Goal: Task Accomplishment & Management: Complete application form

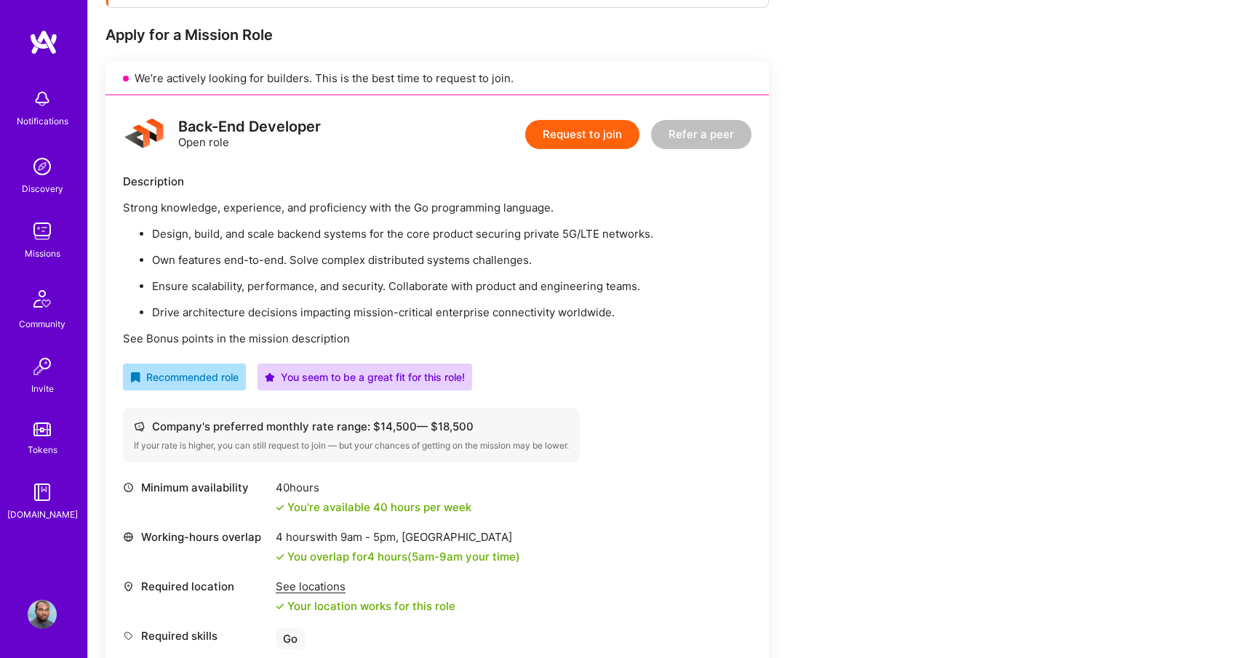
scroll to position [281, 0]
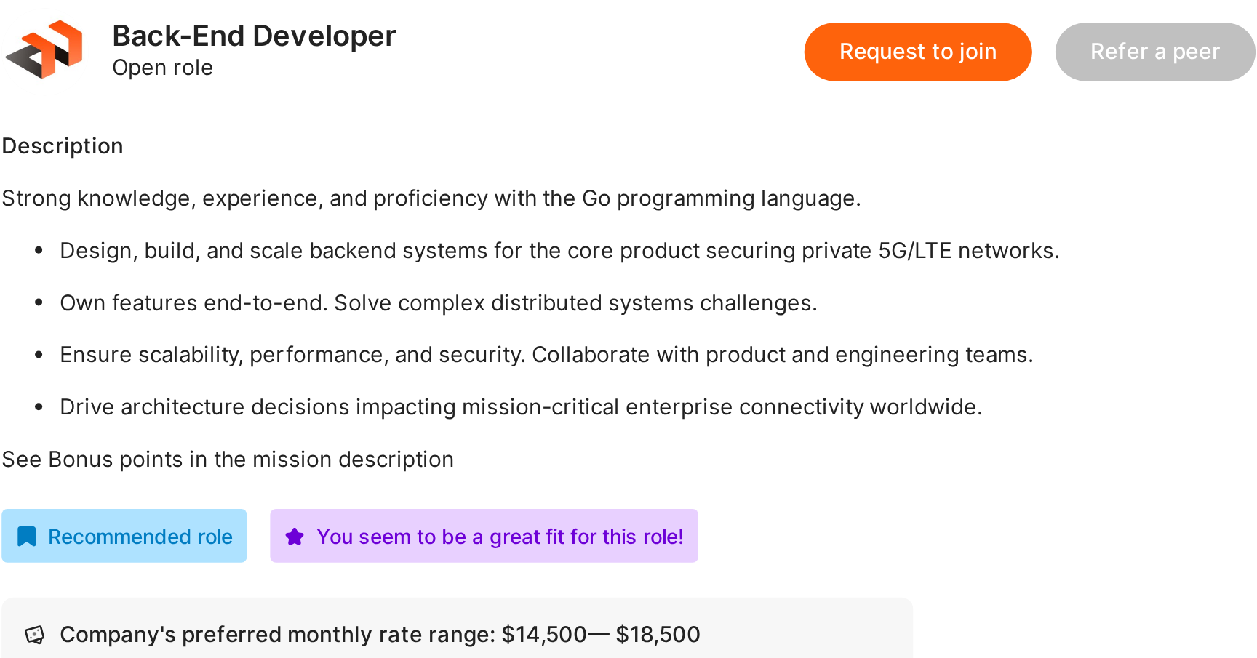
click at [397, 229] on p "Design, build, and scale backend systems for the core product securing private …" at bounding box center [452, 231] width 600 height 15
click at [405, 245] on ul "Design, build, and scale backend systems for the core product securing private …" at bounding box center [437, 271] width 629 height 94
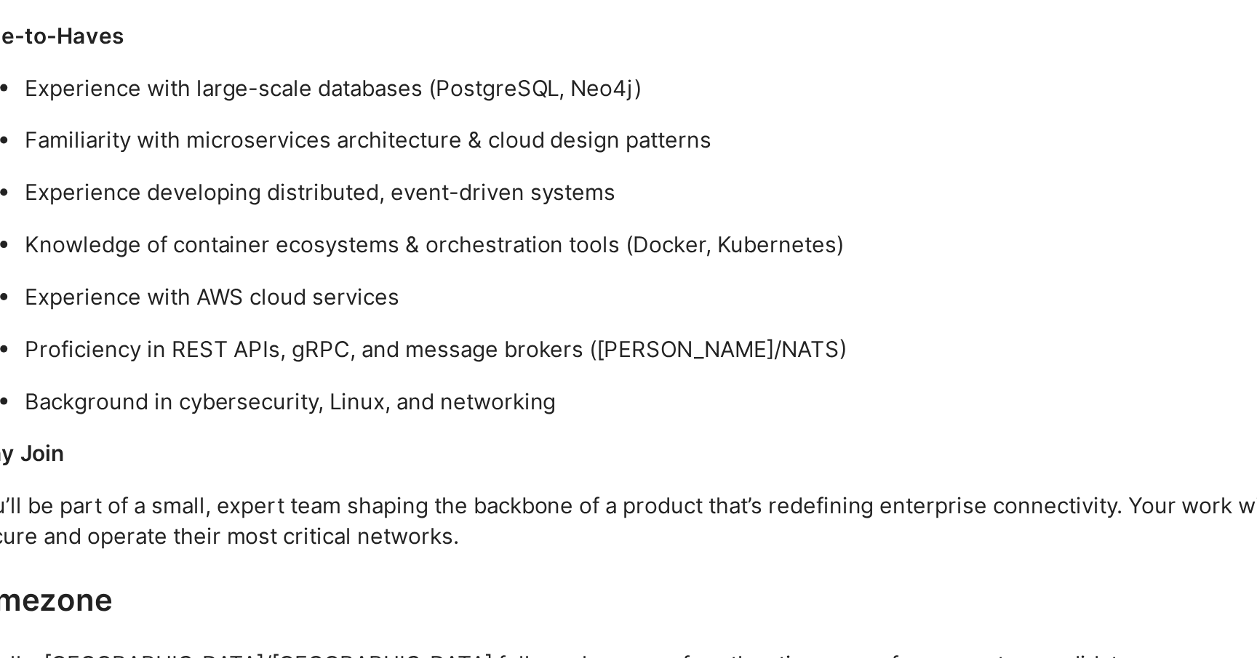
scroll to position [1133, 0]
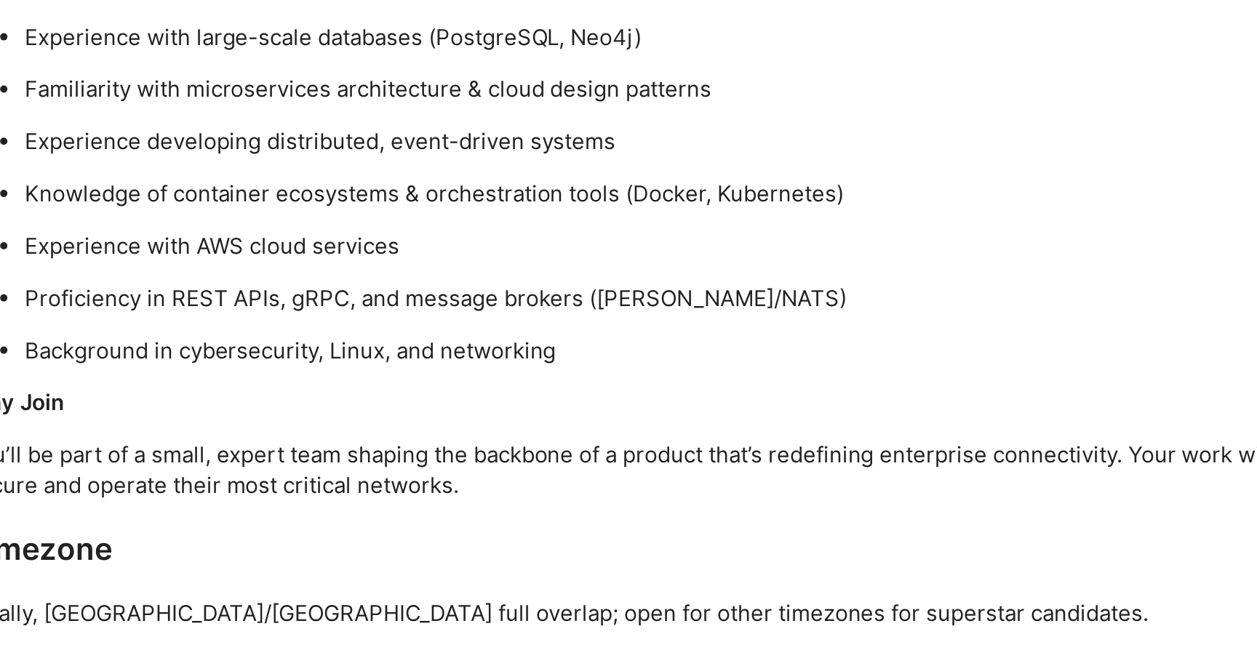
click at [546, 628] on p "Ideally, [GEOGRAPHIC_DATA]/[GEOGRAPHIC_DATA] full overlap; open for other timez…" at bounding box center [542, 635] width 873 height 15
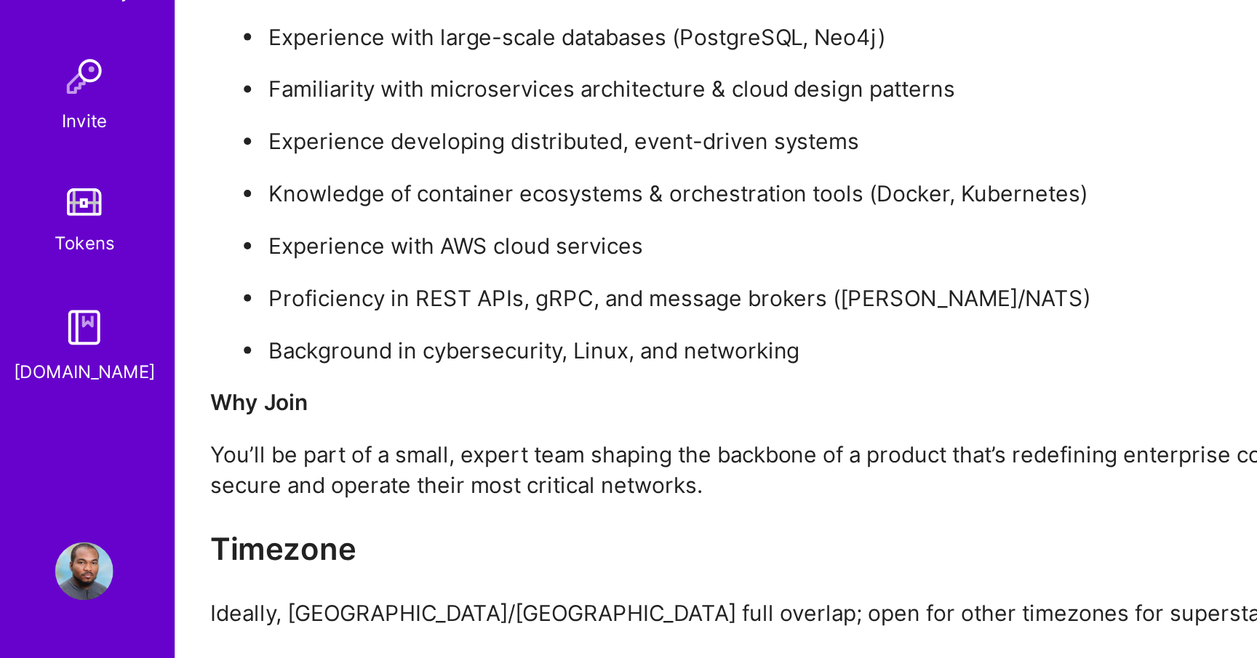
scroll to position [1132, 0]
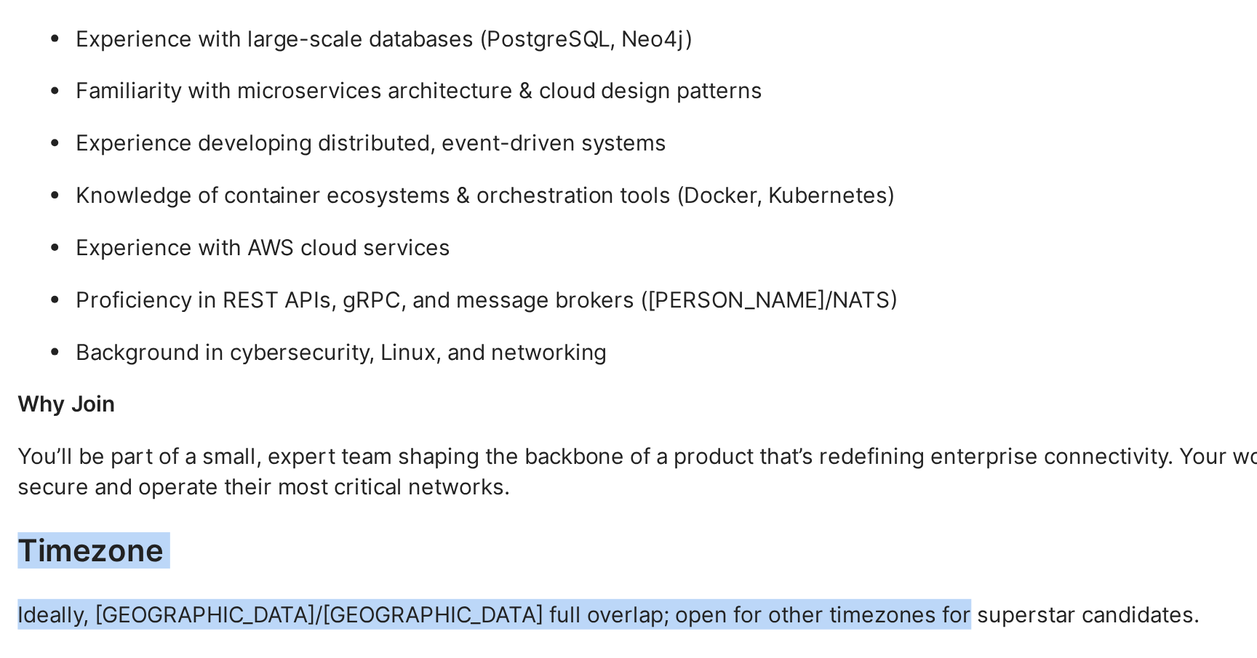
drag, startPoint x: 552, startPoint y: 605, endPoint x: 402, endPoint y: 552, distance: 159.0
click at [402, 552] on div "Join our talented R&D team to design, build, and scale the backend powering One…" at bounding box center [542, 353] width 873 height 581
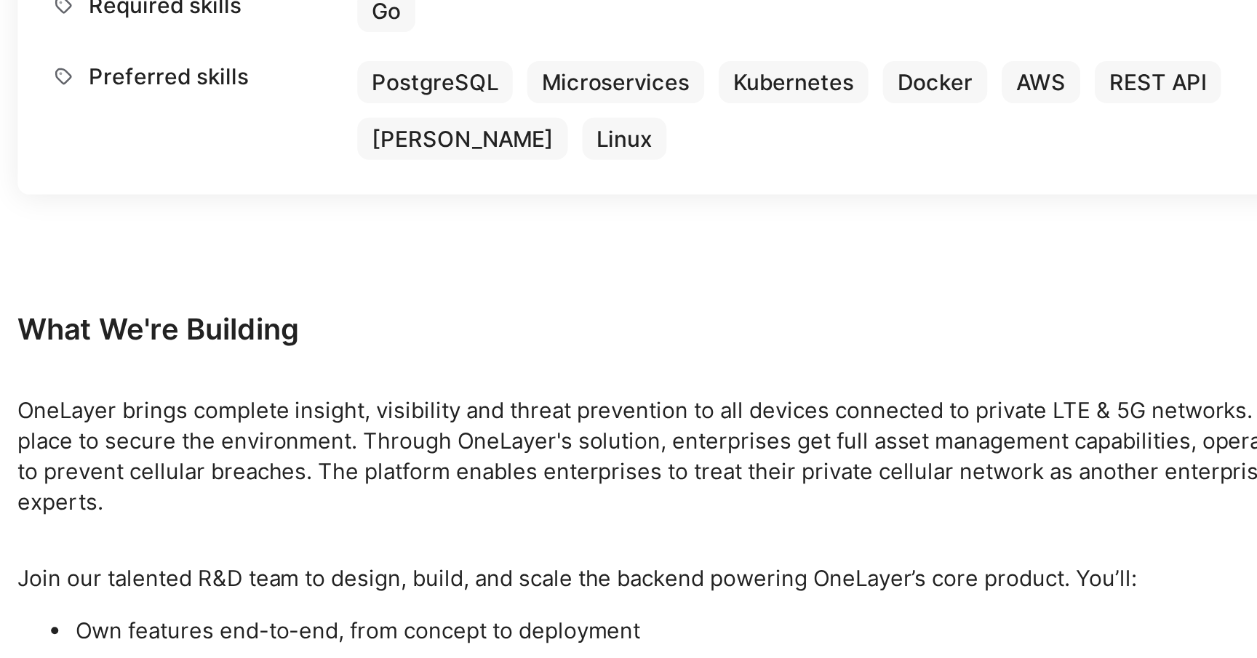
scroll to position [905, 0]
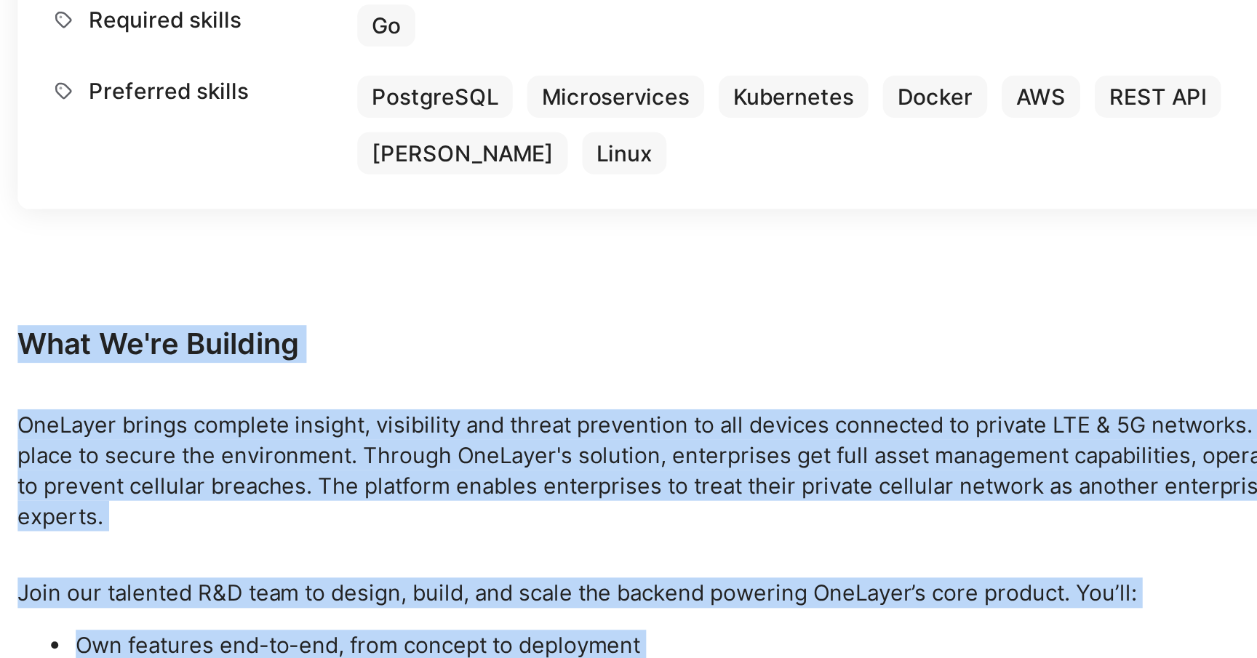
click at [104, 172] on div "Earn tokens for inviting a new [PERSON_NAME] to this mission Do you know the pe…" at bounding box center [672, 103] width 1169 height 1627
copy div "Lore Ip'do Sitametc AdiPisci elitse doeiusmo tempori, utlaboreet dol magnaa eni…"
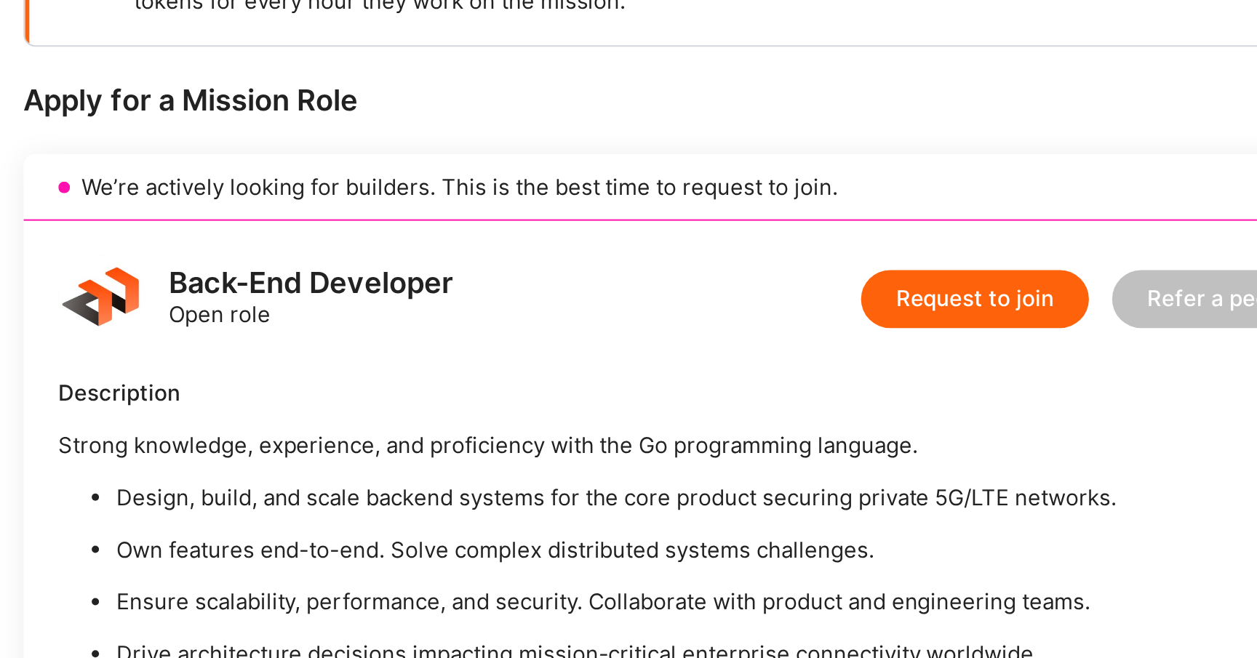
scroll to position [244, 0]
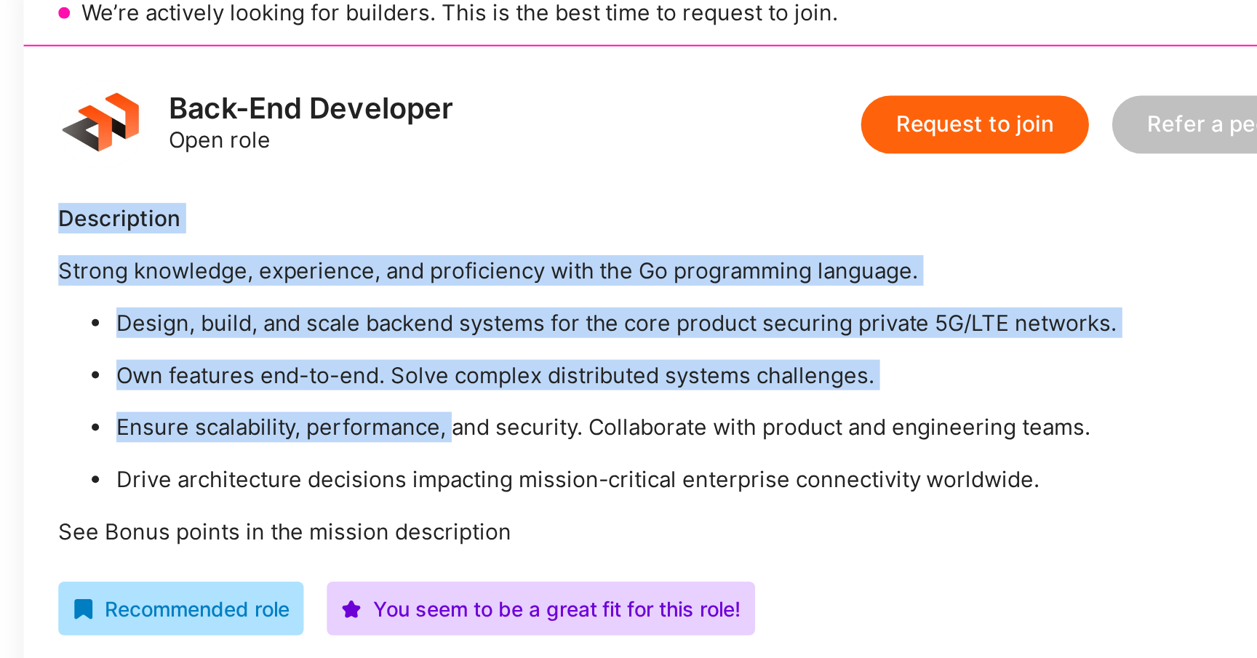
drag, startPoint x: 123, startPoint y: 212, endPoint x: 319, endPoint y: 317, distance: 222.3
click at [319, 317] on div "Description Strong knowledge, experience, and proficiency with the Go programmi…" at bounding box center [437, 294] width 629 height 172
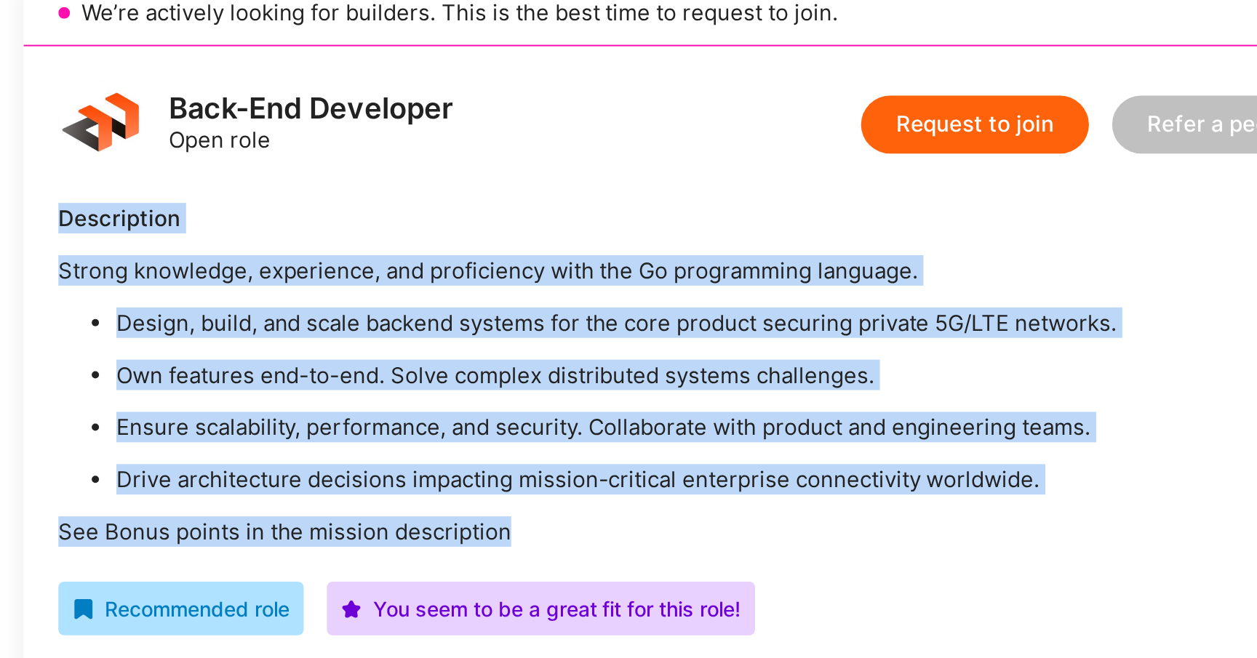
click at [349, 375] on p "See Bonus points in the mission description" at bounding box center [437, 372] width 629 height 15
copy div "Description Strong knowledge, experience, and proficiency with the Go programmi…"
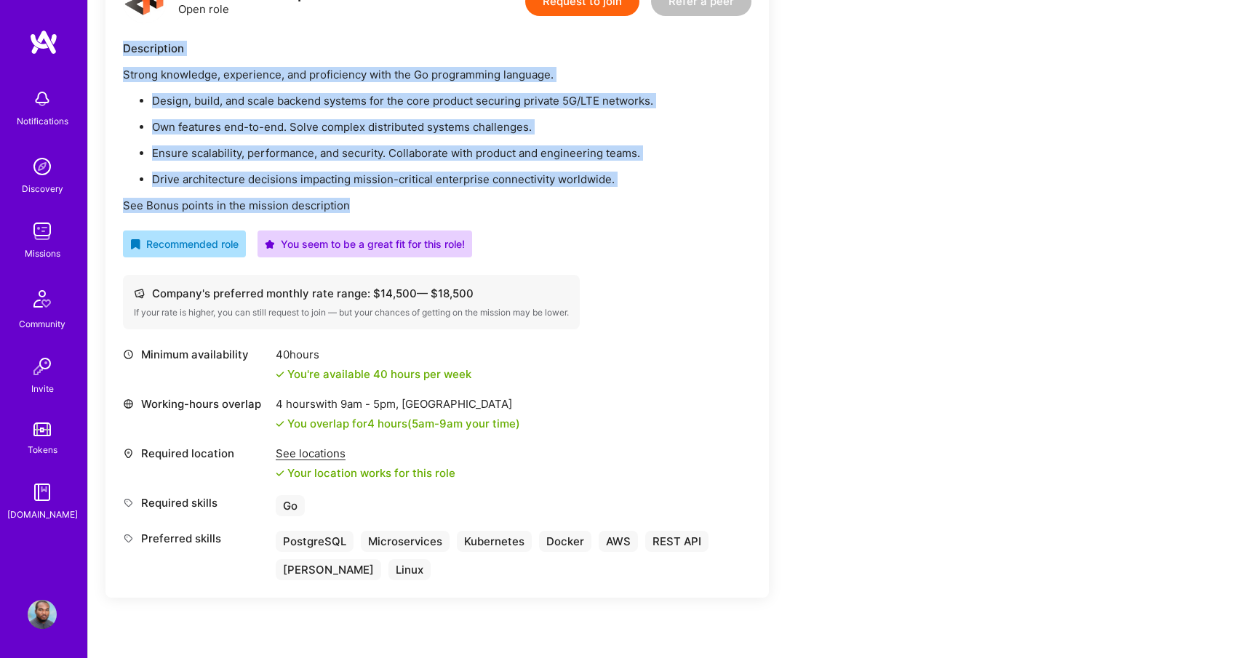
scroll to position [411, 0]
click at [605, 6] on button "Request to join" at bounding box center [582, 2] width 114 height 29
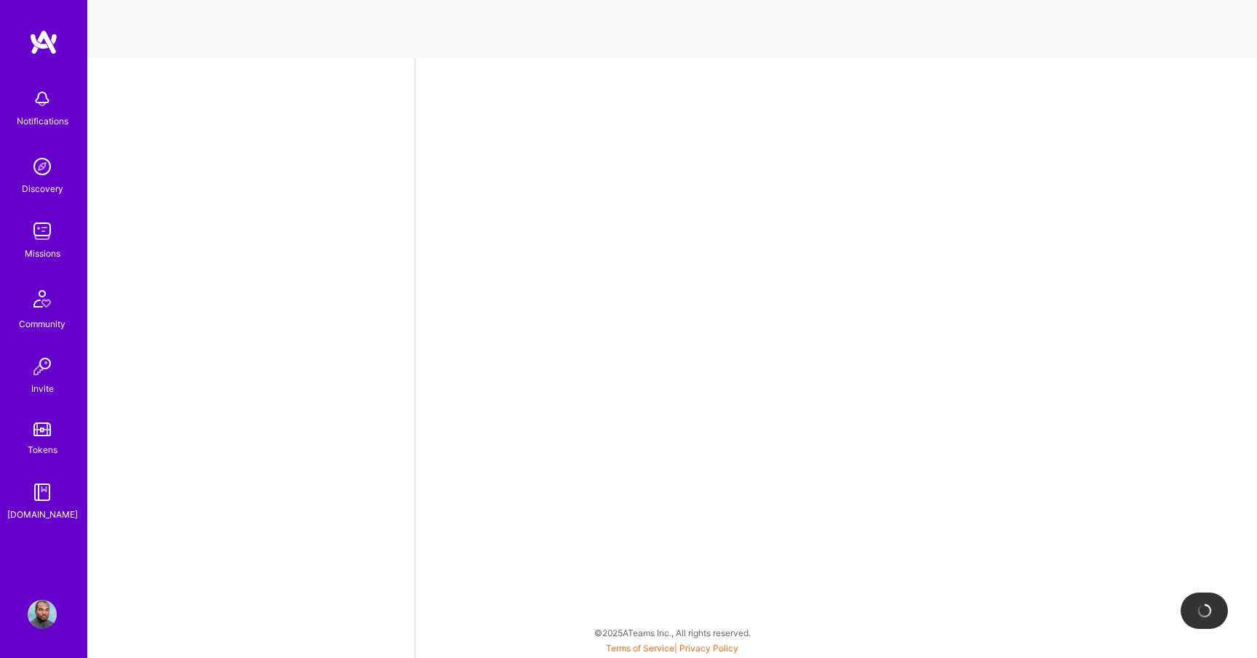
select select "JM"
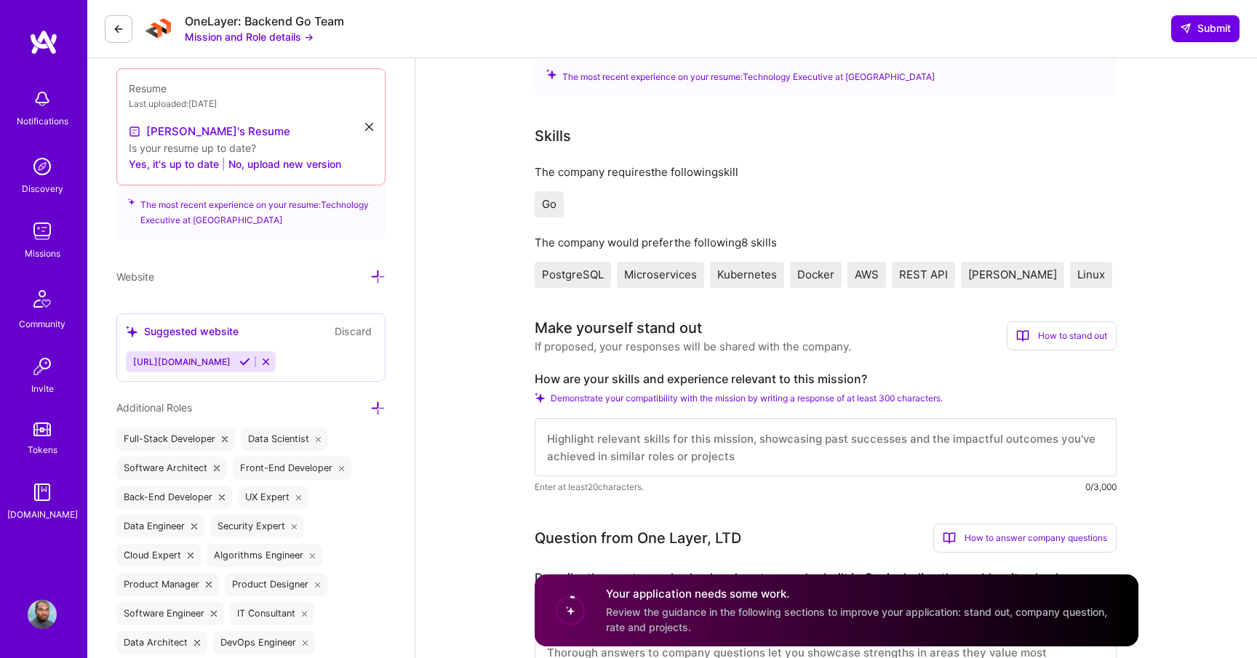
scroll to position [498, 0]
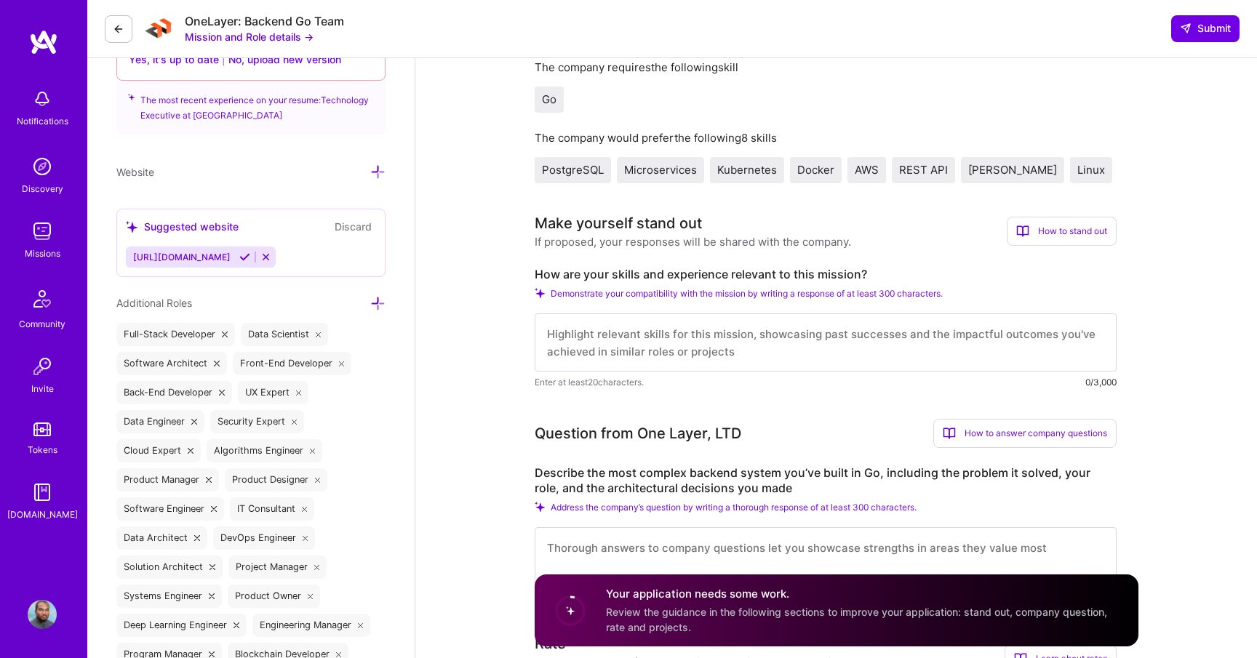
click at [650, 338] on textarea at bounding box center [826, 343] width 582 height 58
paste textarea "Lo ip dolors am Consec, AdipiscING, eli Seddo eius temp i utlabo et doloremagn,…"
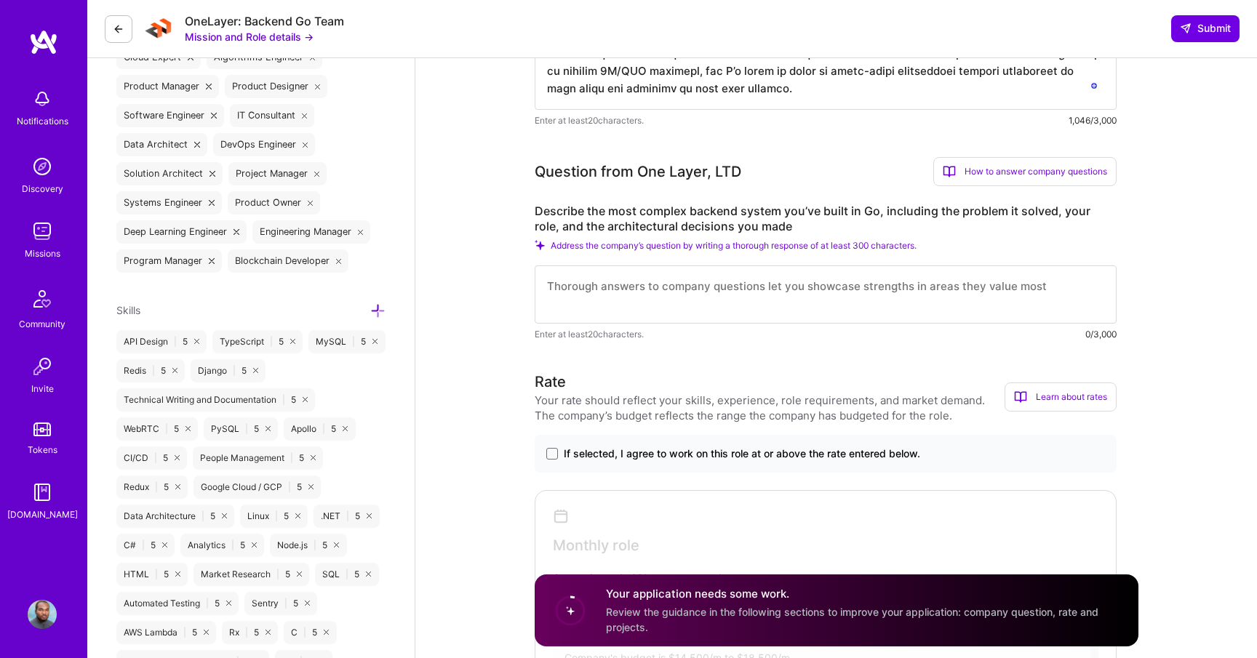
scroll to position [1024, 0]
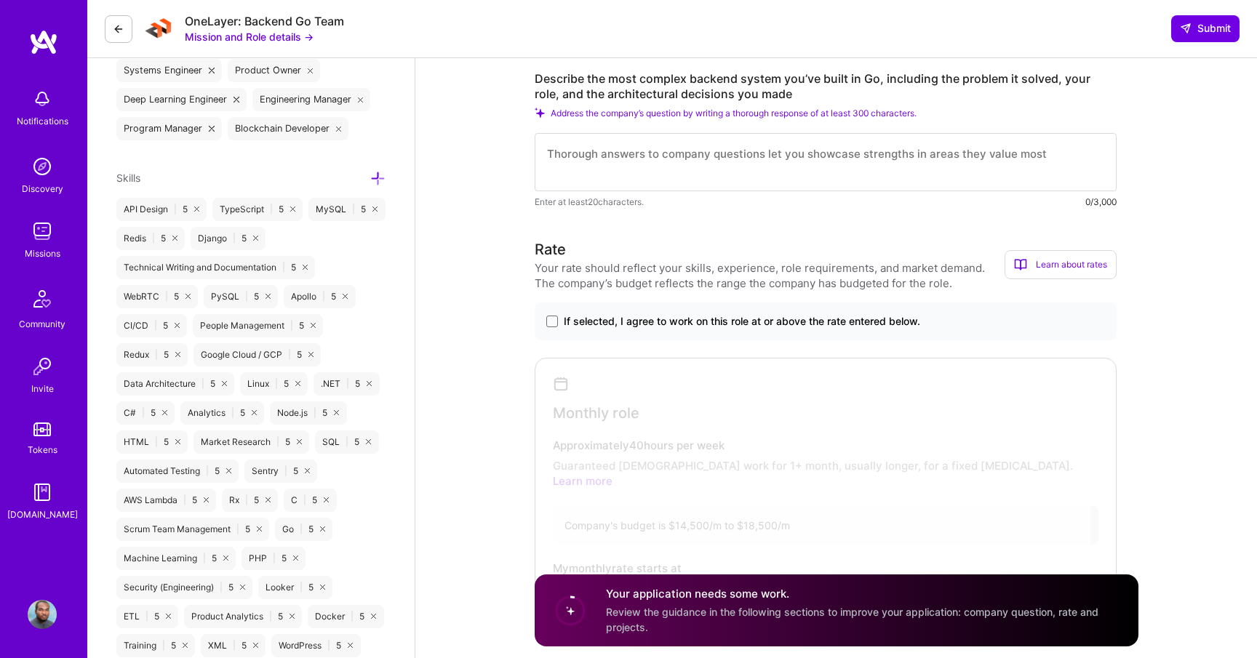
type textarea "Lo ip dolors am Consec, AdipiscING, eli Seddo eius temp i utlabo et doloremagn,…"
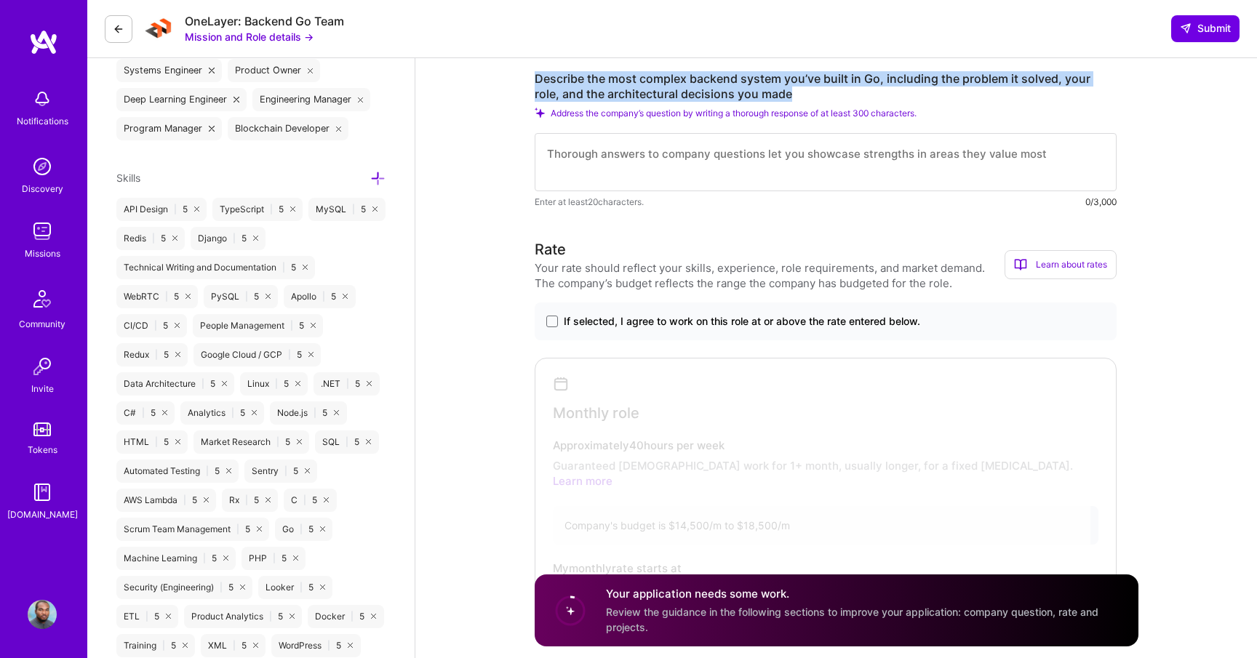
drag, startPoint x: 765, startPoint y: 93, endPoint x: 518, endPoint y: 68, distance: 248.0
copy label "Describe the most complex backend system you’ve built in Go, including the prob…"
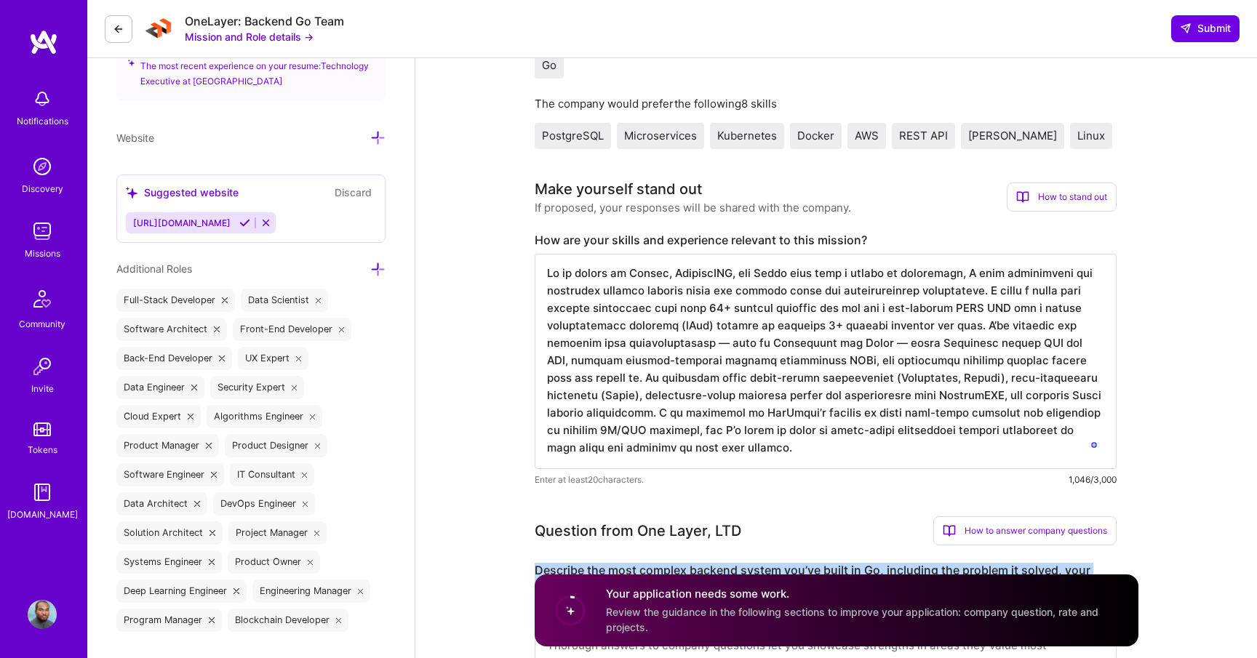
scroll to position [530, 0]
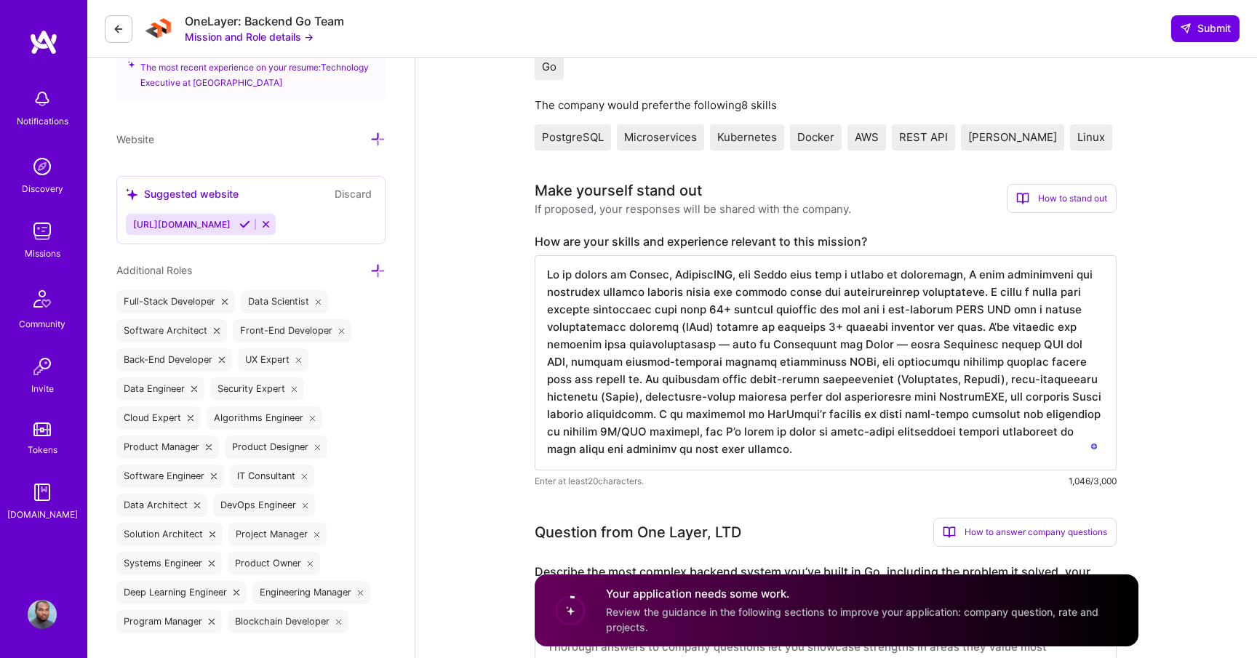
click at [694, 322] on textarea "To enrich screen reader interactions, please activate Accessibility in Grammarl…" at bounding box center [826, 362] width 582 height 215
click at [704, 369] on textarea "To enrich screen reader interactions, please activate Accessibility in Grammarl…" at bounding box center [826, 362] width 582 height 215
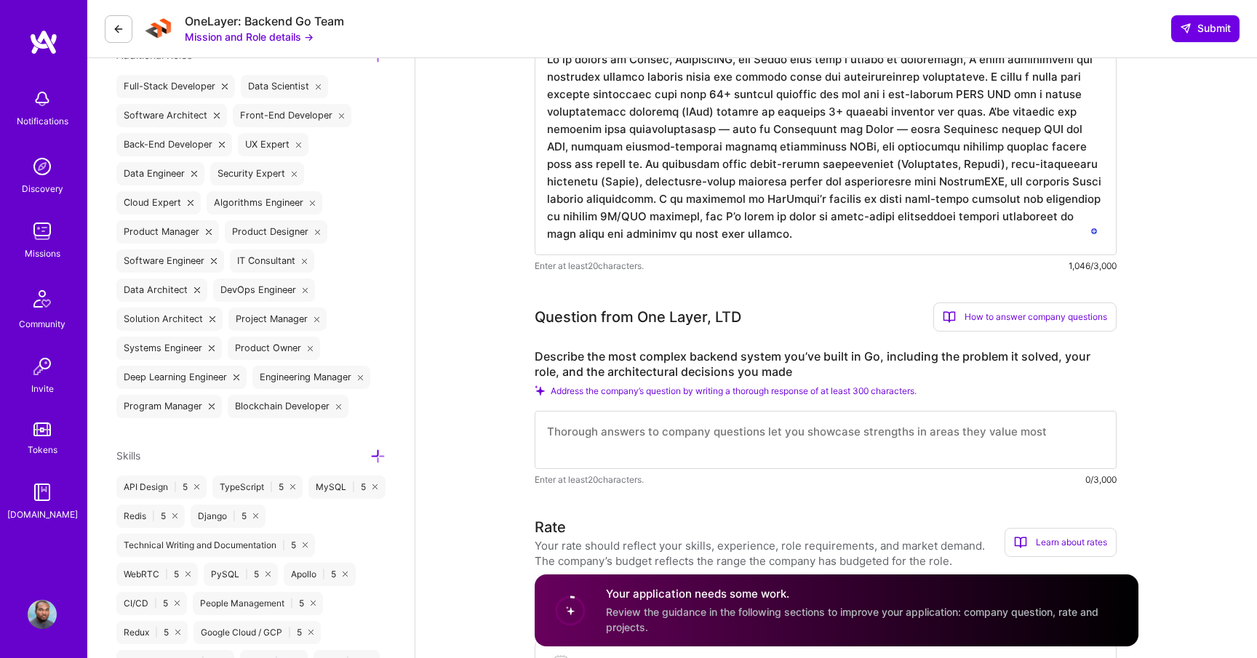
scroll to position [749, 0]
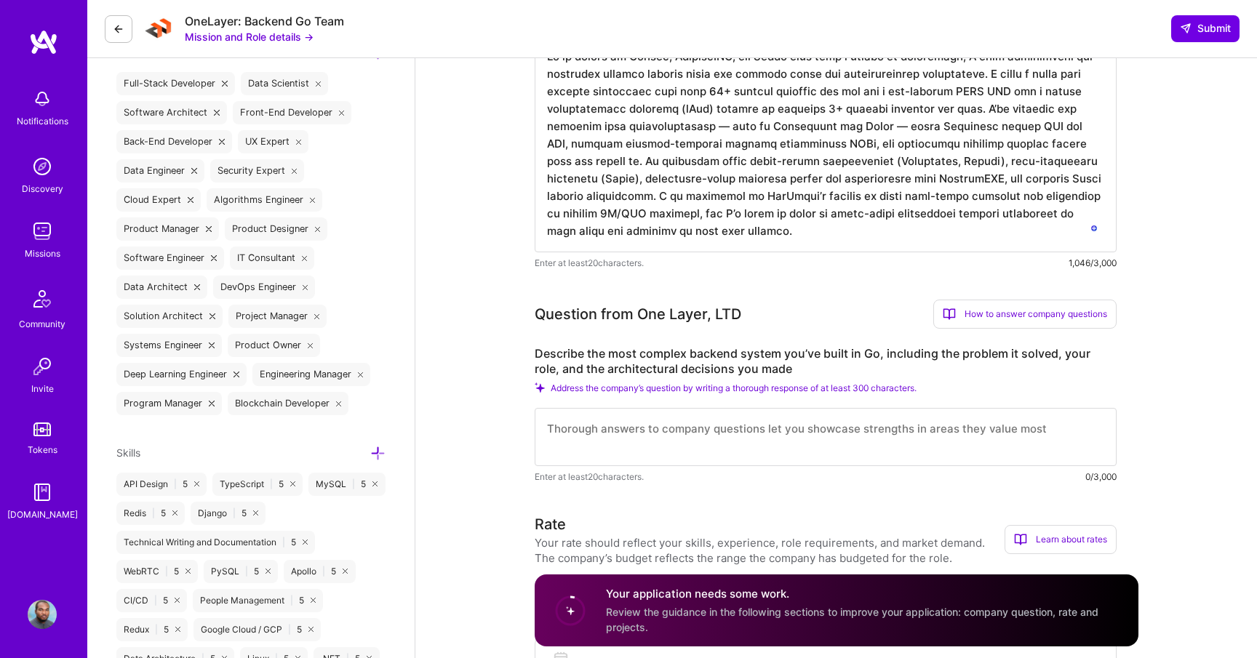
click at [688, 437] on textarea at bounding box center [826, 437] width 582 height 58
paste textarea "Lor ipsu dolorsi ametcon adipis E’se doeiu te In utl etd mag-aliquae ADMI VEN q…"
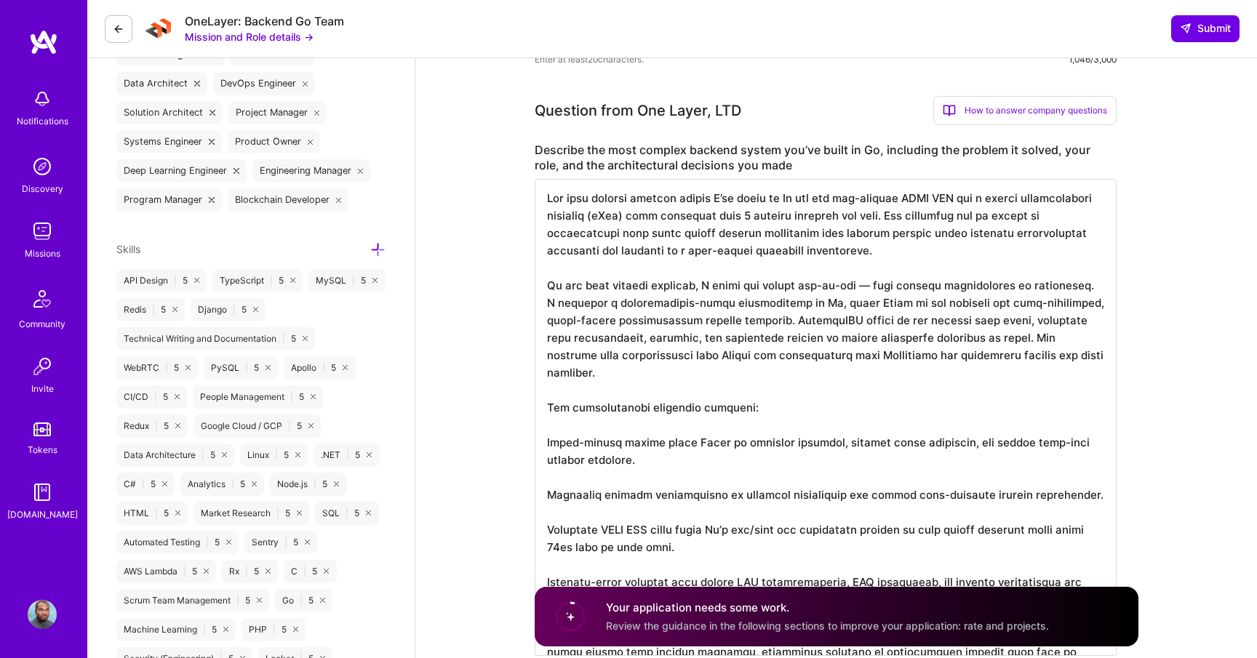
scroll to position [953, 0]
type textarea "Lor ipsu dolorsi ametcon adipis E’se doeiu te In utl etd mag-aliquae ADMI VEN q…"
click at [1006, 112] on div "How to answer company questions" at bounding box center [1025, 109] width 183 height 29
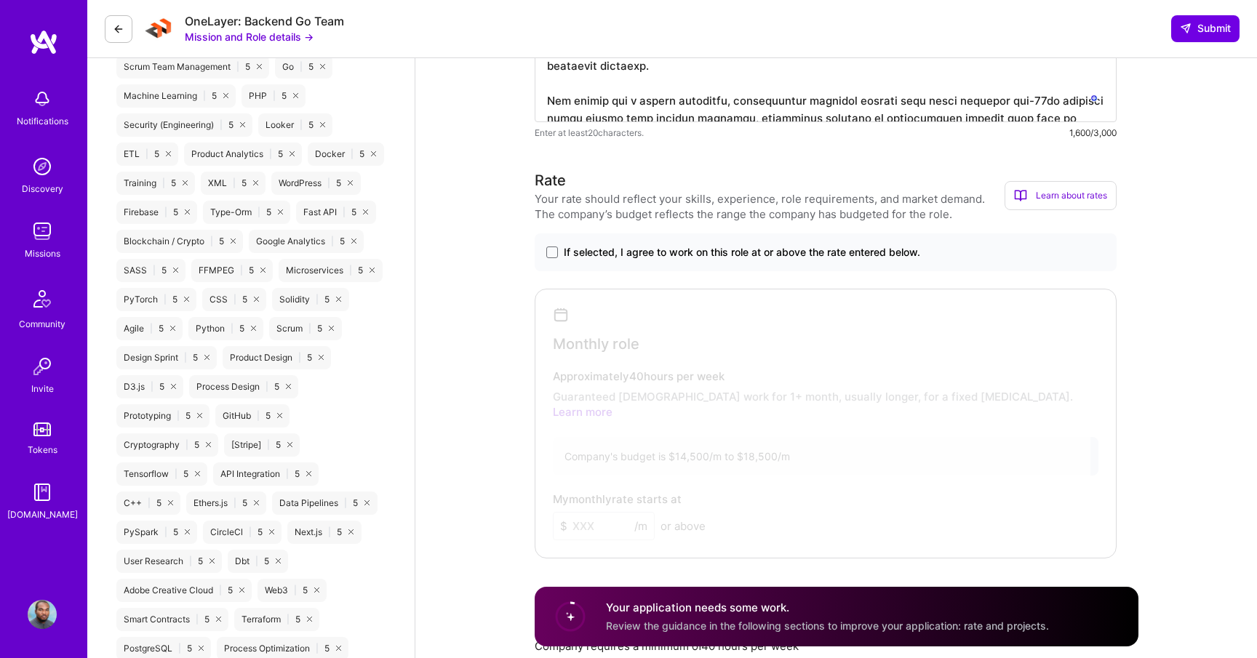
scroll to position [1490, 0]
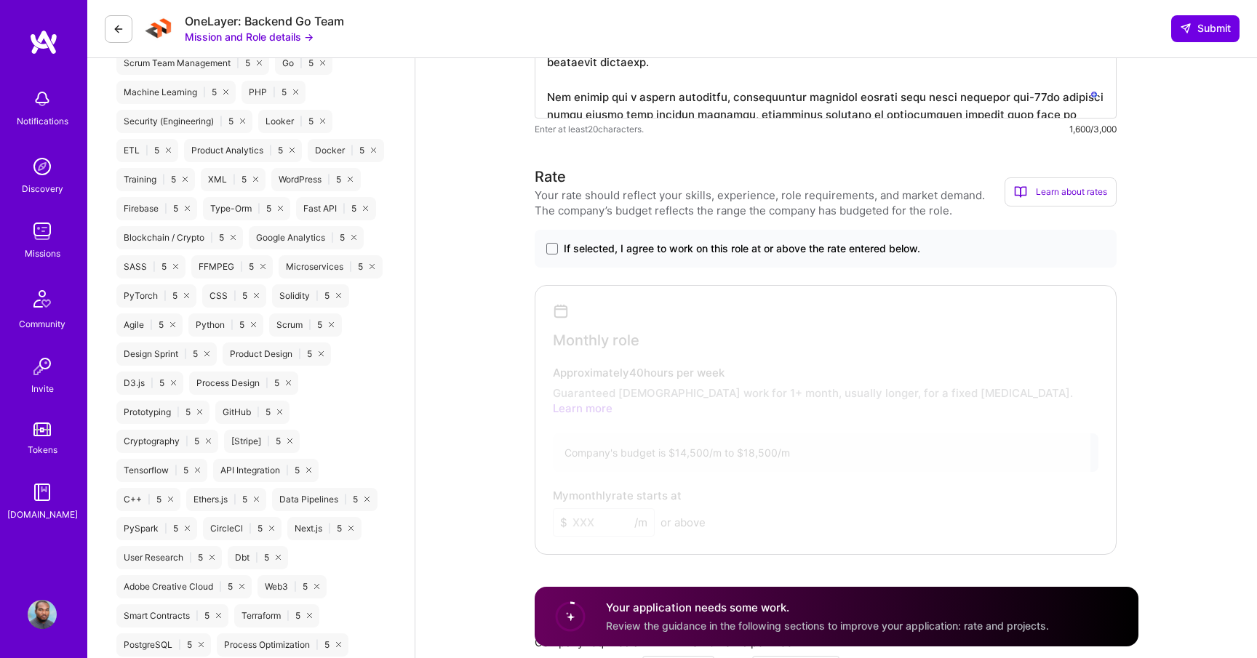
click at [554, 250] on div at bounding box center [628, 329] width 1257 height 658
click at [554, 250] on span at bounding box center [552, 249] width 12 height 12
click at [0, 0] on input "If selected, I agree to work on this role at or above the rate entered below." at bounding box center [0, 0] width 0 height 0
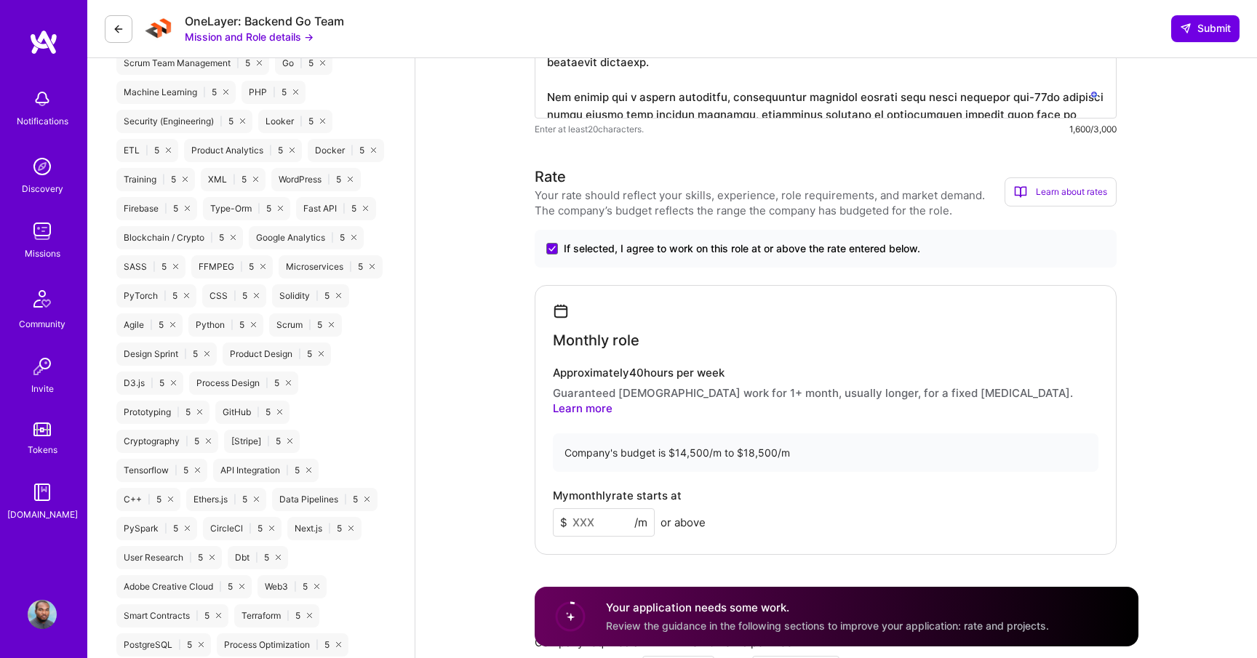
click at [593, 509] on input at bounding box center [604, 523] width 102 height 28
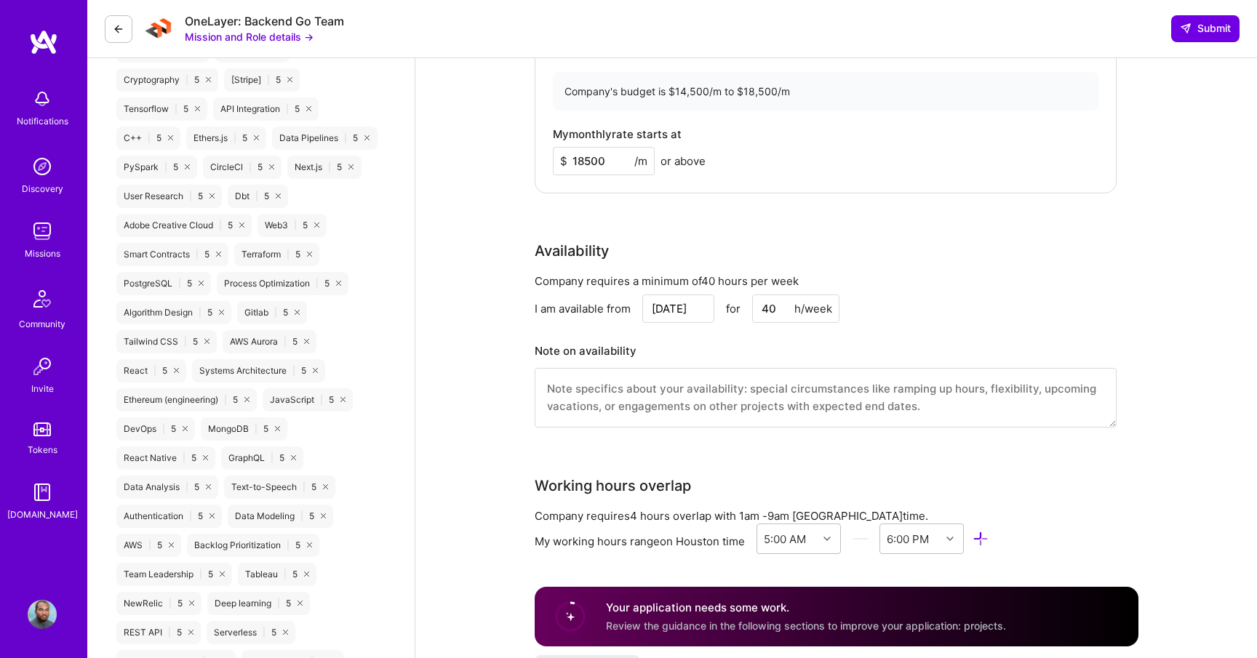
scroll to position [1855, 0]
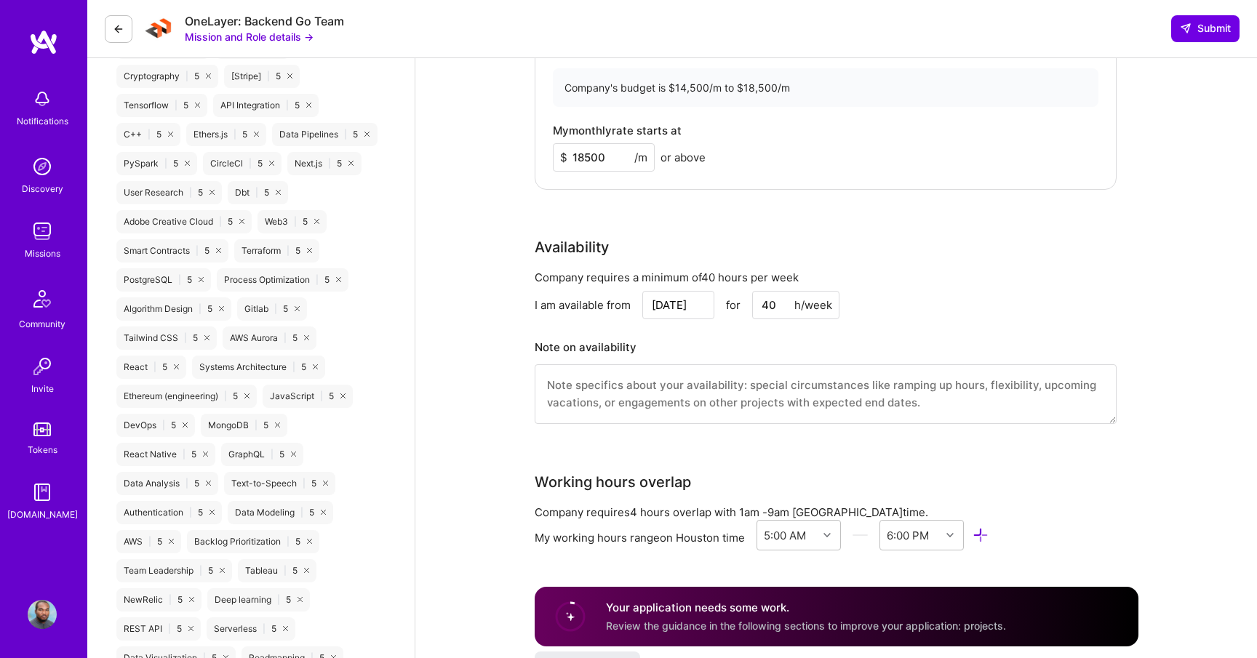
type input "18500"
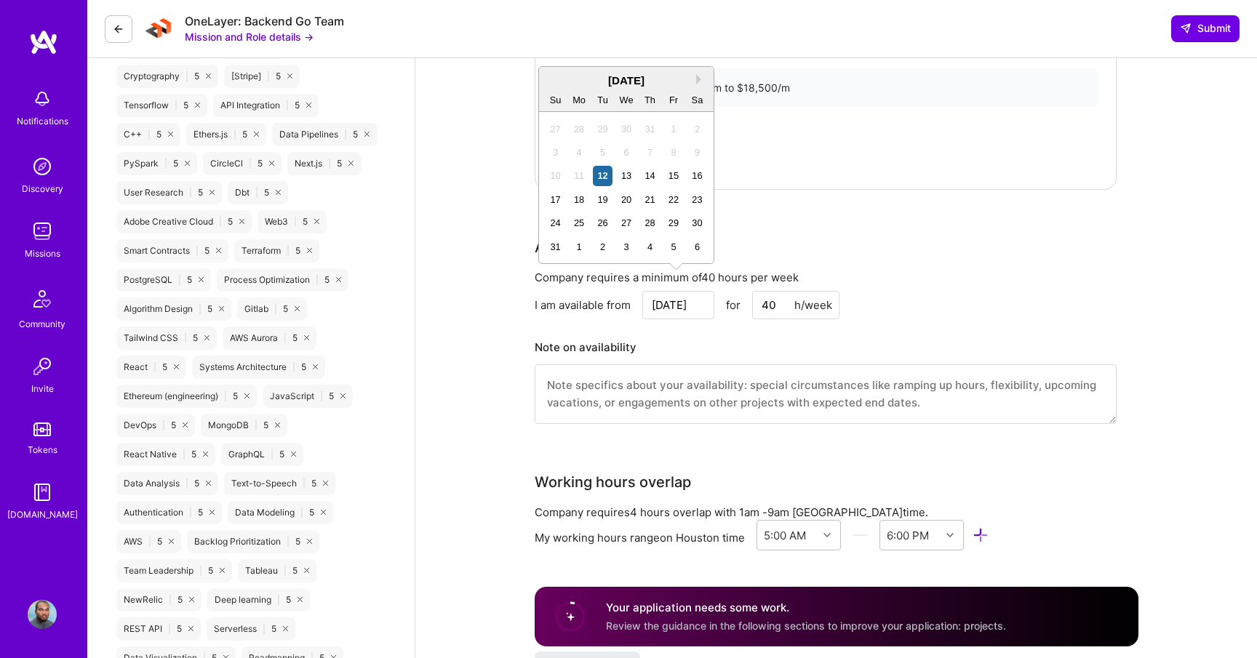
click at [685, 291] on input "[DATE]" at bounding box center [678, 305] width 72 height 28
click at [573, 222] on div "25" at bounding box center [580, 223] width 20 height 20
type input "[DATE]"
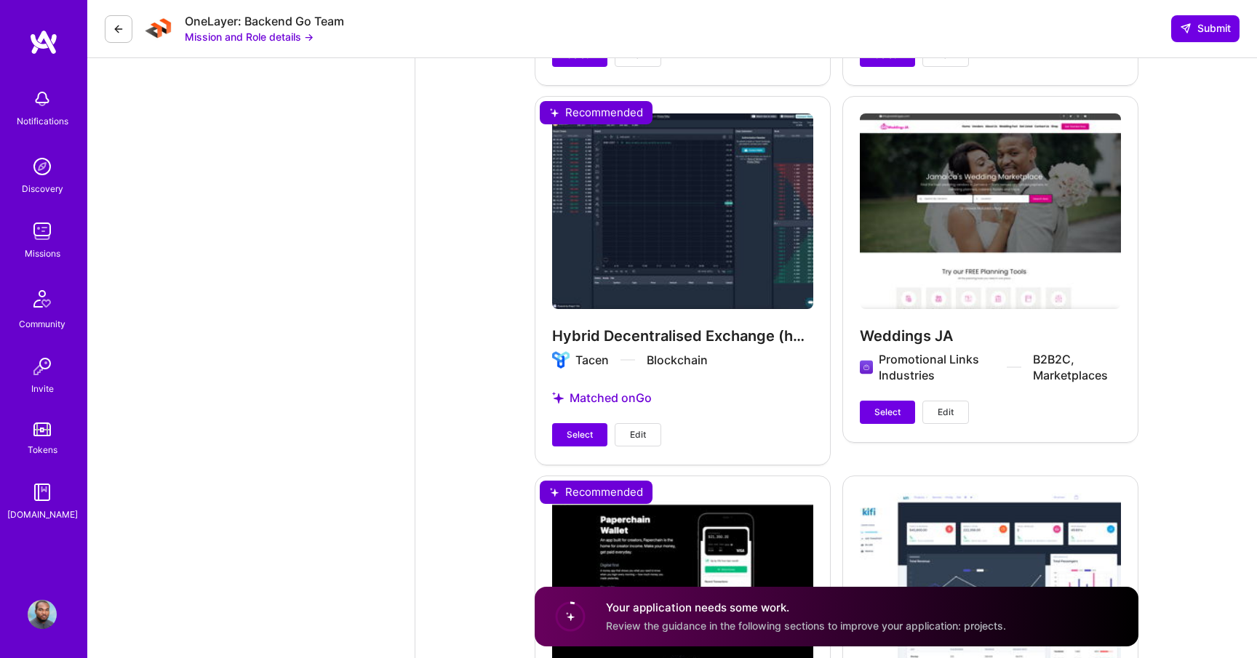
scroll to position [4382, 0]
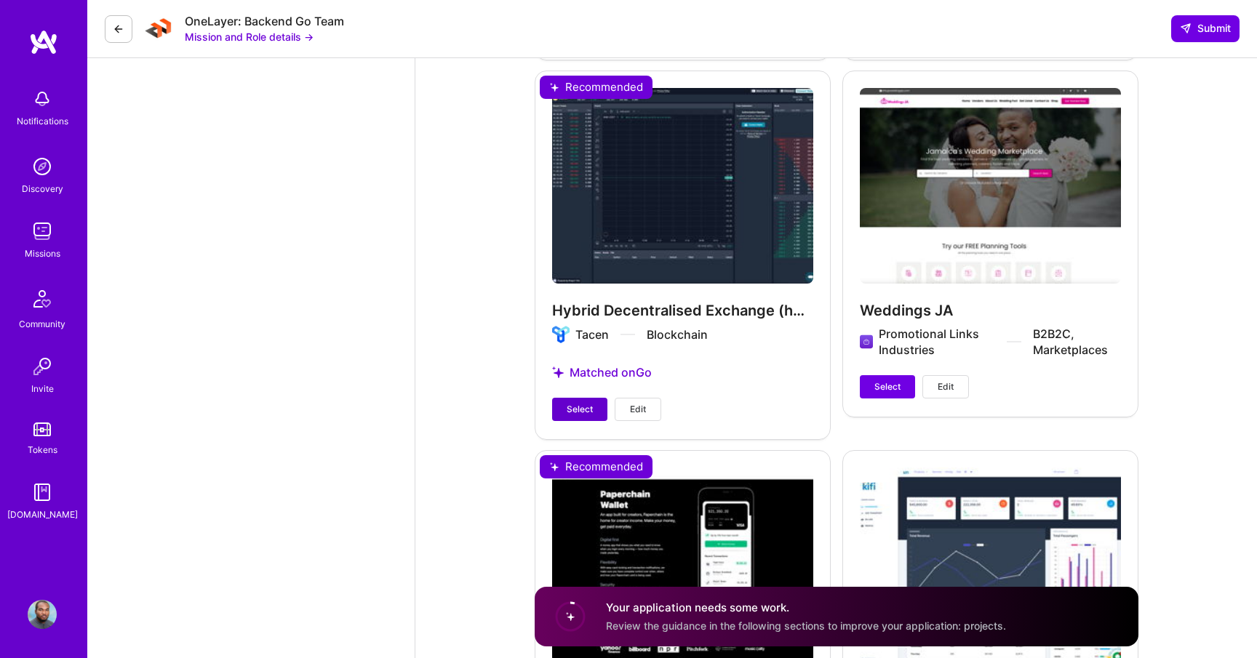
click at [588, 398] on button "Select" at bounding box center [579, 409] width 55 height 23
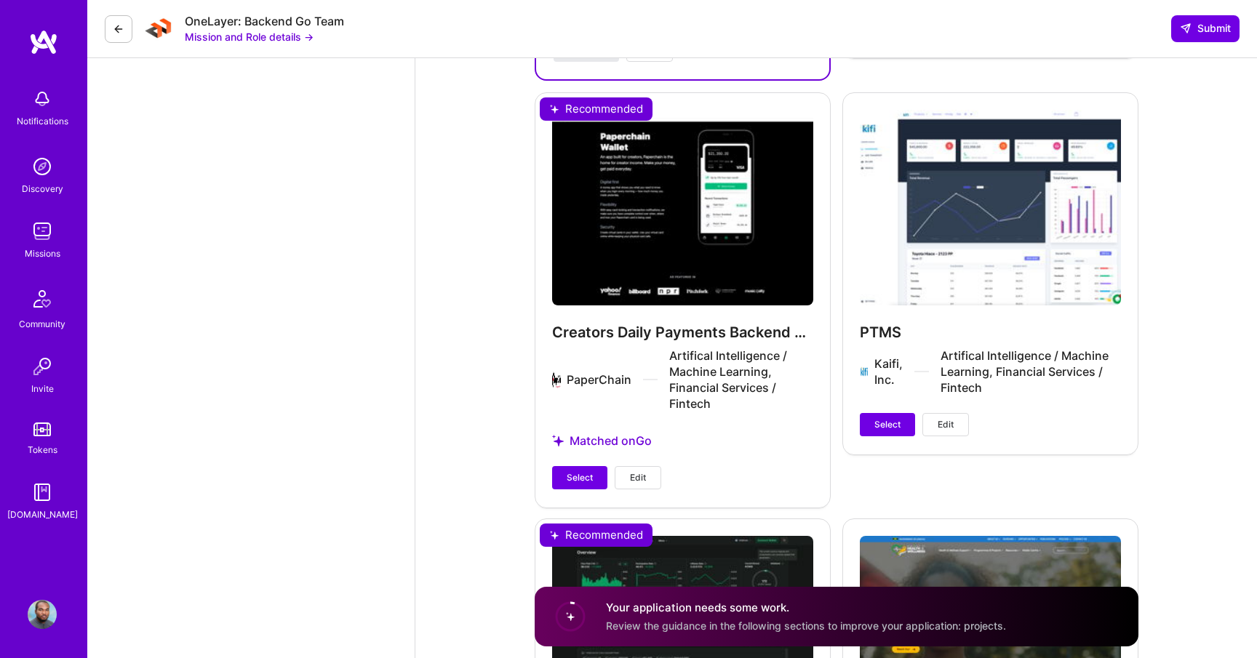
scroll to position [4747, 0]
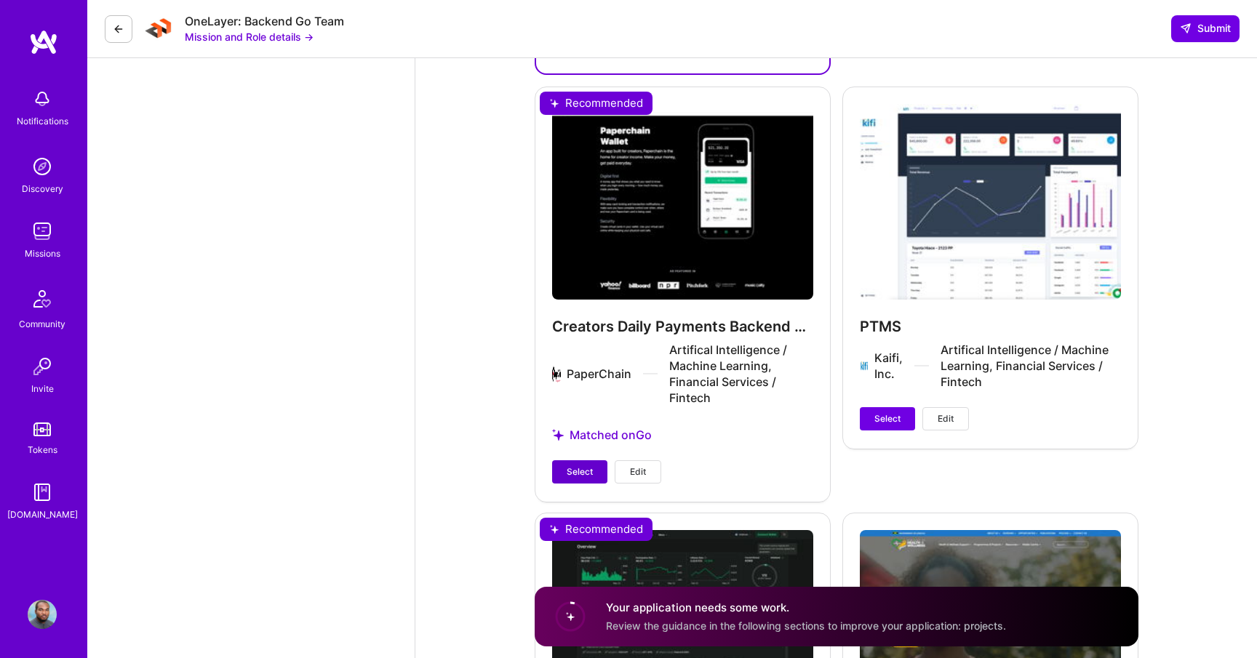
click at [589, 466] on span "Select" at bounding box center [580, 472] width 26 height 13
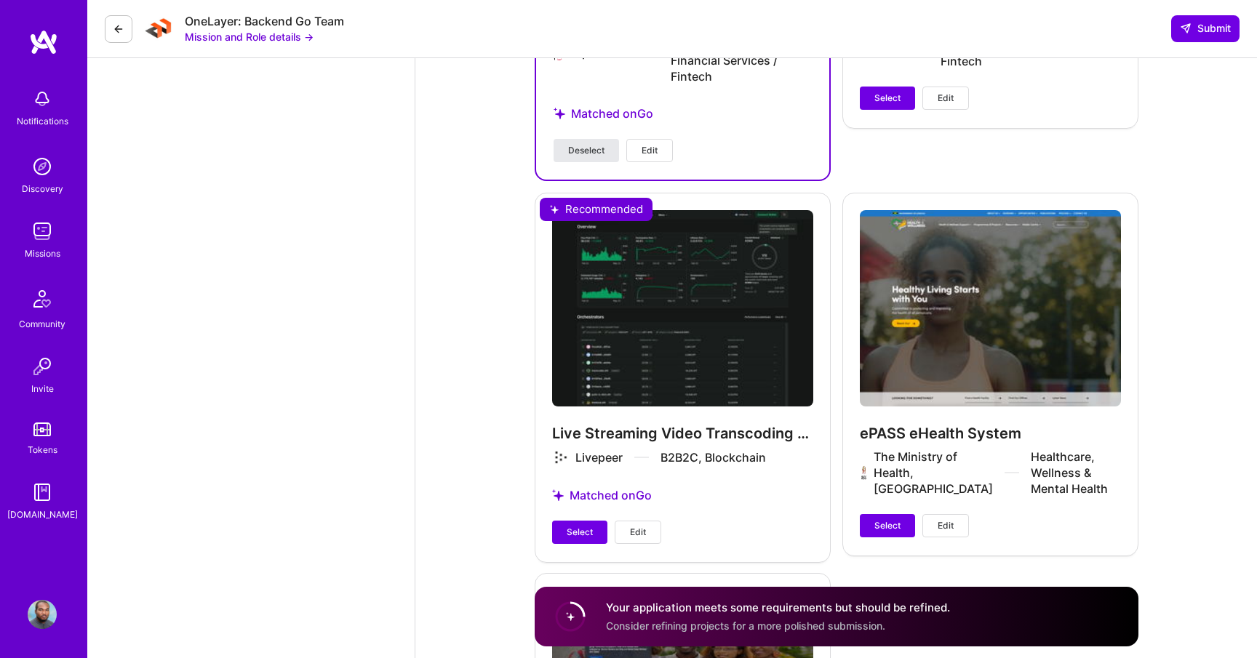
scroll to position [5086, 0]
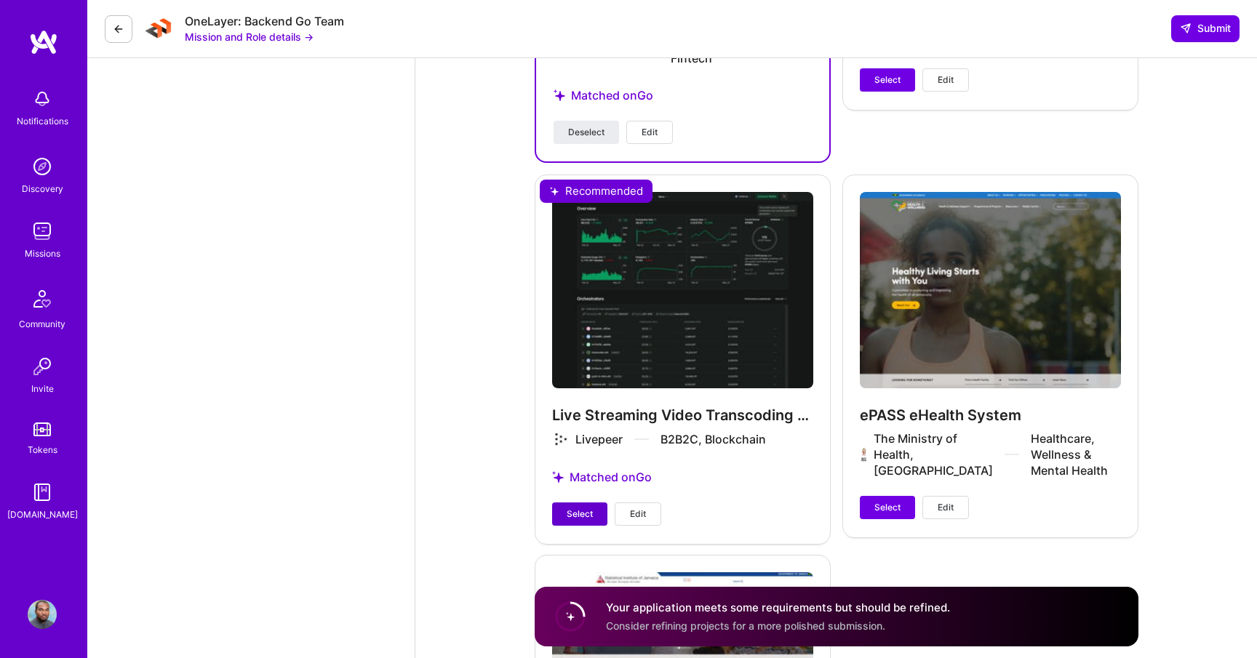
click at [585, 508] on span "Select" at bounding box center [580, 514] width 26 height 13
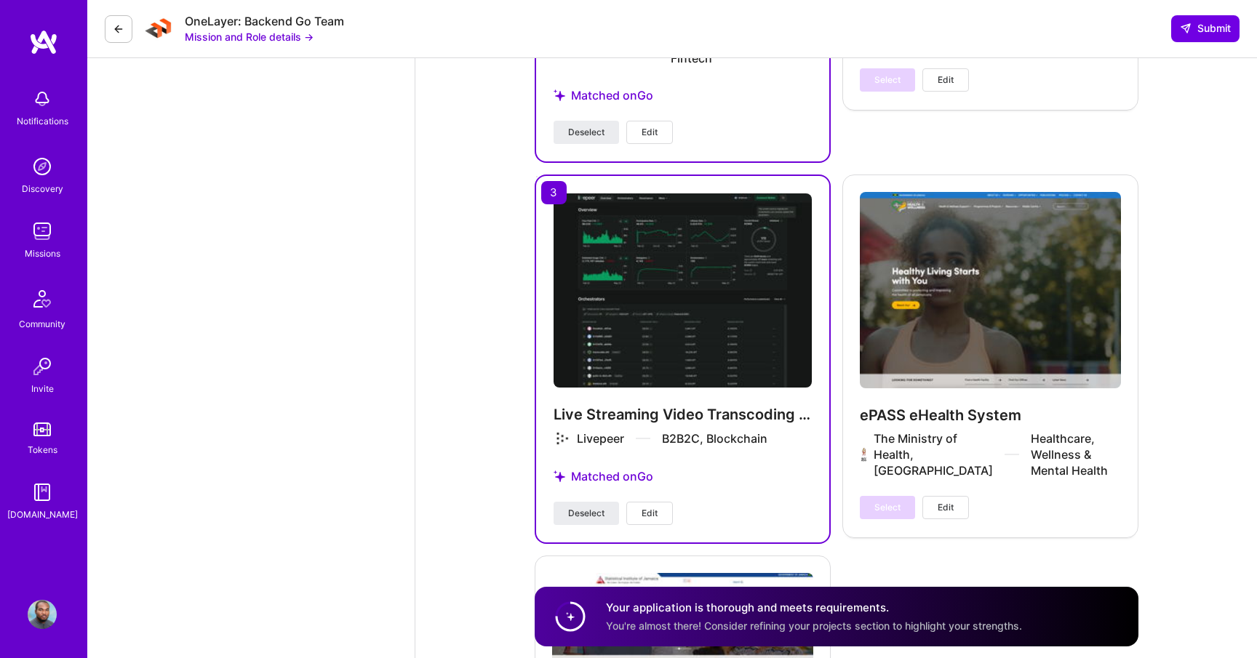
click at [649, 507] on span "Edit" at bounding box center [650, 513] width 16 height 13
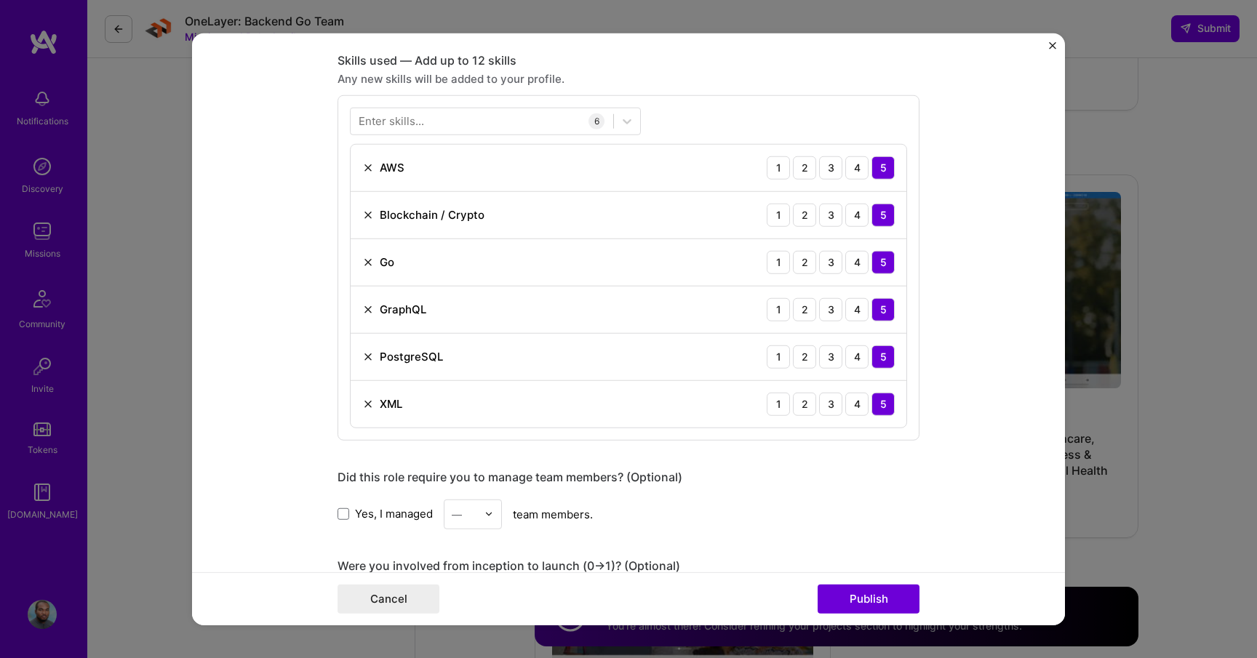
scroll to position [980, 0]
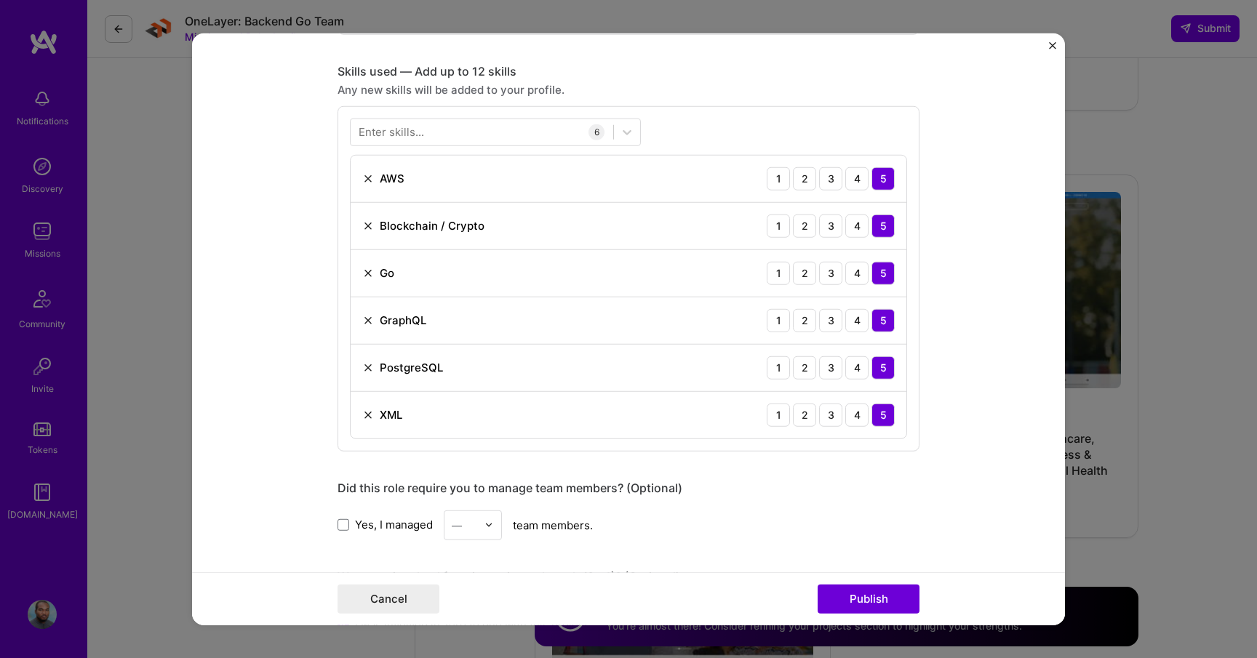
click at [366, 415] on img at bounding box center [368, 415] width 12 height 12
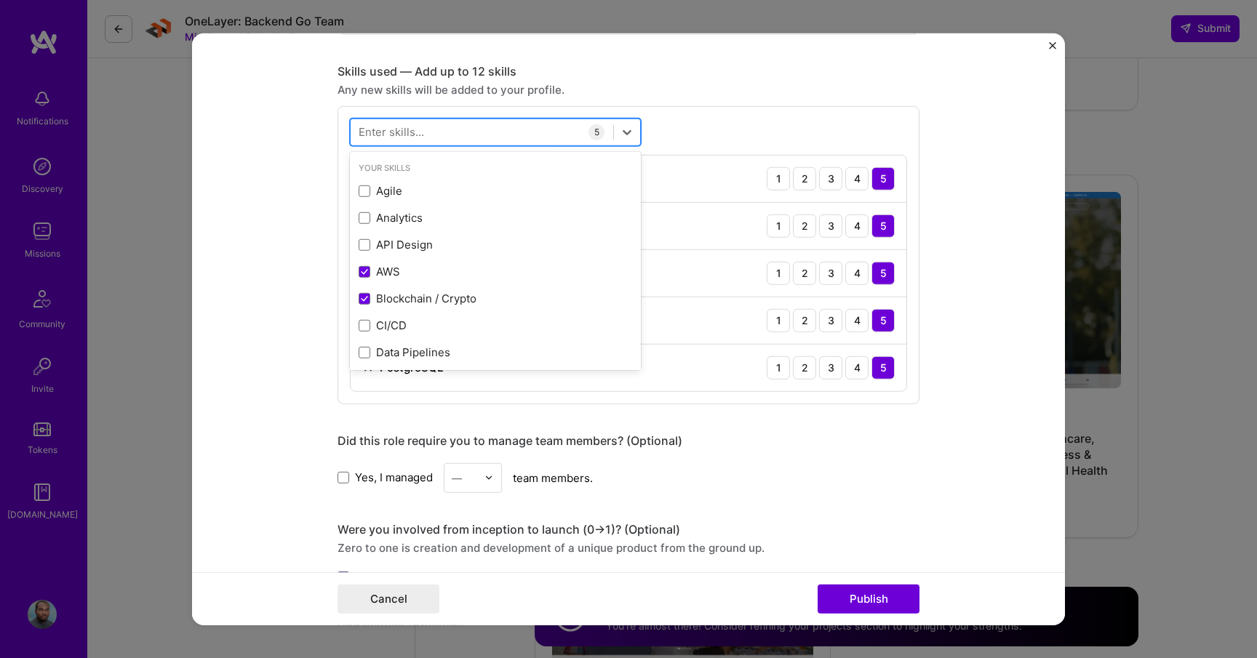
click at [455, 138] on div at bounding box center [482, 132] width 263 height 24
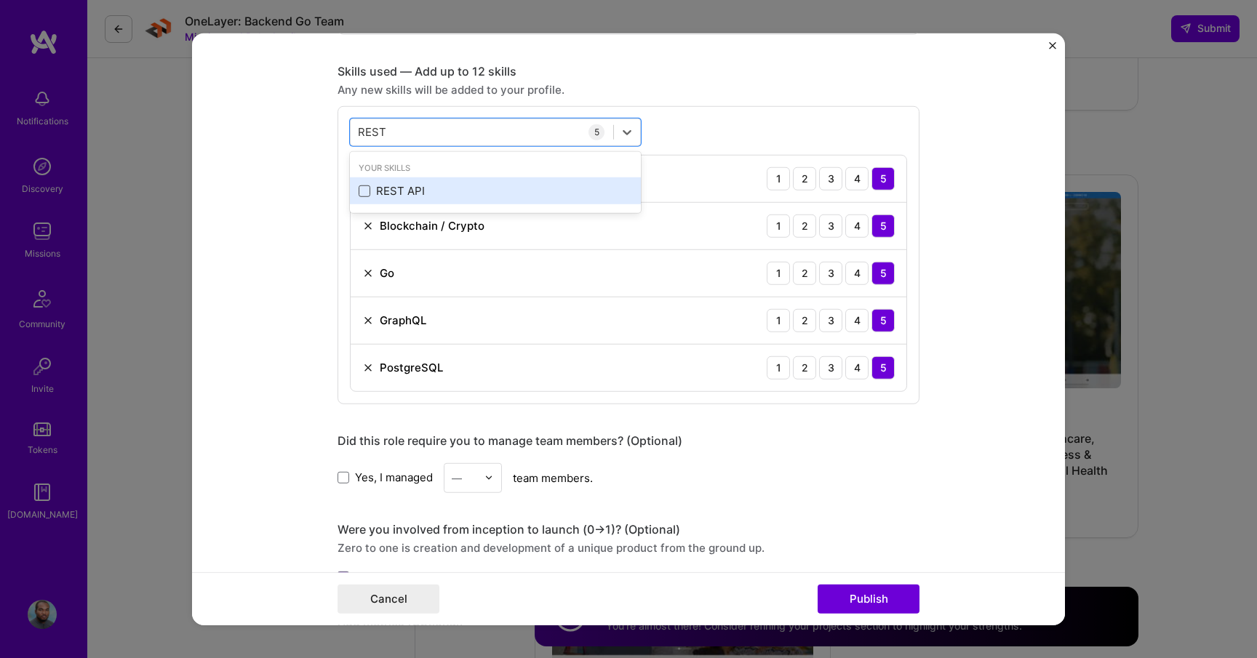
click at [362, 193] on span at bounding box center [365, 192] width 12 height 12
click at [0, 0] on input "checkbox" at bounding box center [0, 0] width 0 height 0
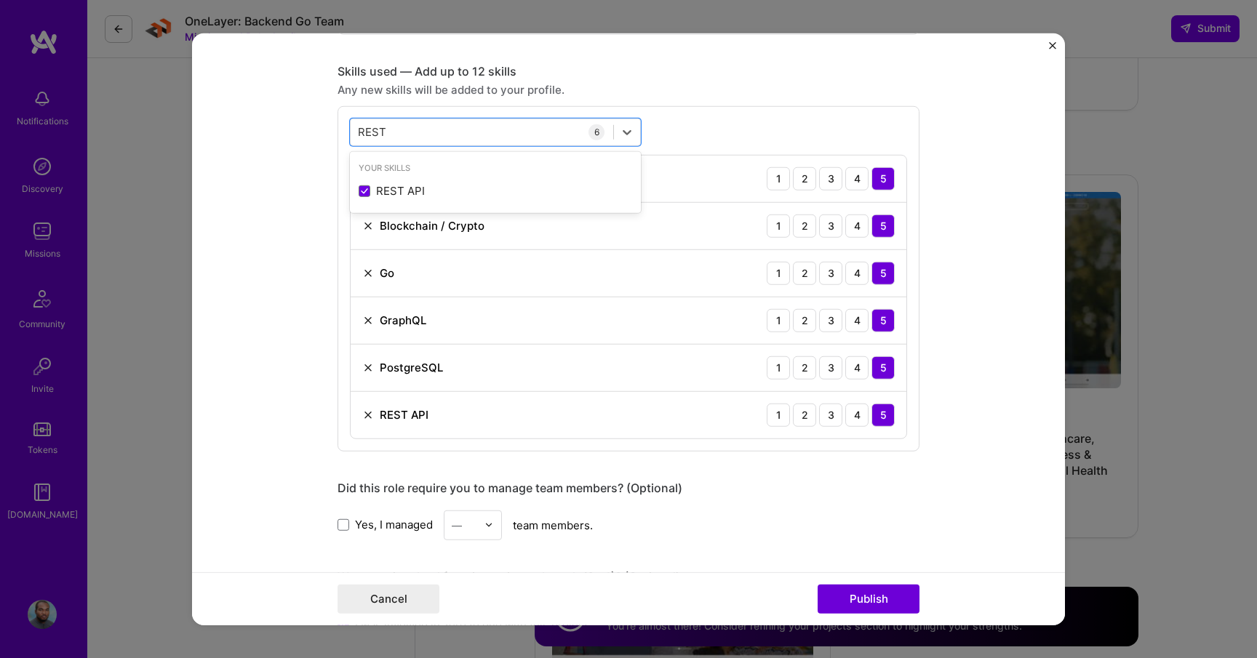
type input "REST"
click at [900, 553] on div "Project title Live Streaming Video Transcoding Network Company Livepeer Project…" at bounding box center [629, 241] width 582 height 2319
click at [341, 525] on span at bounding box center [344, 526] width 12 height 12
click at [0, 0] on input "Yes, I managed" at bounding box center [0, 0] width 0 height 0
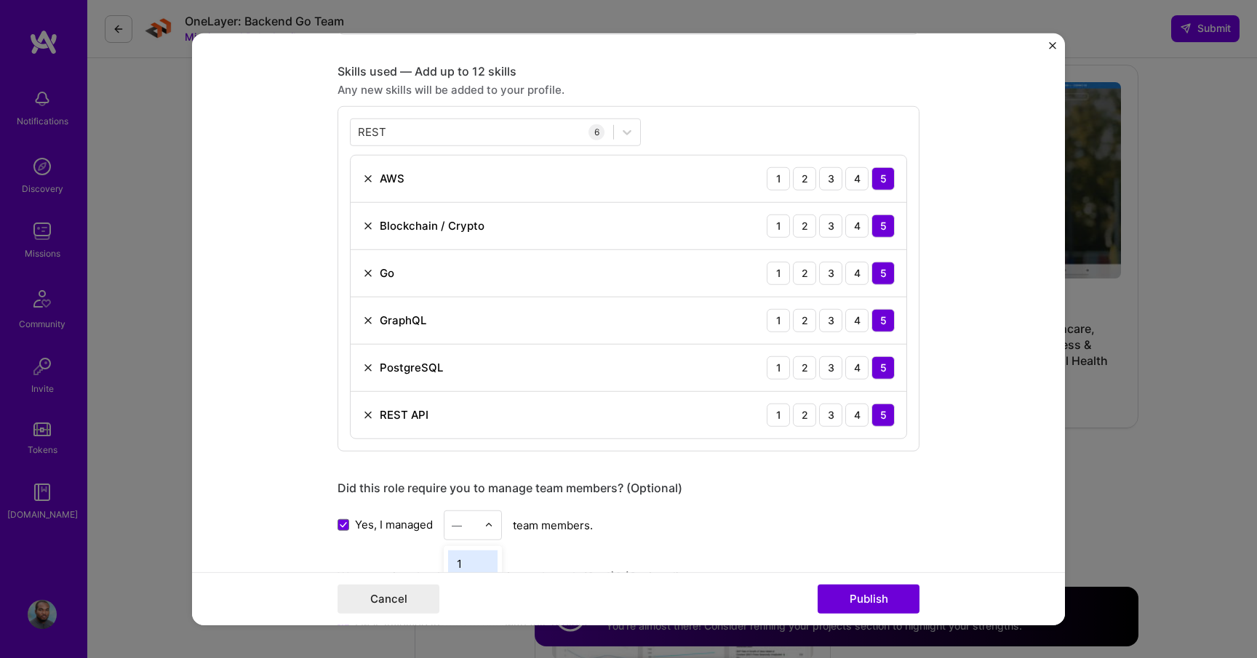
click at [485, 525] on img at bounding box center [489, 525] width 9 height 9
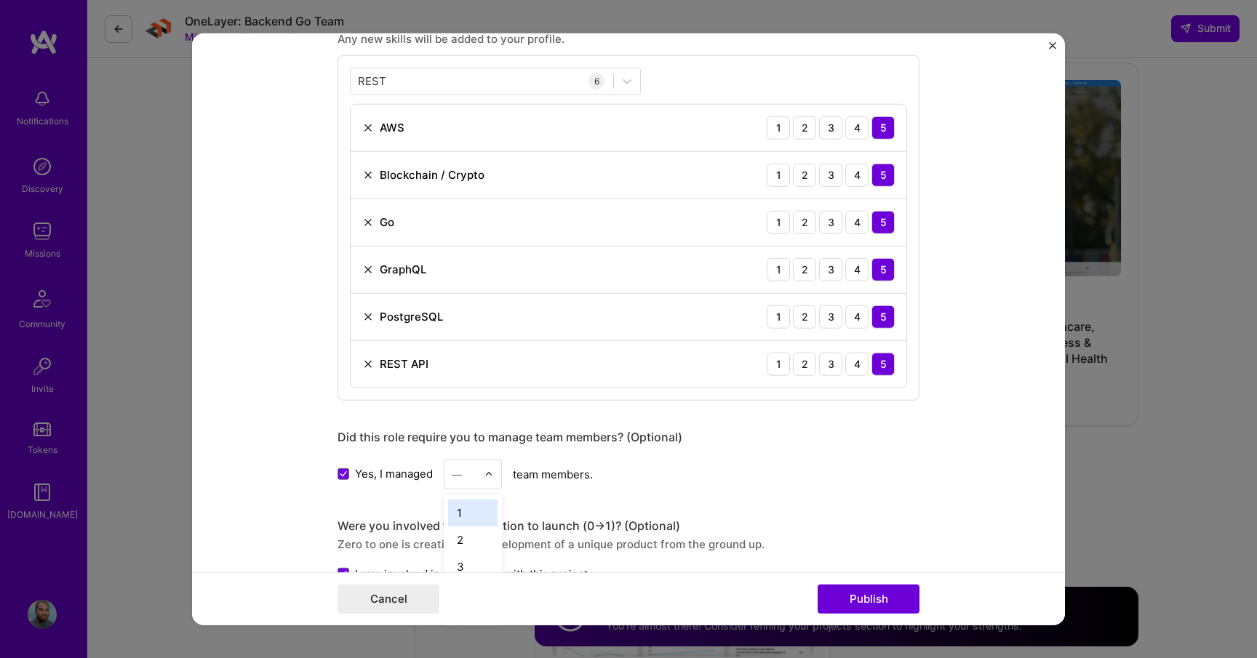
scroll to position [1033, 0]
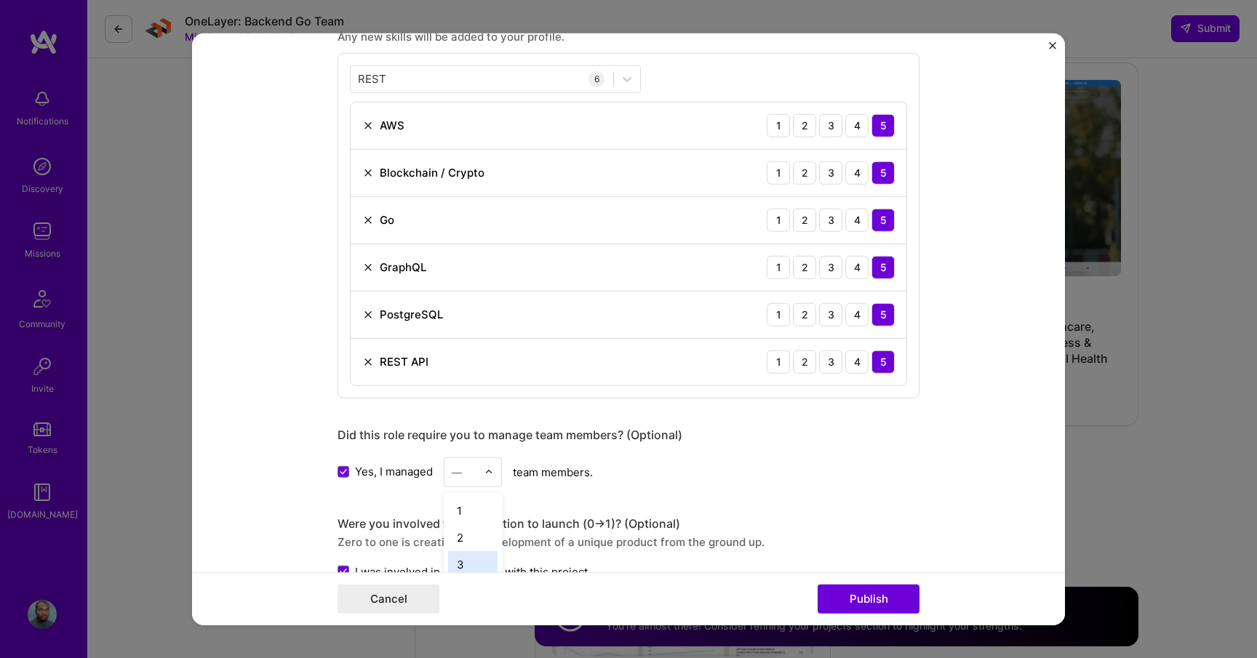
click at [477, 555] on div "3" at bounding box center [472, 564] width 49 height 27
click at [659, 465] on div "Yes, I managed option 3, selected. Select is focused ,type to refine list, pres…" at bounding box center [629, 472] width 582 height 30
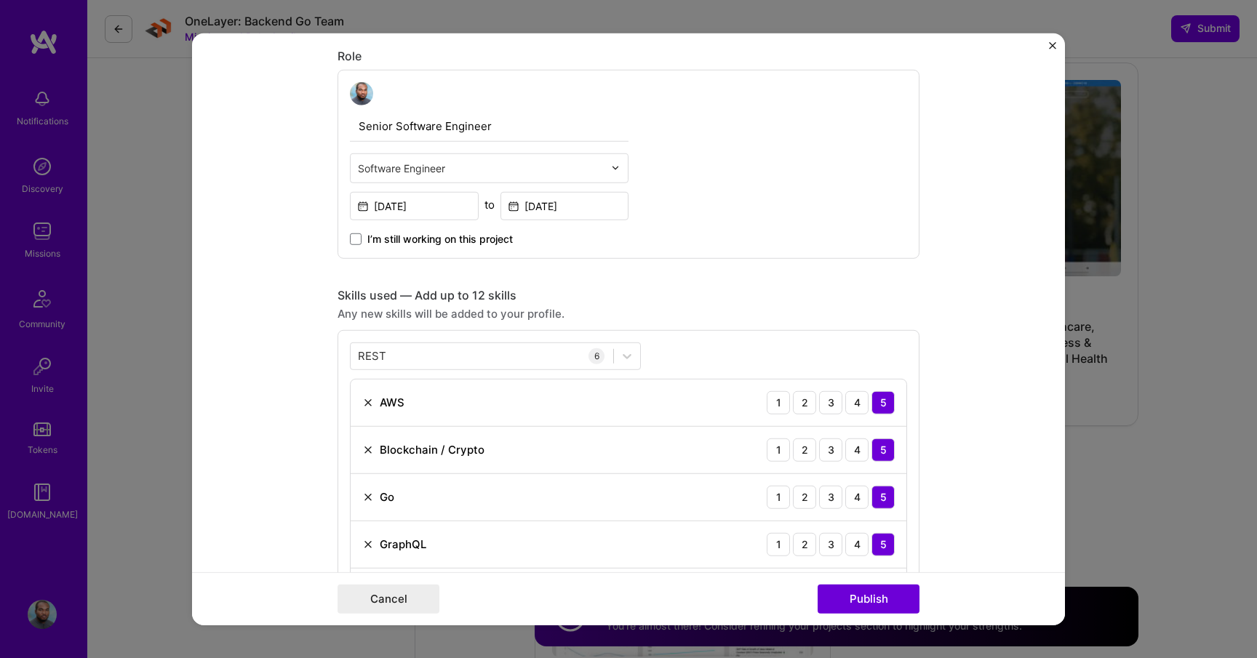
scroll to position [742, 0]
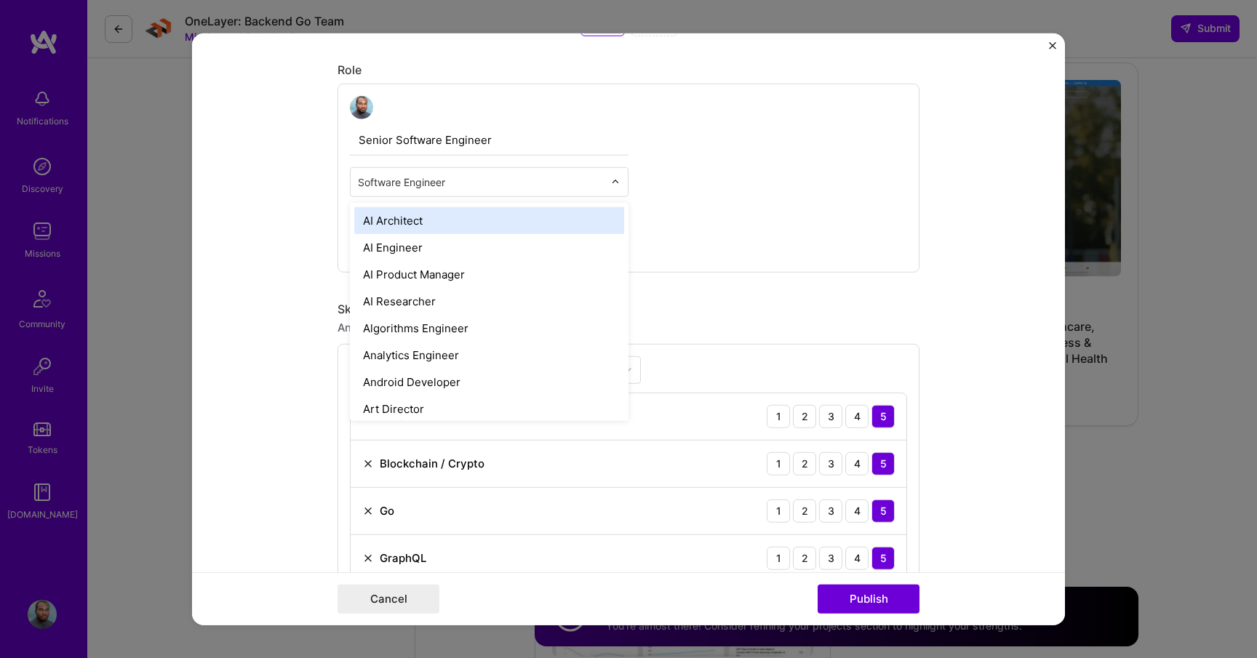
click at [498, 182] on input "text" at bounding box center [481, 181] width 246 height 15
click at [755, 202] on div "Senior Software Engineer option AI Architect focused, 1 of 70. 69 results avail…" at bounding box center [629, 177] width 582 height 189
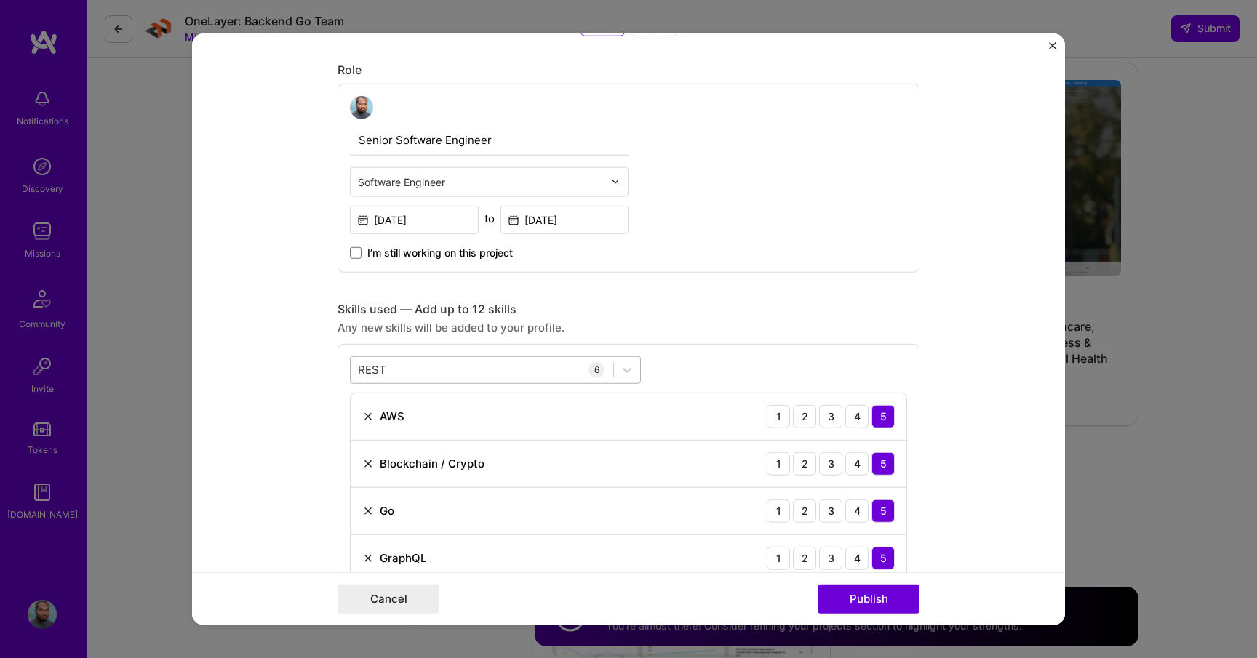
click at [458, 372] on div "REST REST" at bounding box center [482, 370] width 263 height 24
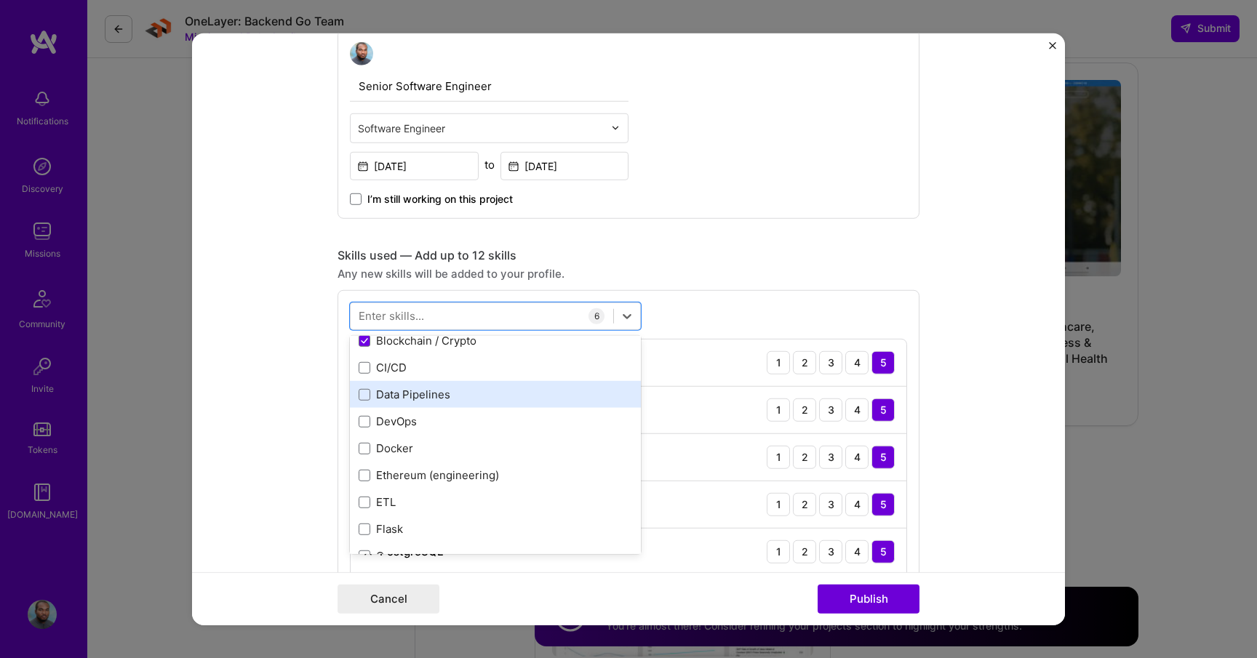
scroll to position [136, 0]
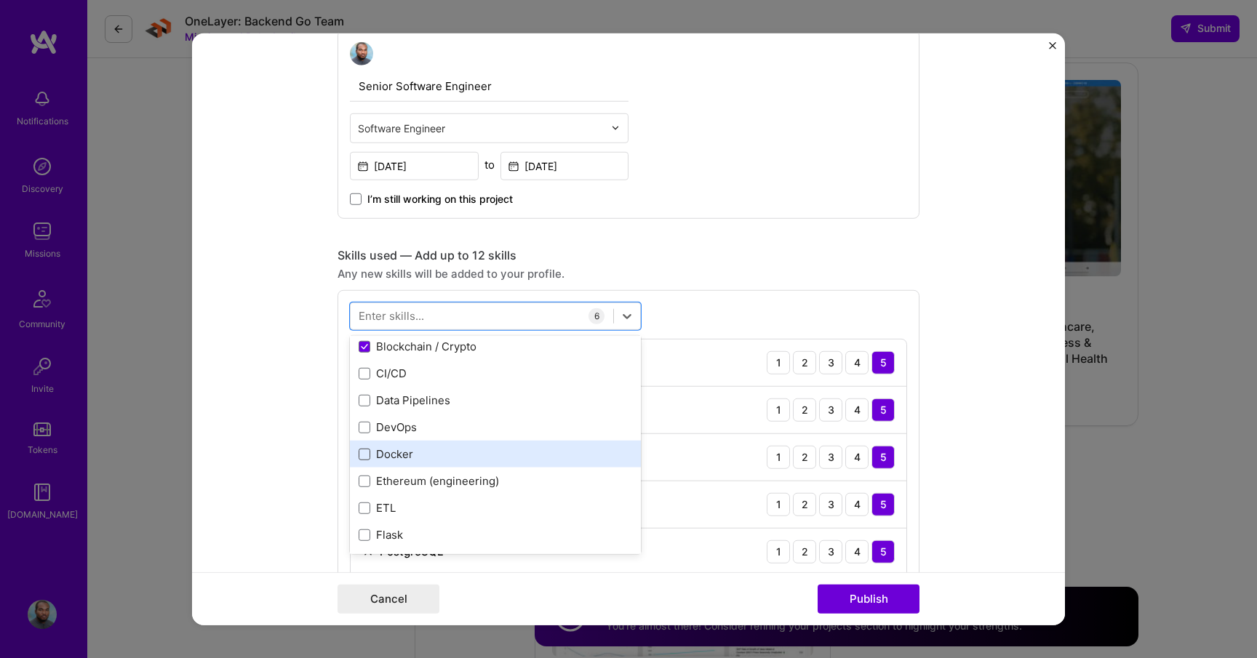
click at [362, 454] on span at bounding box center [365, 455] width 12 height 12
click at [0, 0] on input "checkbox" at bounding box center [0, 0] width 0 height 0
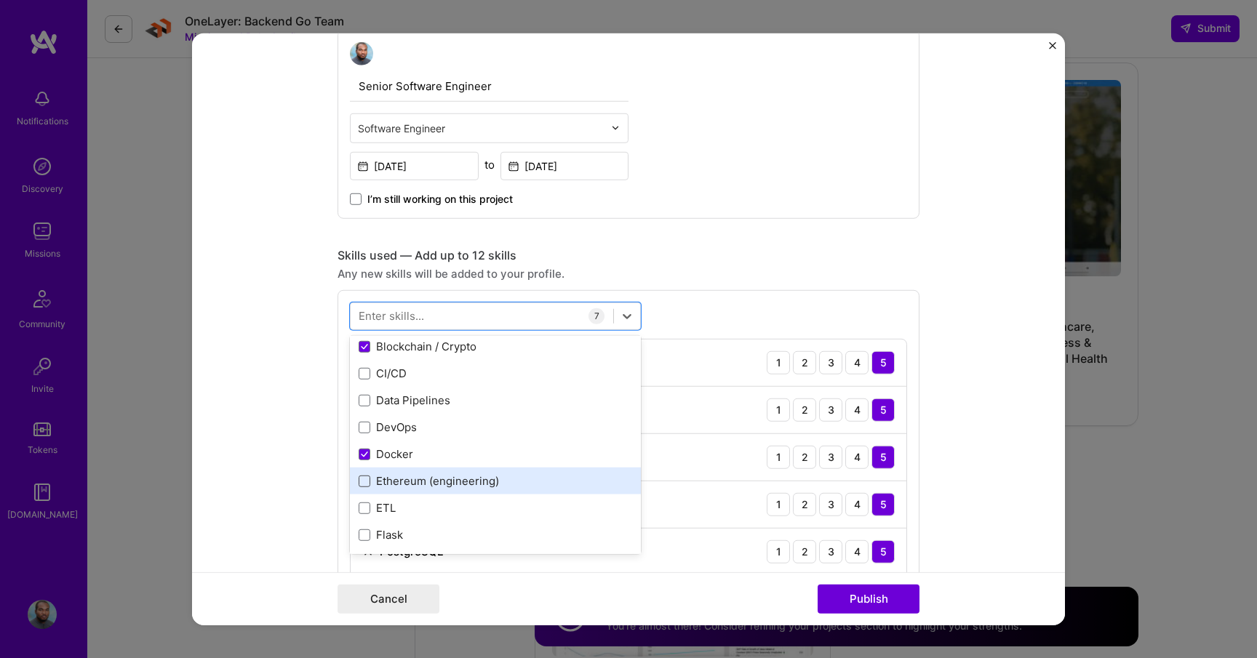
click at [365, 481] on span at bounding box center [365, 482] width 12 height 12
click at [0, 0] on input "checkbox" at bounding box center [0, 0] width 0 height 0
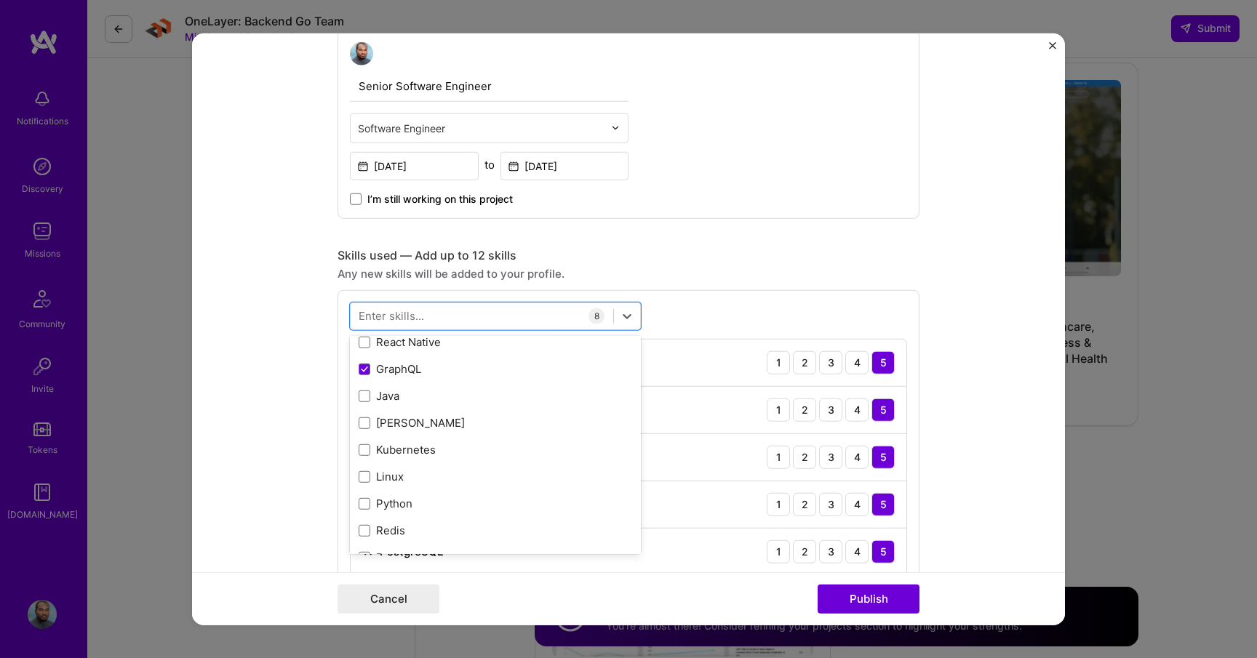
scroll to position [1730, 0]
click at [359, 477] on span at bounding box center [365, 477] width 12 height 12
click at [0, 0] on input "checkbox" at bounding box center [0, 0] width 0 height 0
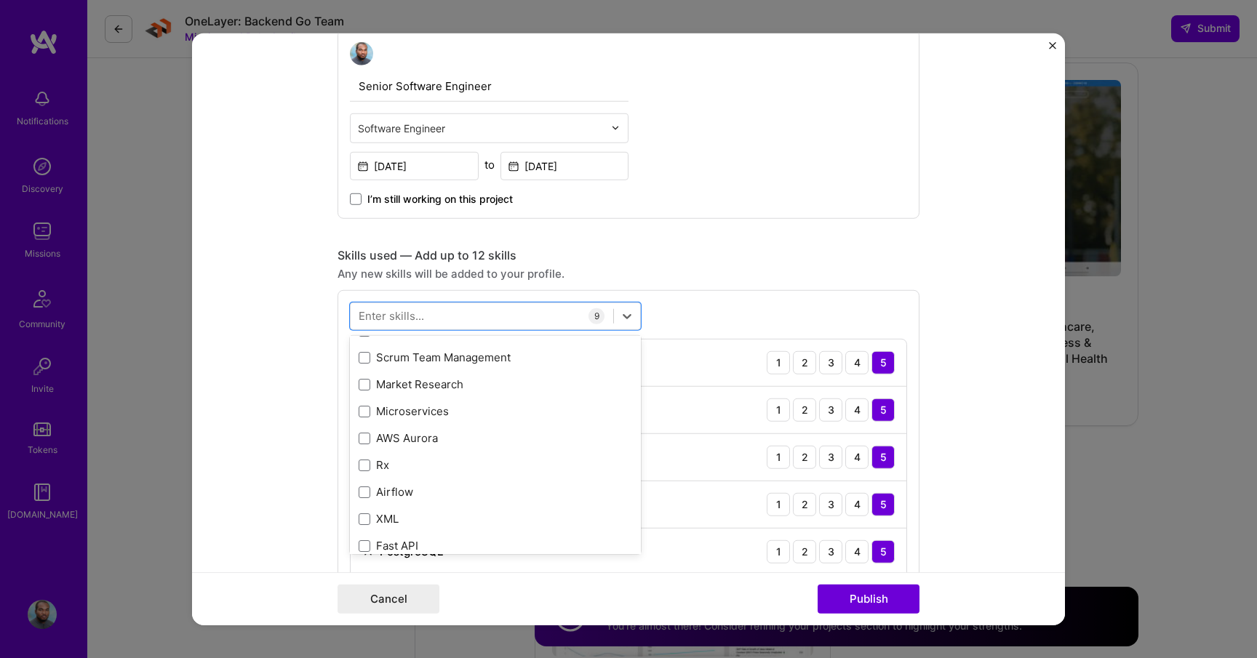
scroll to position [3629, 0]
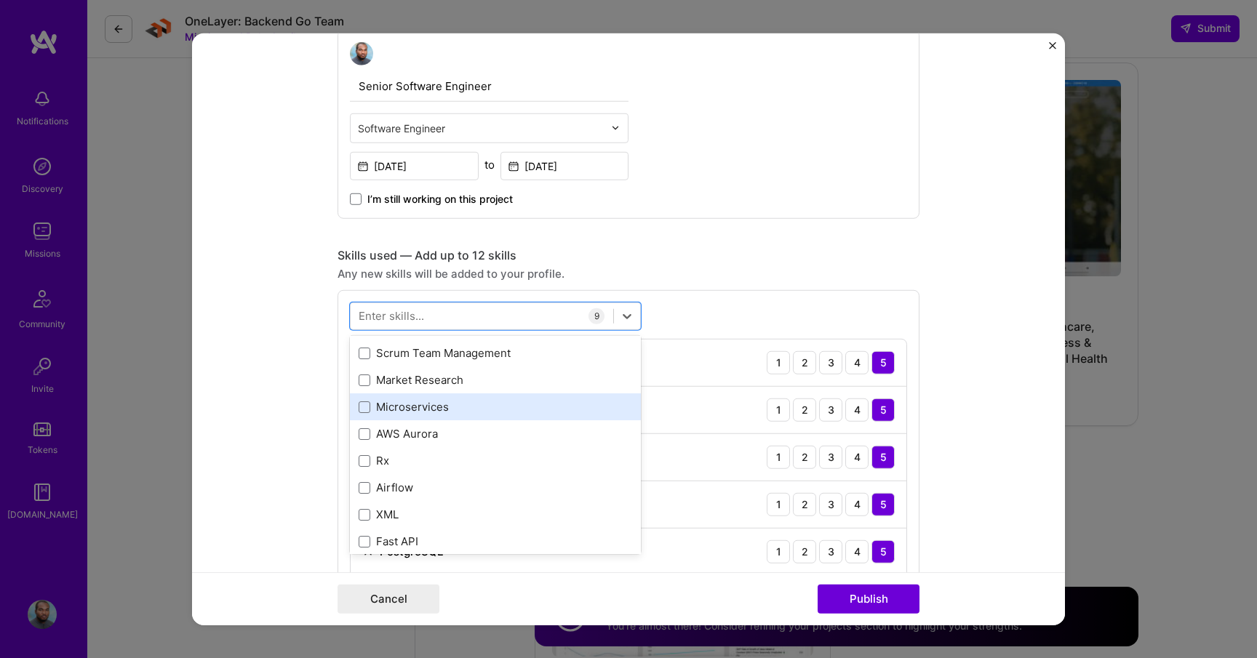
click at [437, 402] on div "Microservices" at bounding box center [496, 406] width 274 height 15
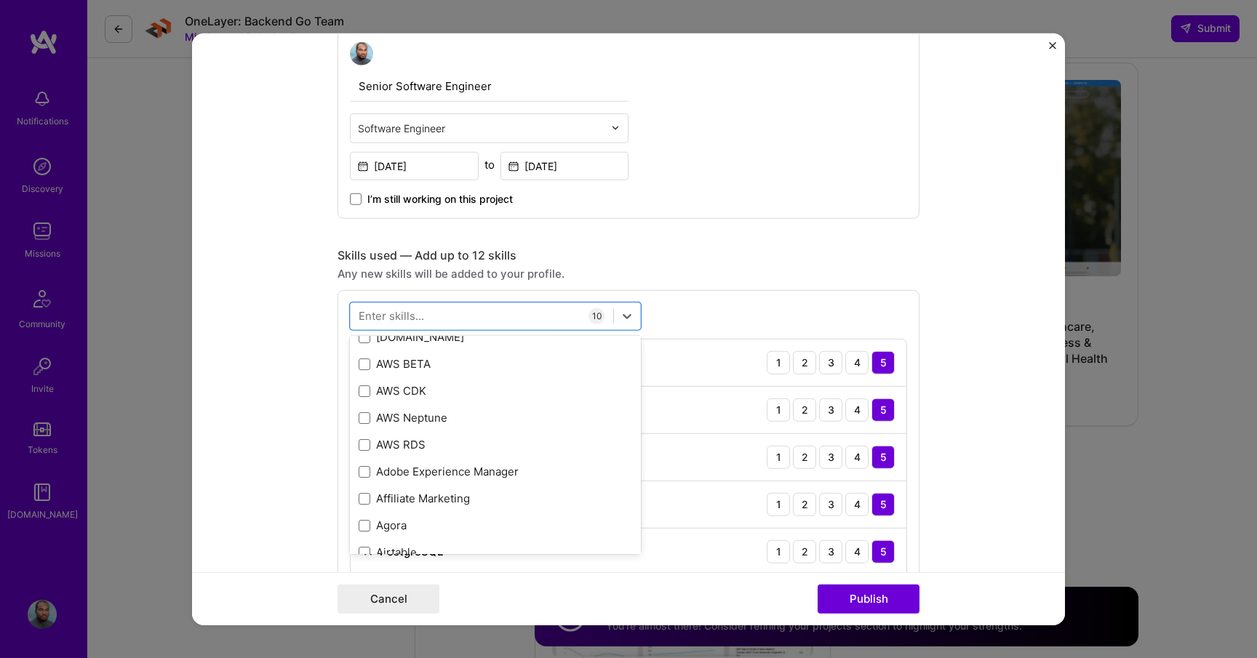
scroll to position [4169, 0]
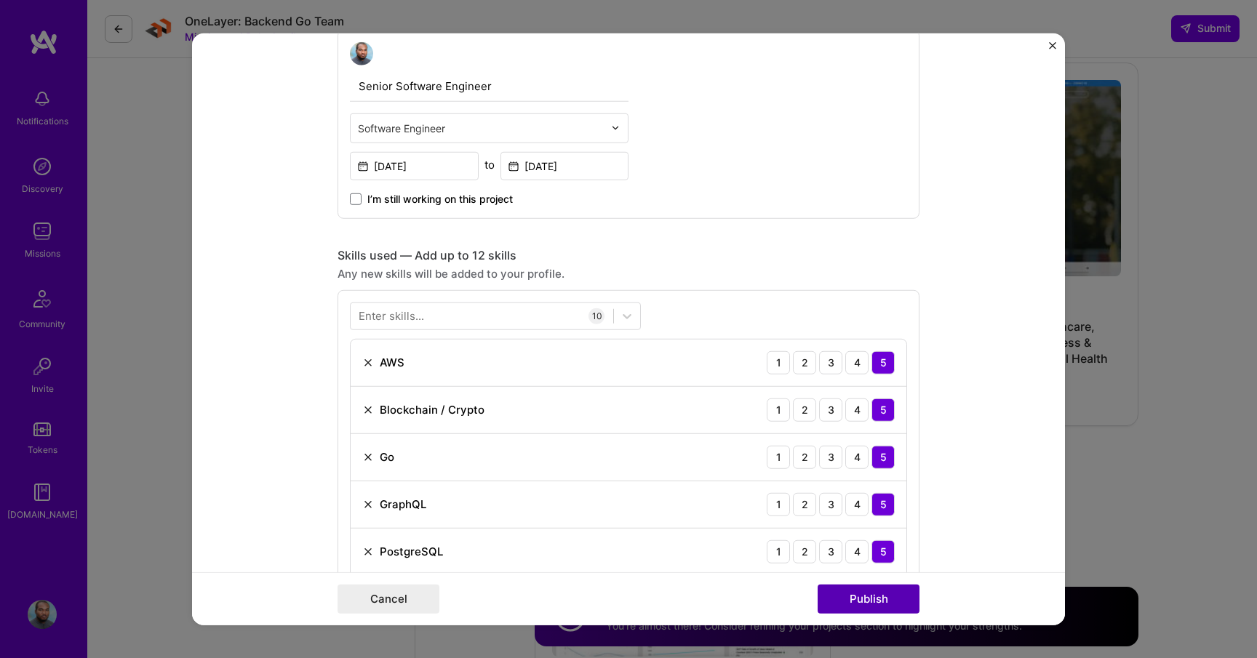
click at [845, 603] on button "Publish" at bounding box center [869, 599] width 102 height 29
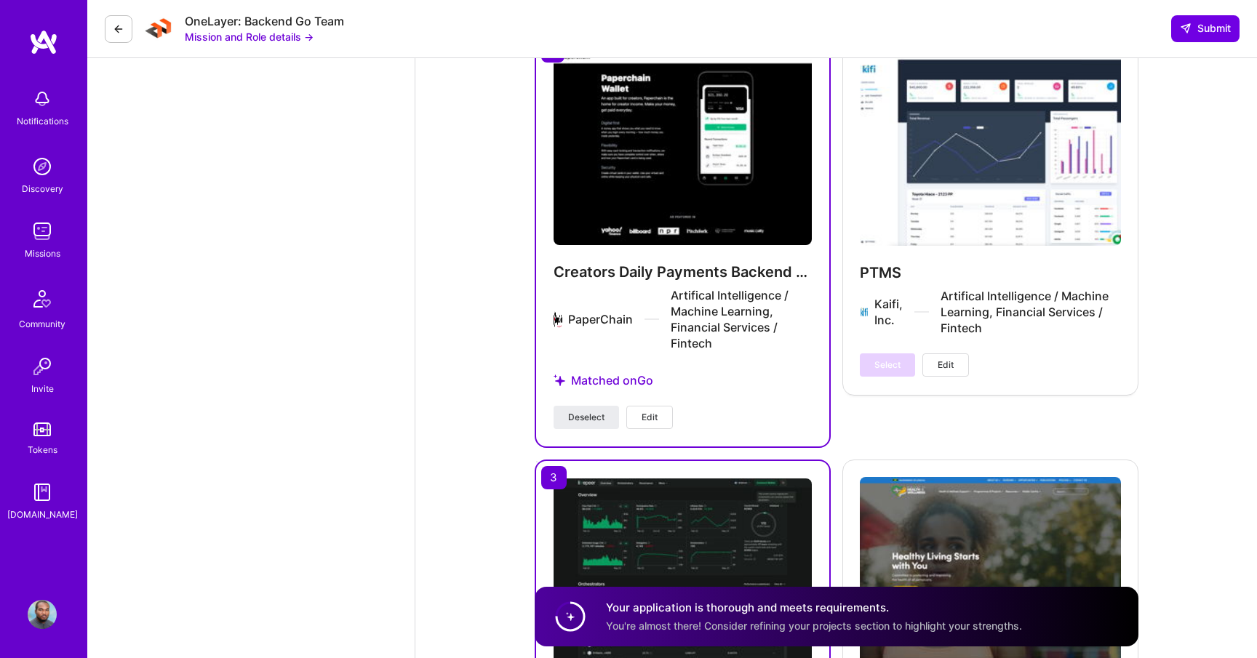
scroll to position [4735, 0]
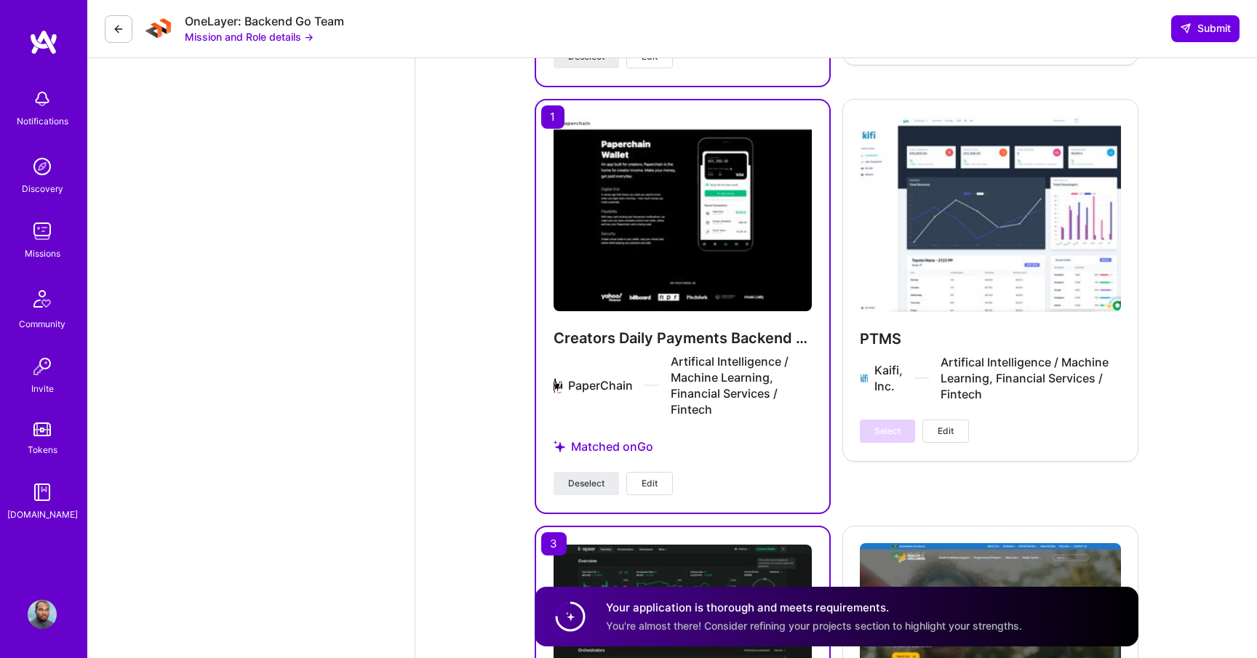
click at [648, 472] on button "Edit" at bounding box center [649, 483] width 47 height 23
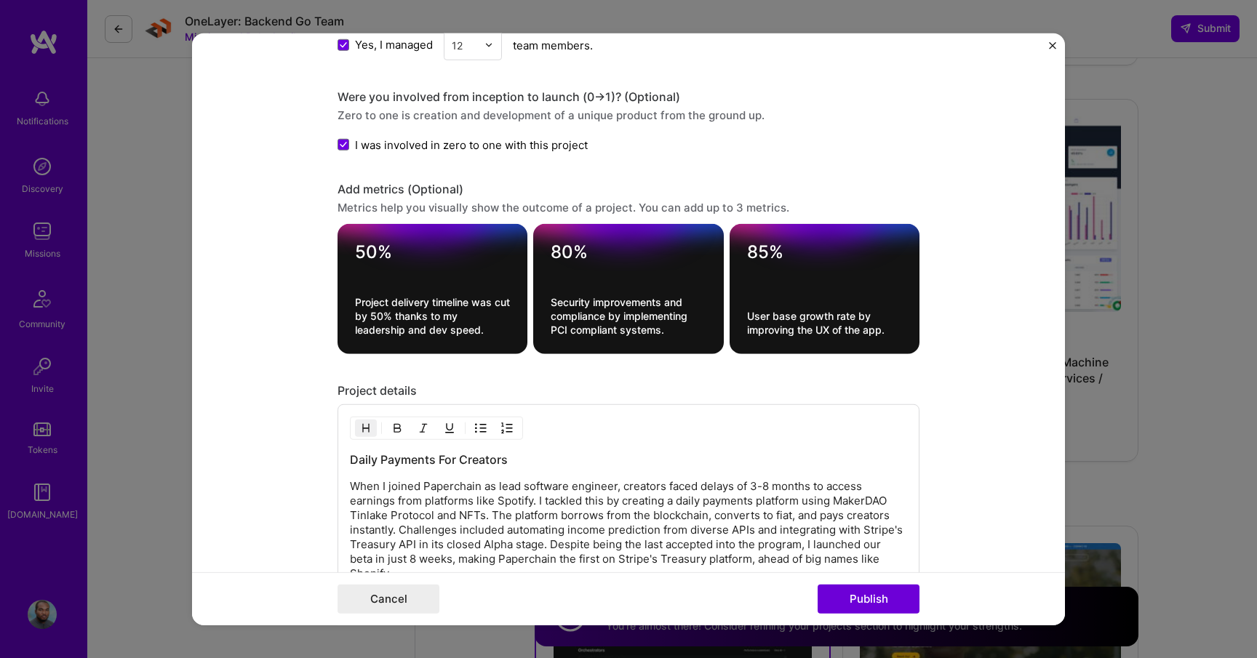
scroll to position [1748, 0]
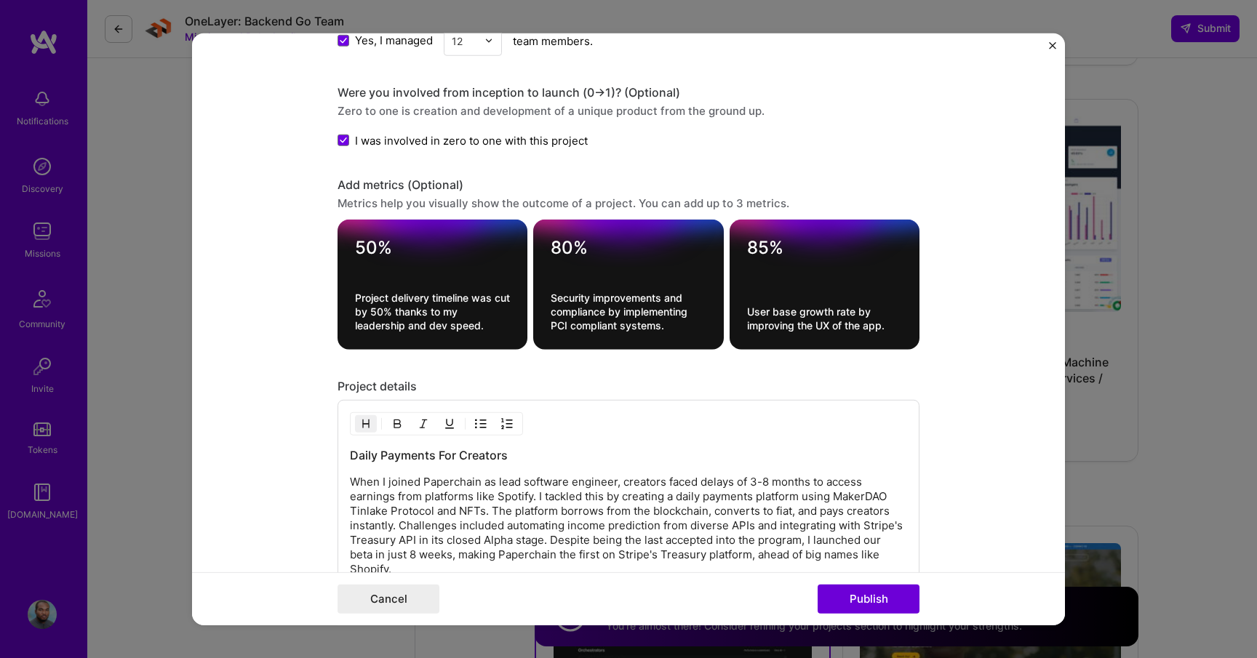
click at [1049, 45] on img "Close" at bounding box center [1052, 44] width 7 height 7
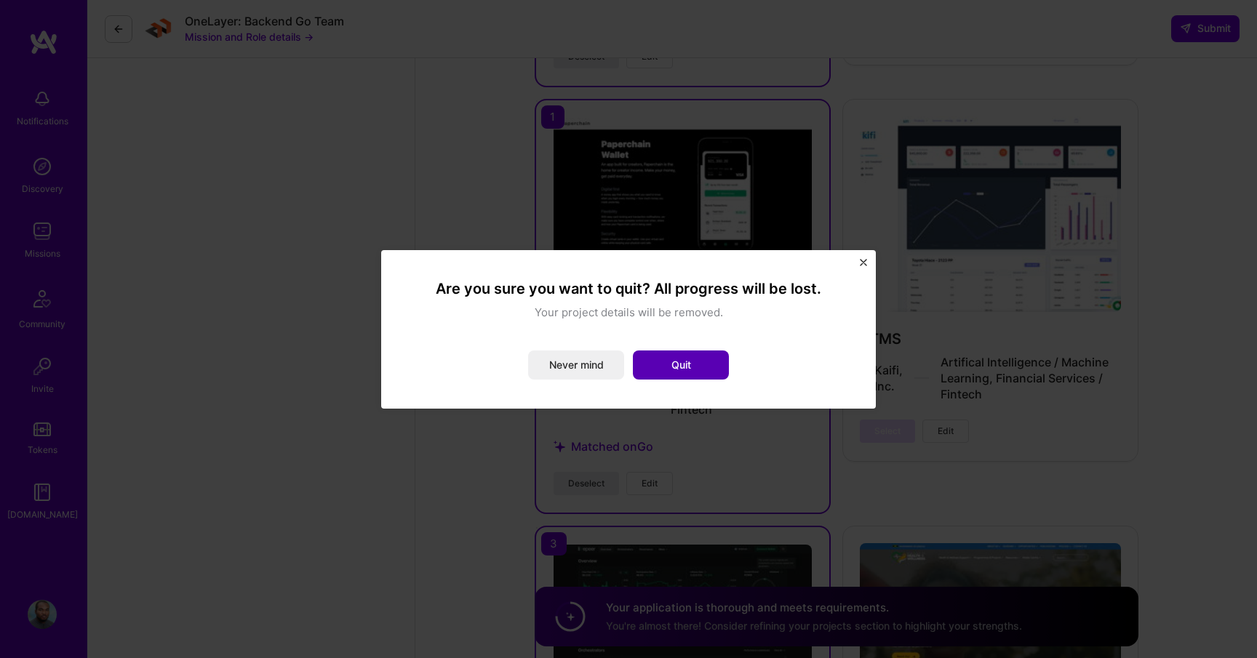
click at [672, 372] on button "Quit" at bounding box center [681, 365] width 96 height 29
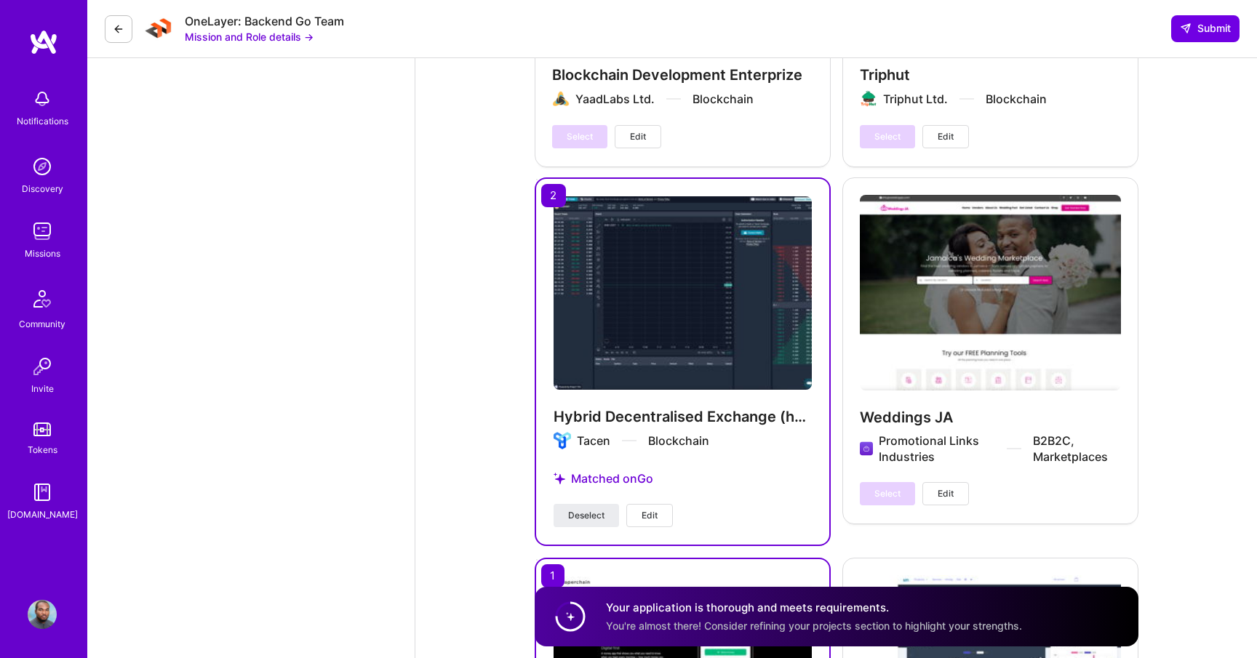
scroll to position [4263, 0]
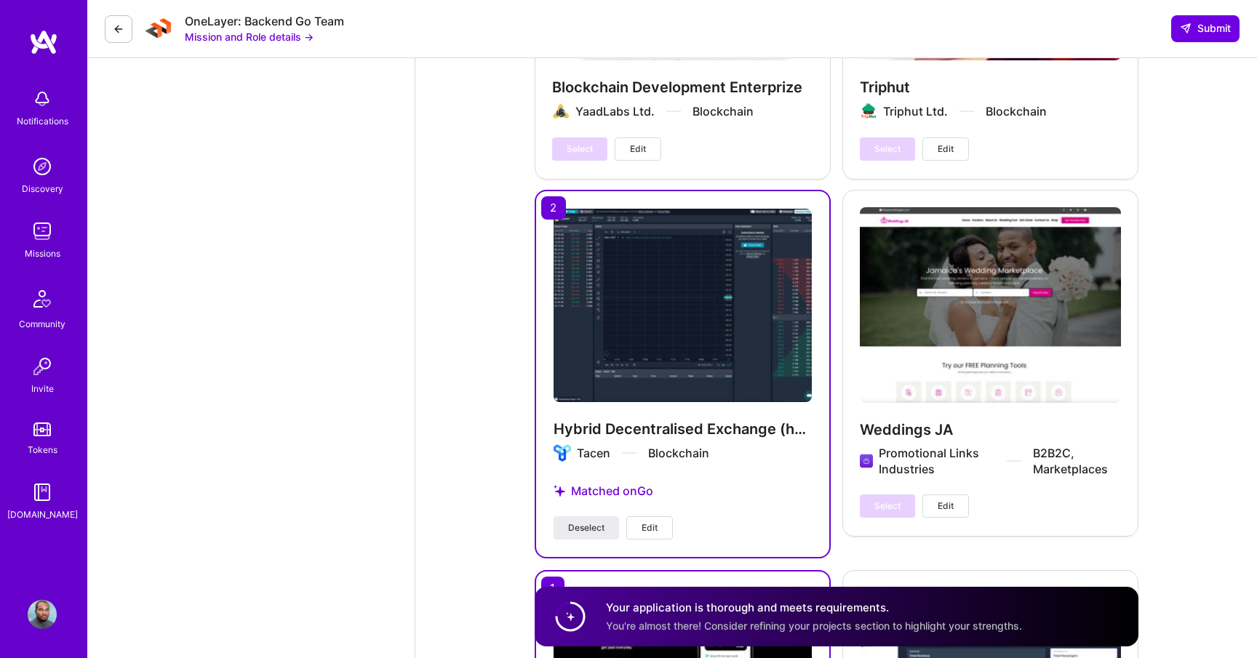
click at [638, 517] on button "Edit" at bounding box center [649, 528] width 47 height 23
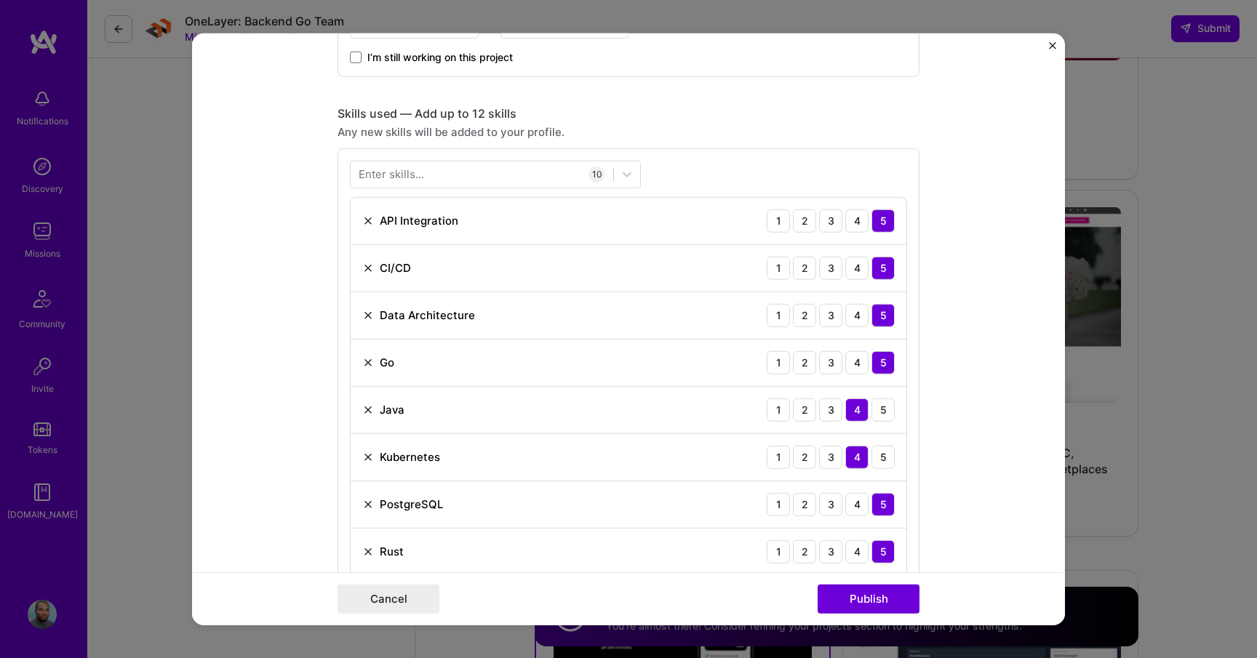
scroll to position [936, 0]
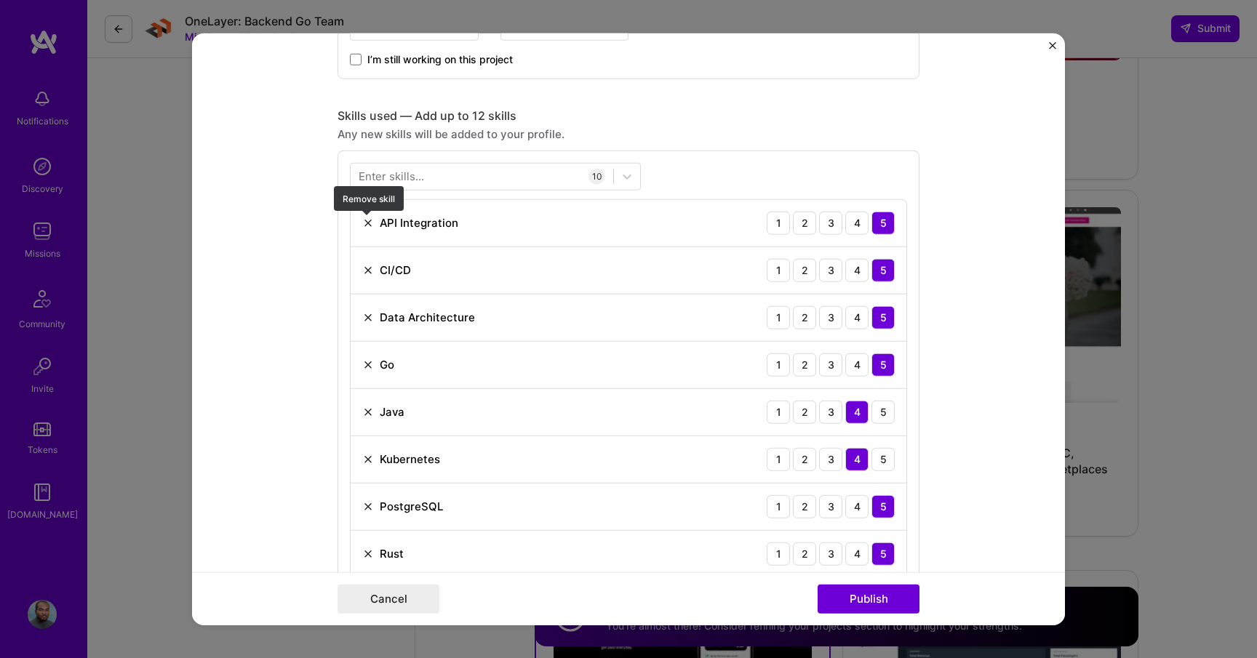
click at [366, 220] on img at bounding box center [368, 223] width 12 height 12
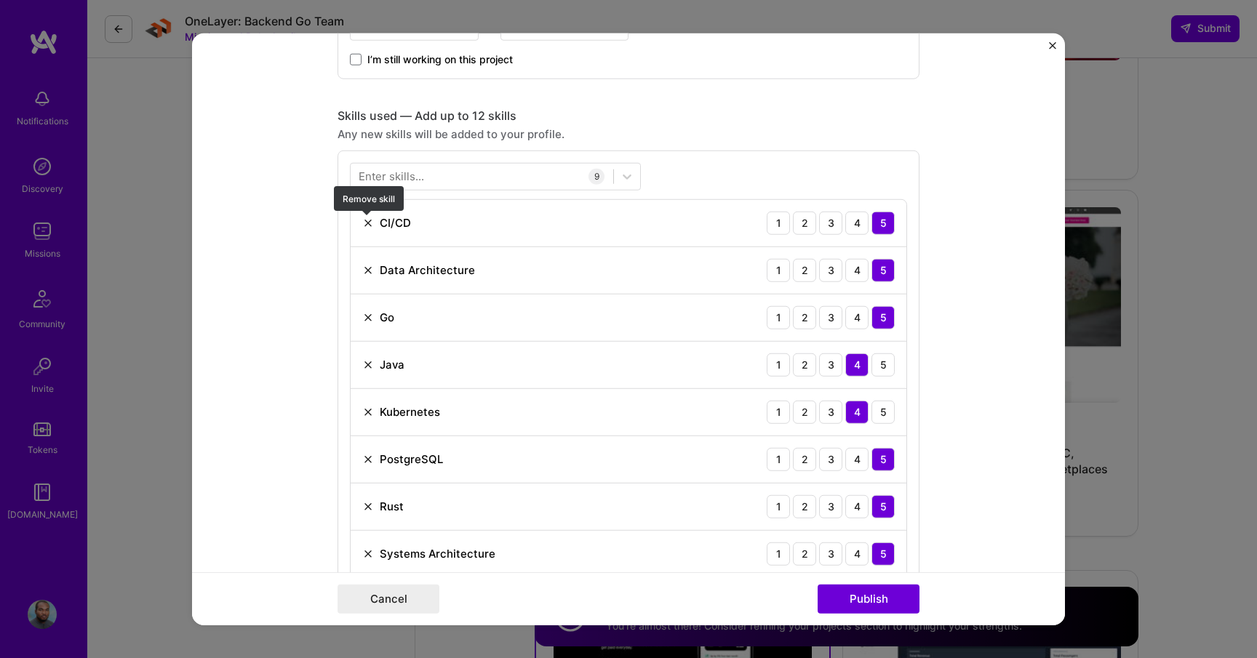
click at [363, 227] on img at bounding box center [368, 223] width 12 height 12
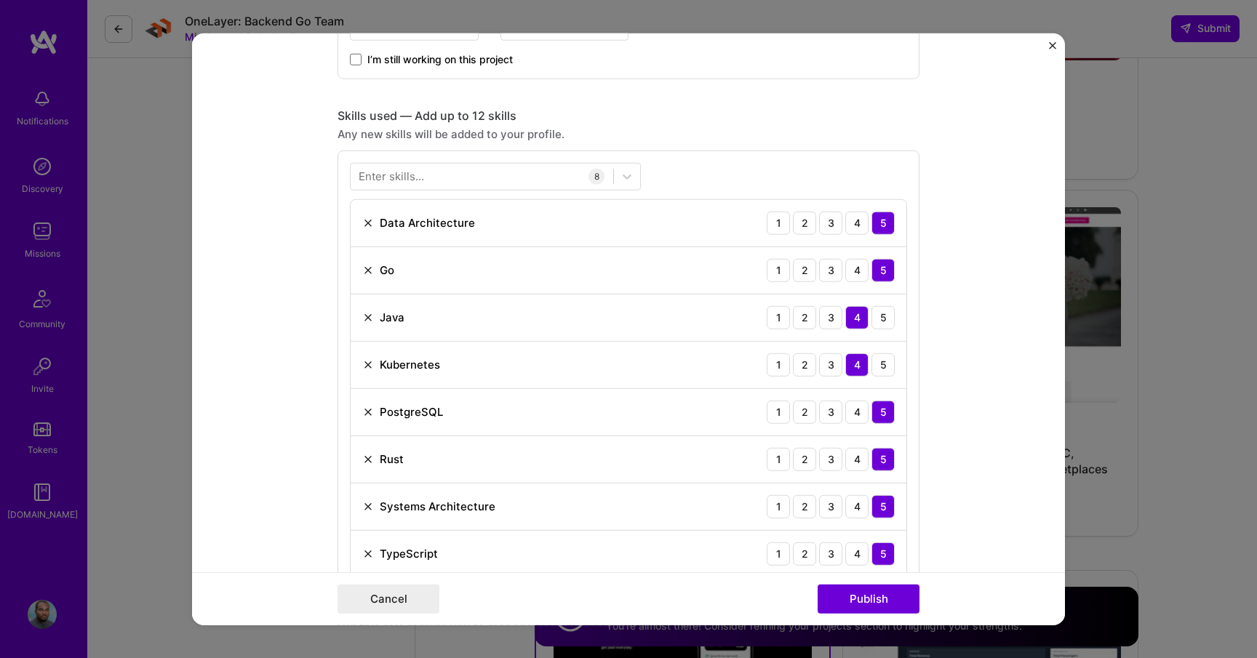
click at [399, 179] on div "Enter skills..." at bounding box center [391, 176] width 65 height 15
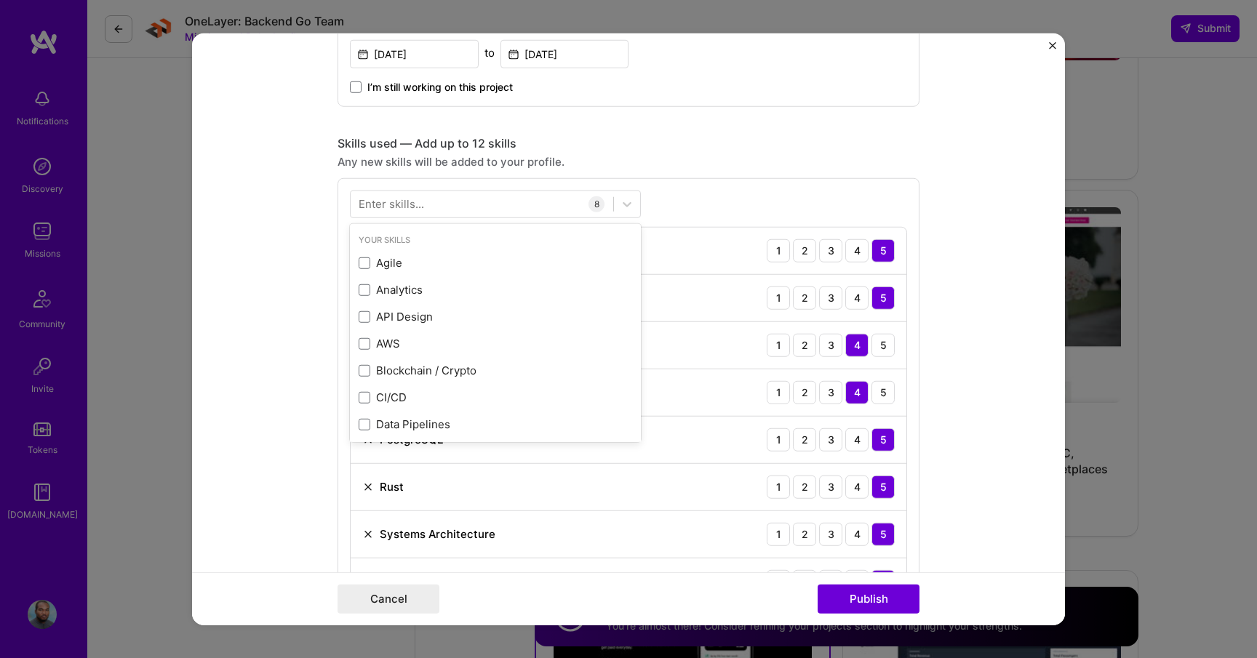
scroll to position [627, 0]
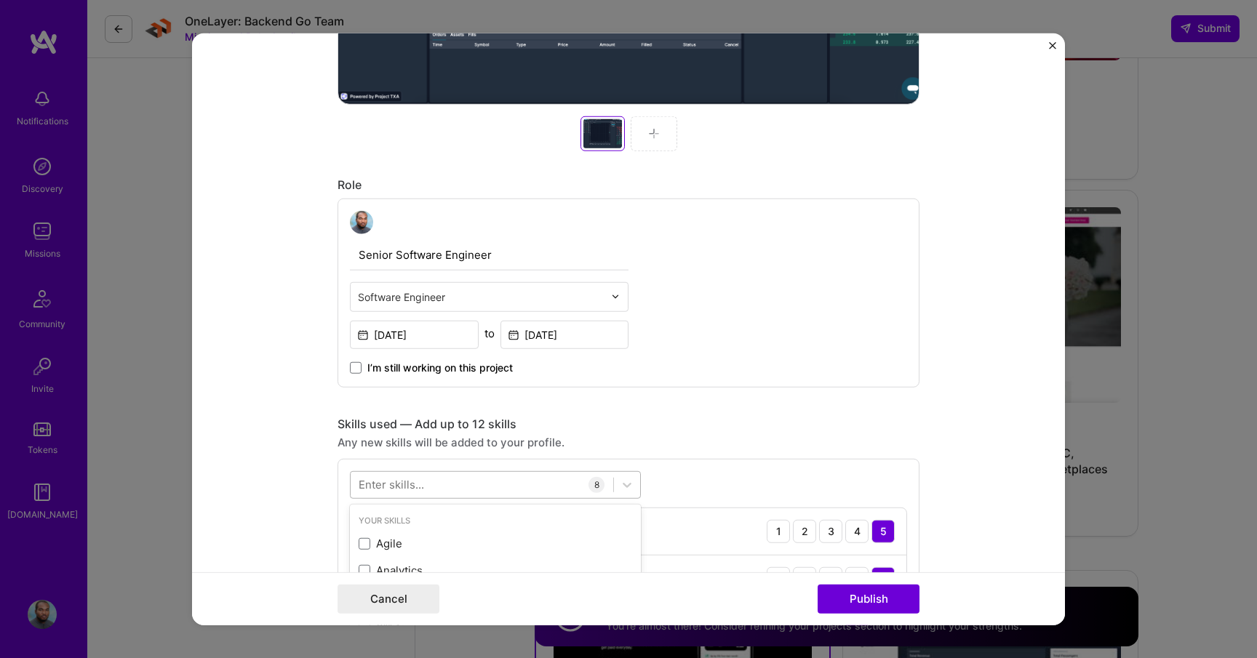
click at [437, 492] on div at bounding box center [482, 485] width 263 height 24
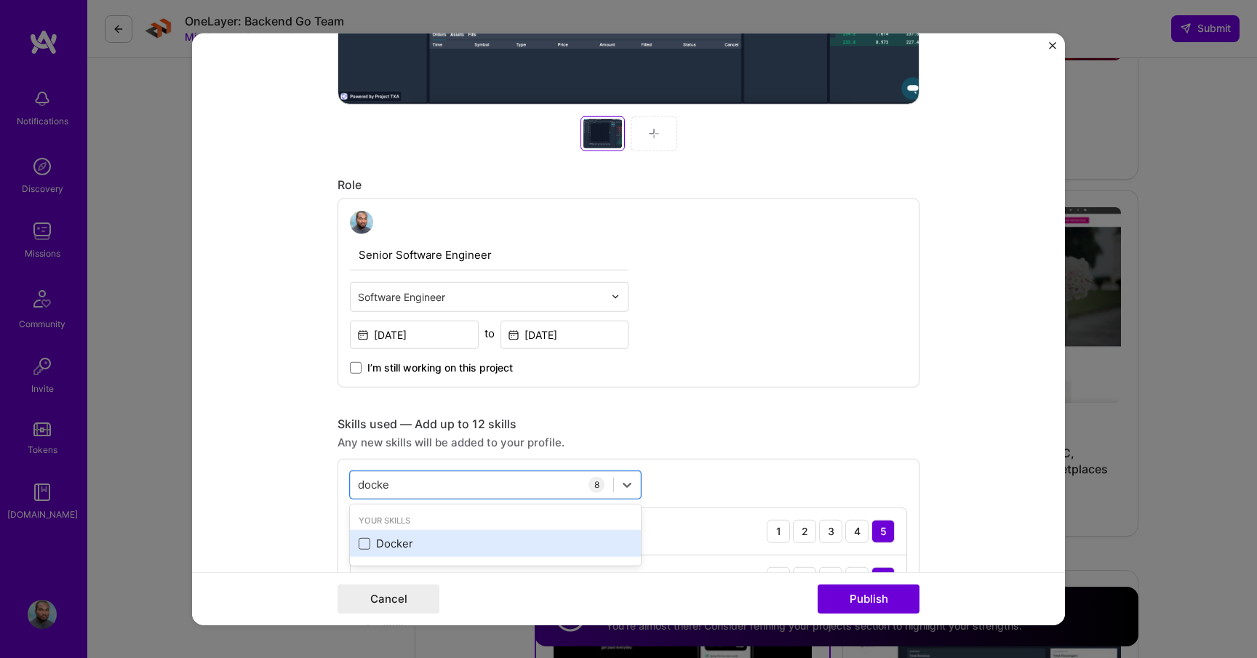
click at [362, 544] on span at bounding box center [365, 544] width 12 height 12
click at [0, 0] on input "checkbox" at bounding box center [0, 0] width 0 height 0
type input "docke"
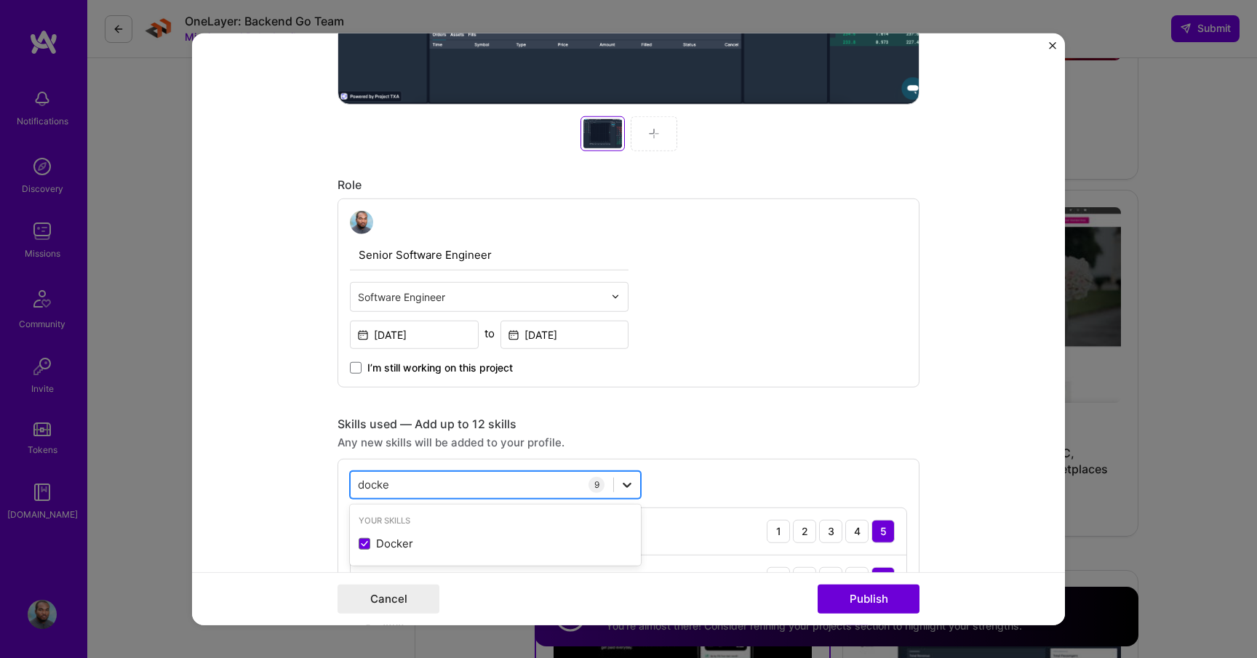
click at [625, 493] on div at bounding box center [627, 484] width 26 height 26
type input "ku"
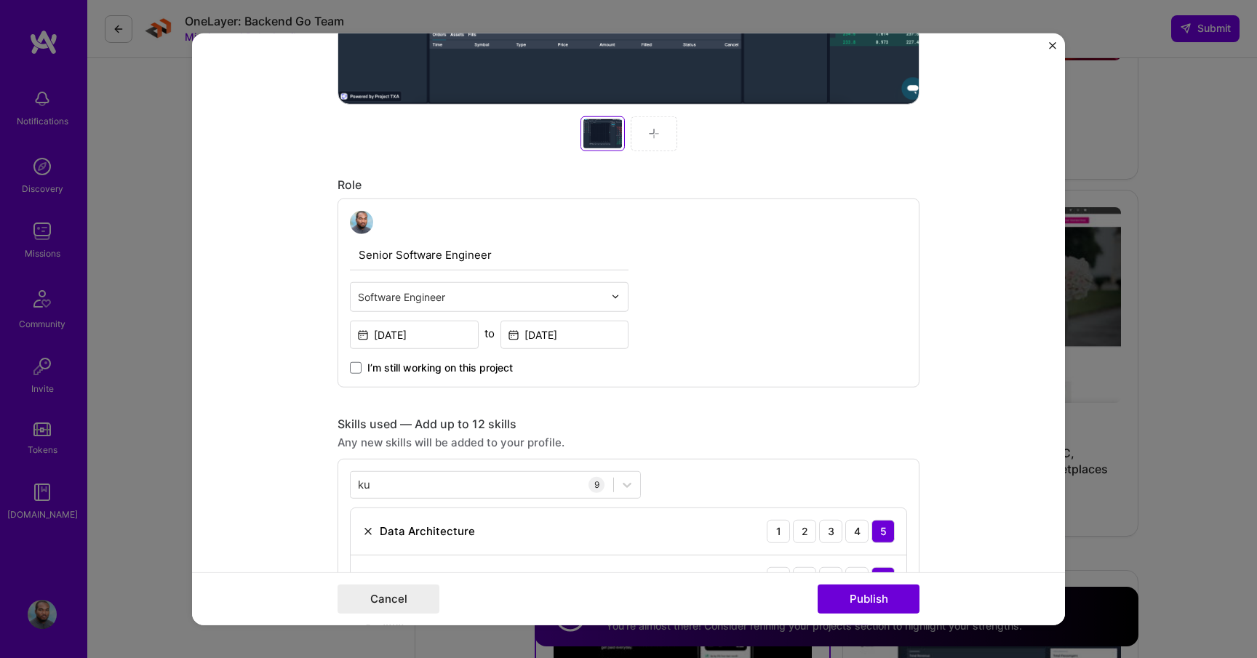
click at [840, 335] on div "Senior Software Engineer Software Engineer [DATE] to [DATE] I’m still working o…" at bounding box center [629, 292] width 582 height 189
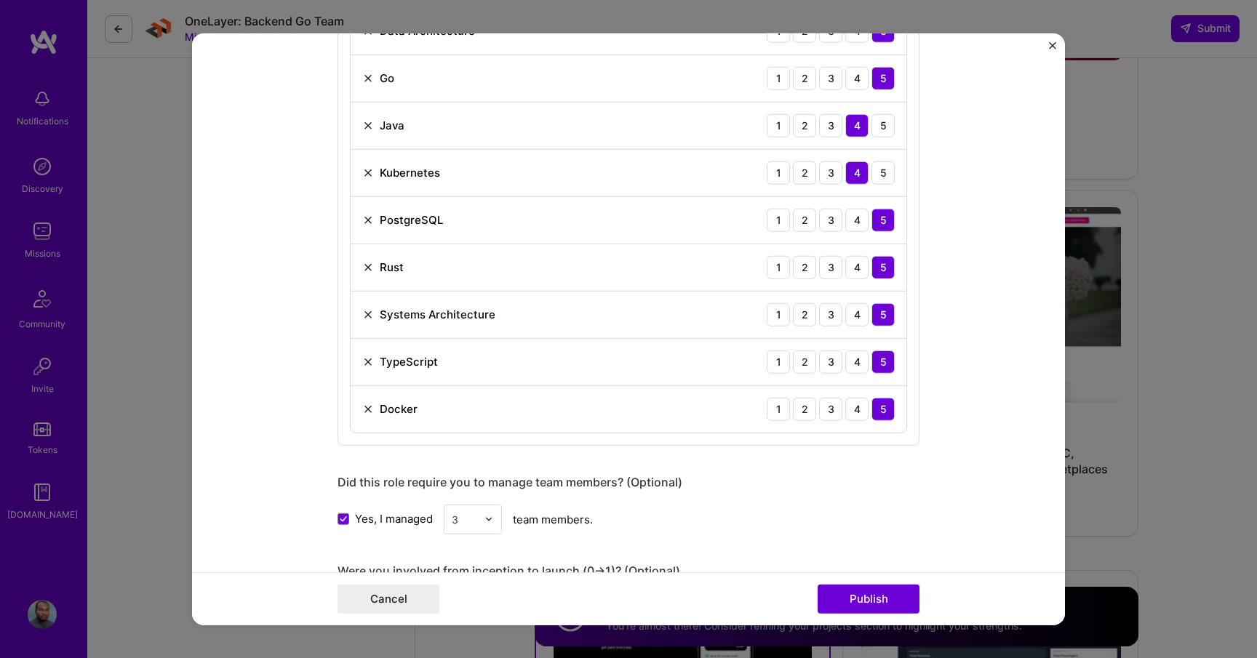
scroll to position [1131, 0]
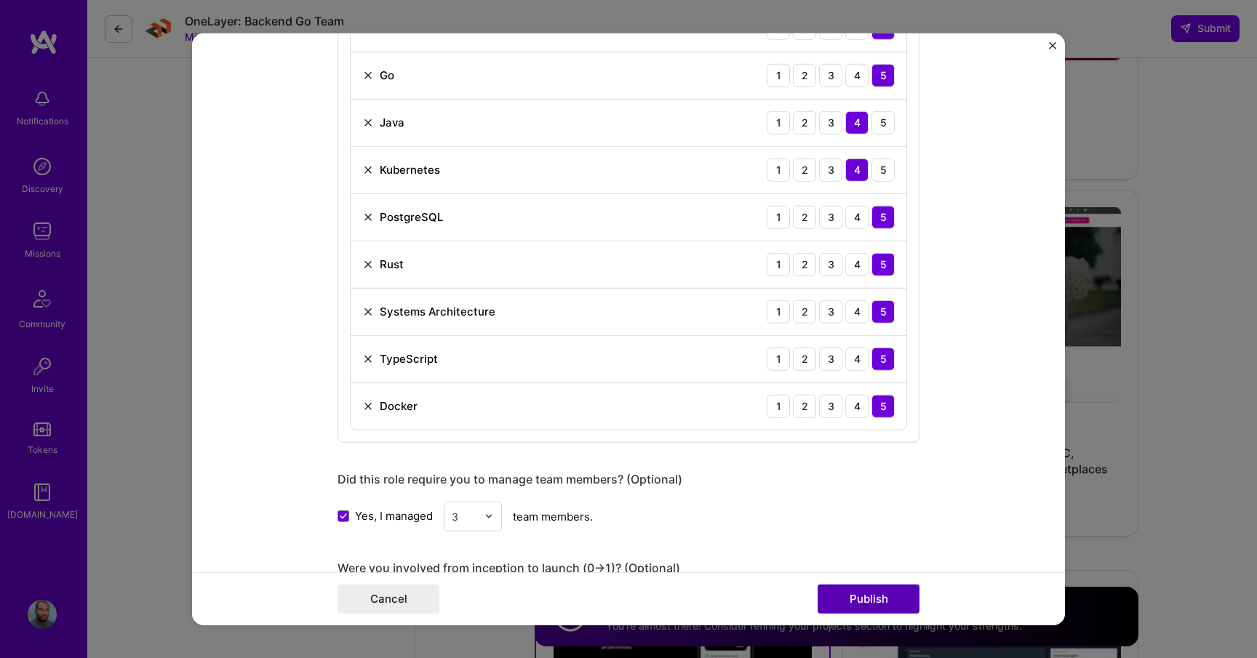
click at [870, 598] on button "Publish" at bounding box center [869, 599] width 102 height 29
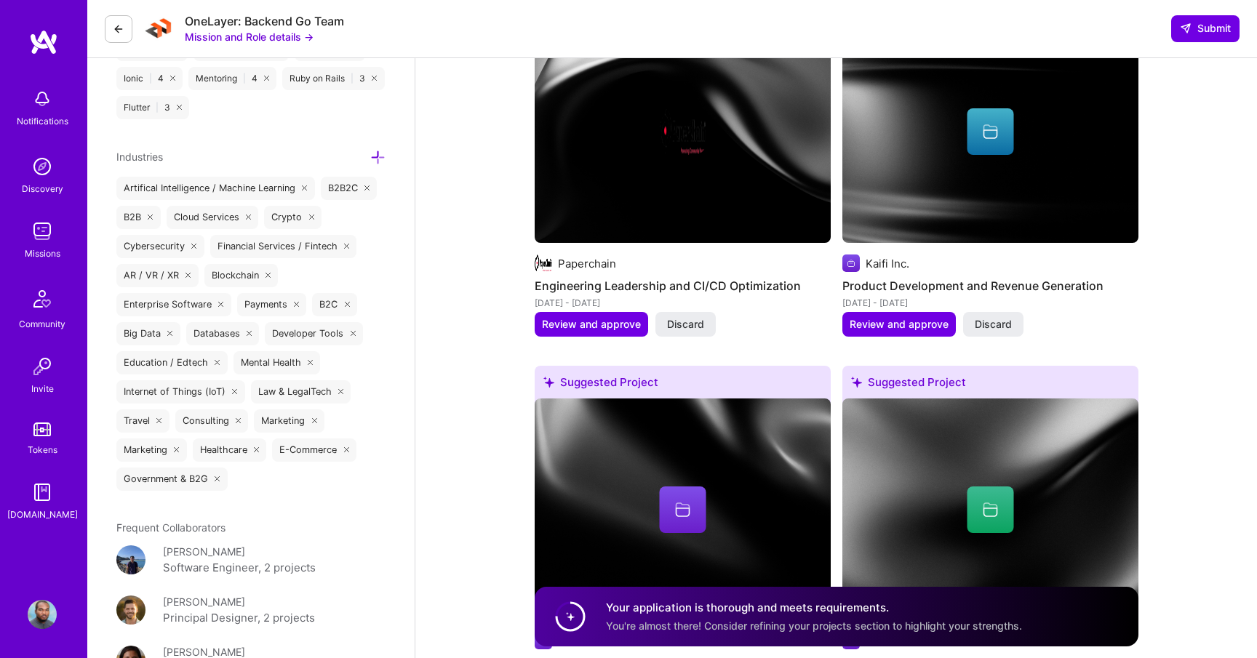
scroll to position [2858, 0]
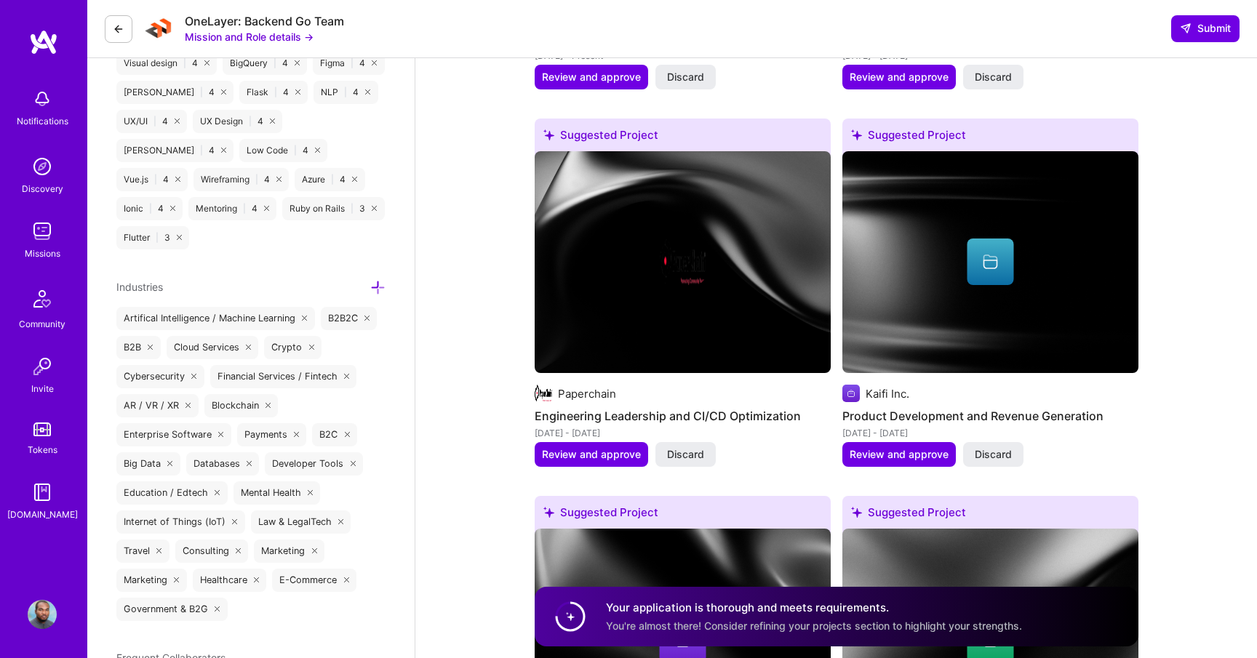
click at [301, 41] on button "Mission and Role details →" at bounding box center [249, 36] width 129 height 15
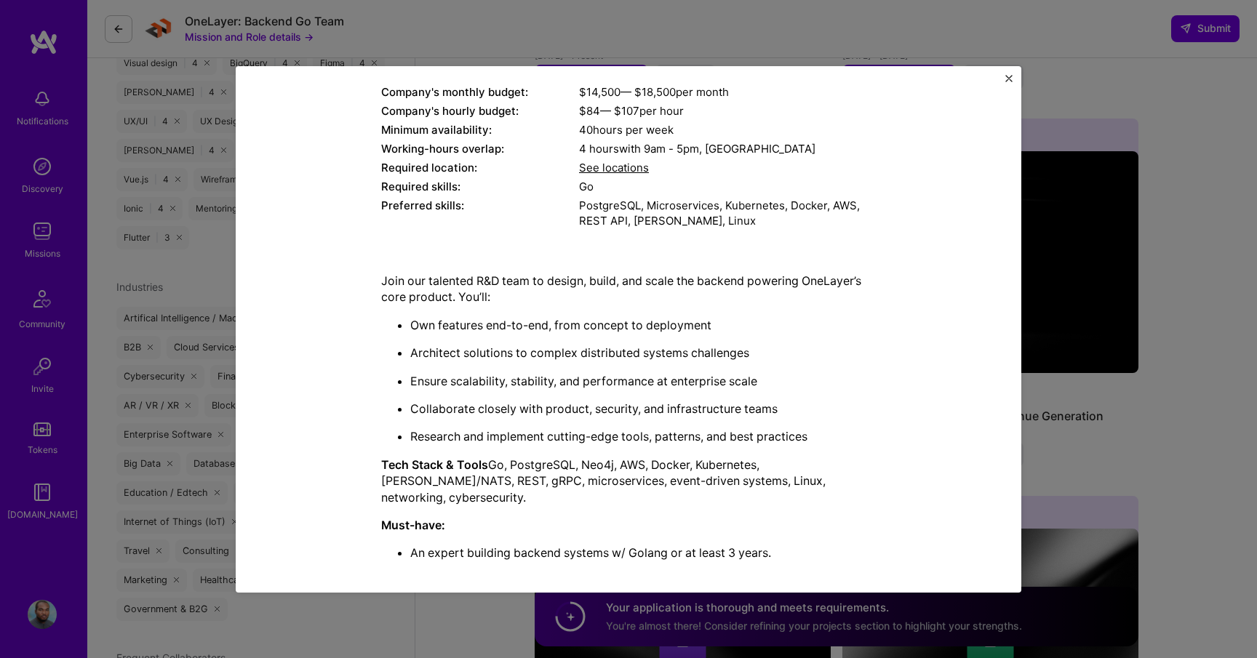
scroll to position [305, 0]
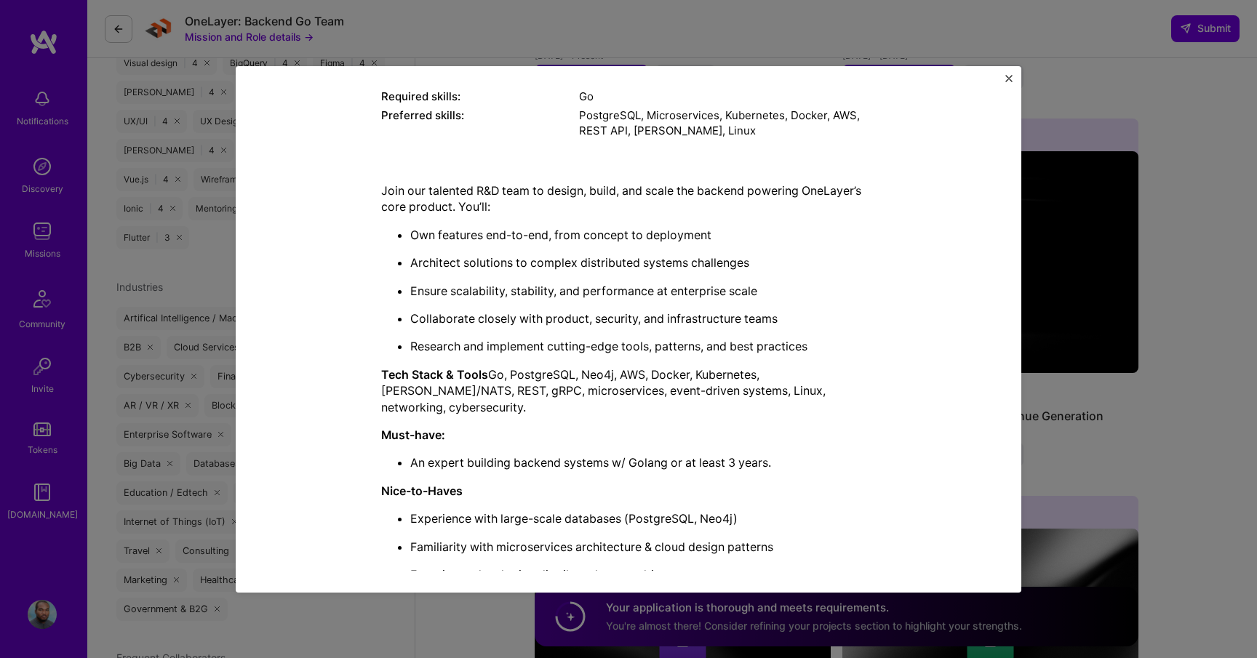
click at [1011, 70] on div "Mission Description and Role Details Back-End Developer role description Strong…" at bounding box center [629, 329] width 786 height 527
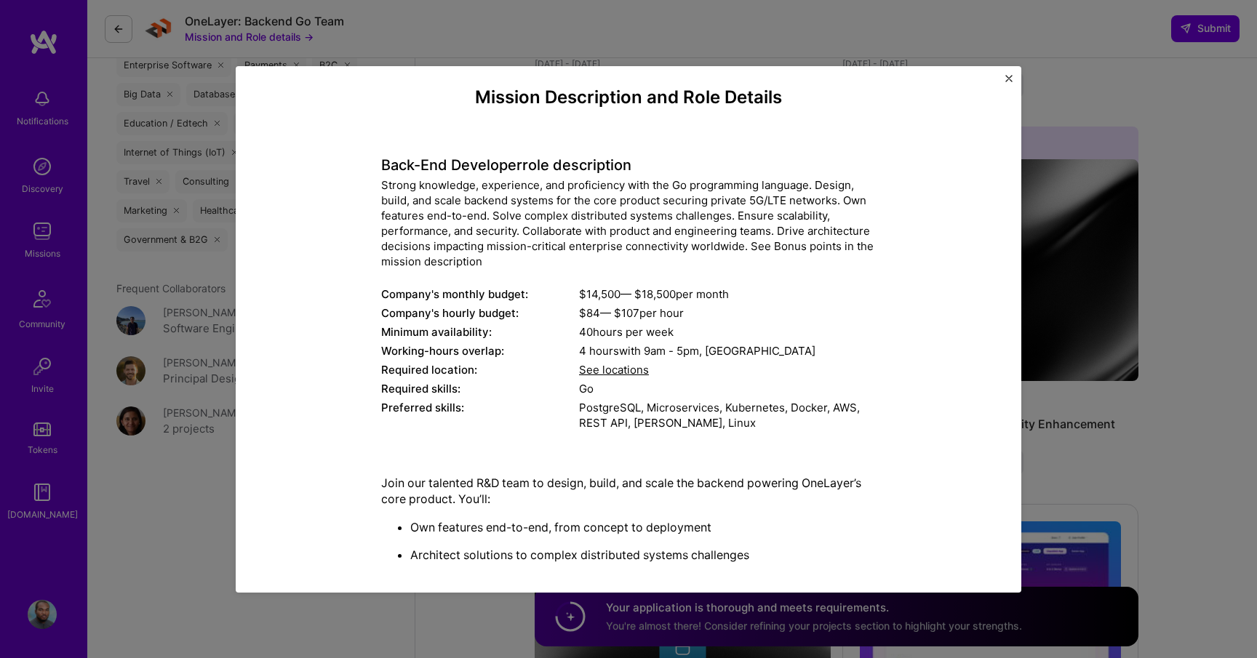
scroll to position [9, 0]
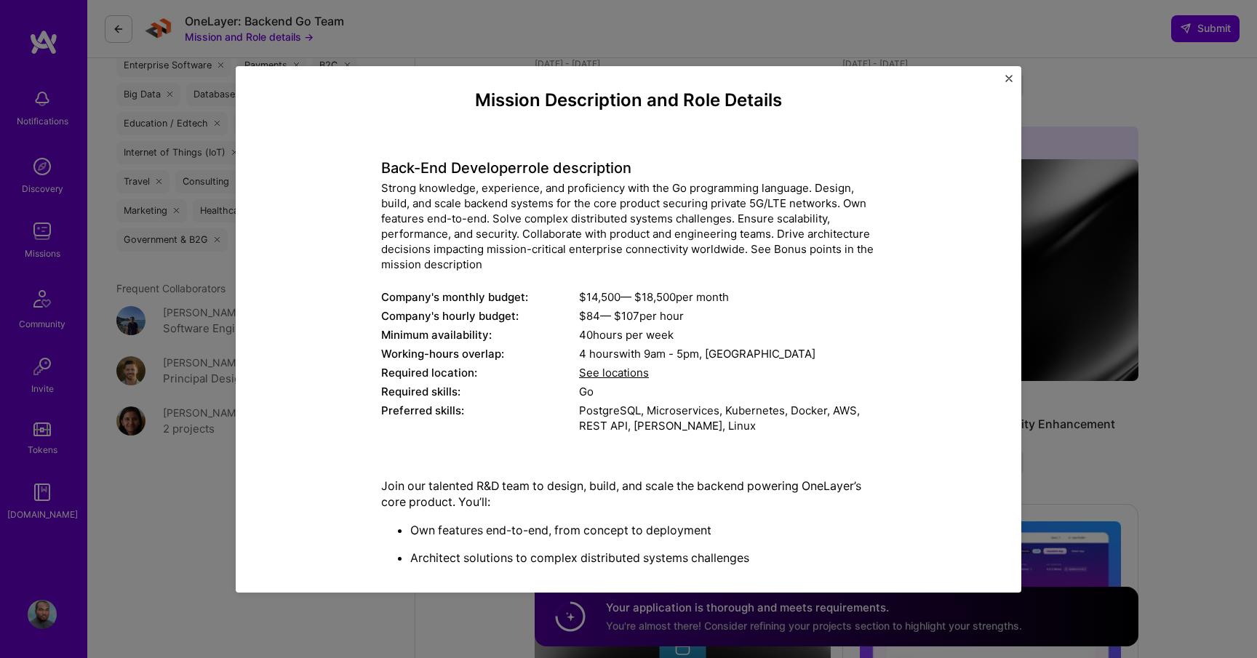
click at [1012, 76] on img "Close" at bounding box center [1009, 78] width 7 height 7
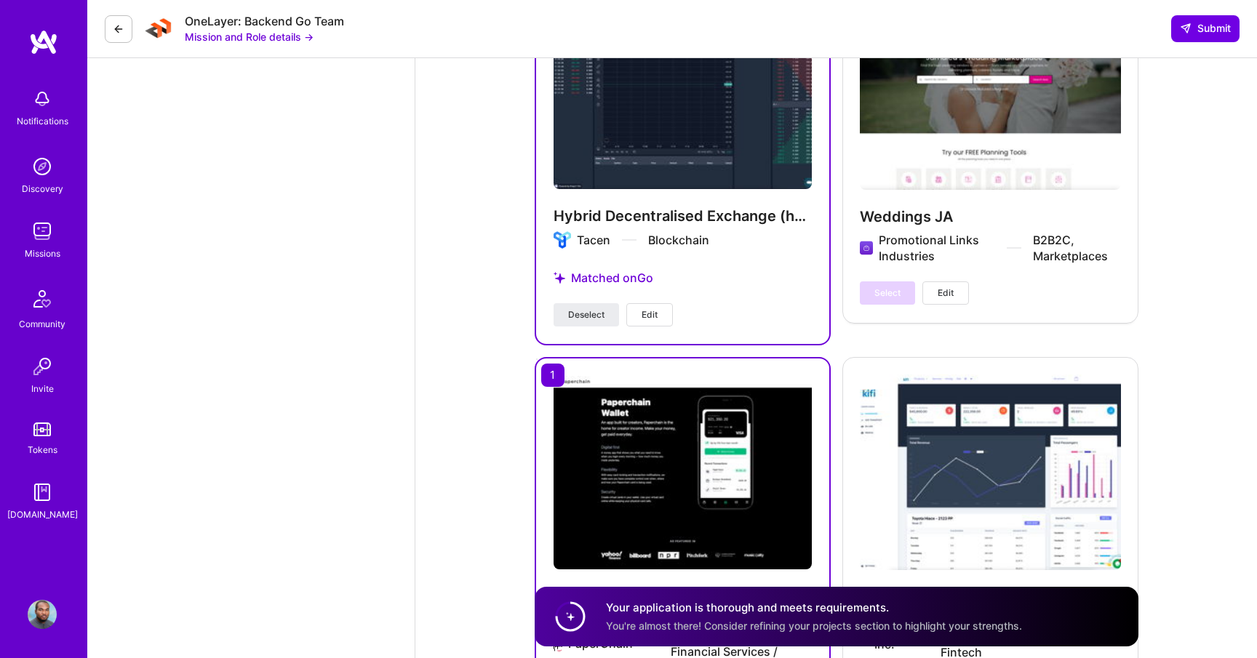
scroll to position [4477, 0]
click at [592, 308] on span "Deselect" at bounding box center [586, 314] width 36 height 13
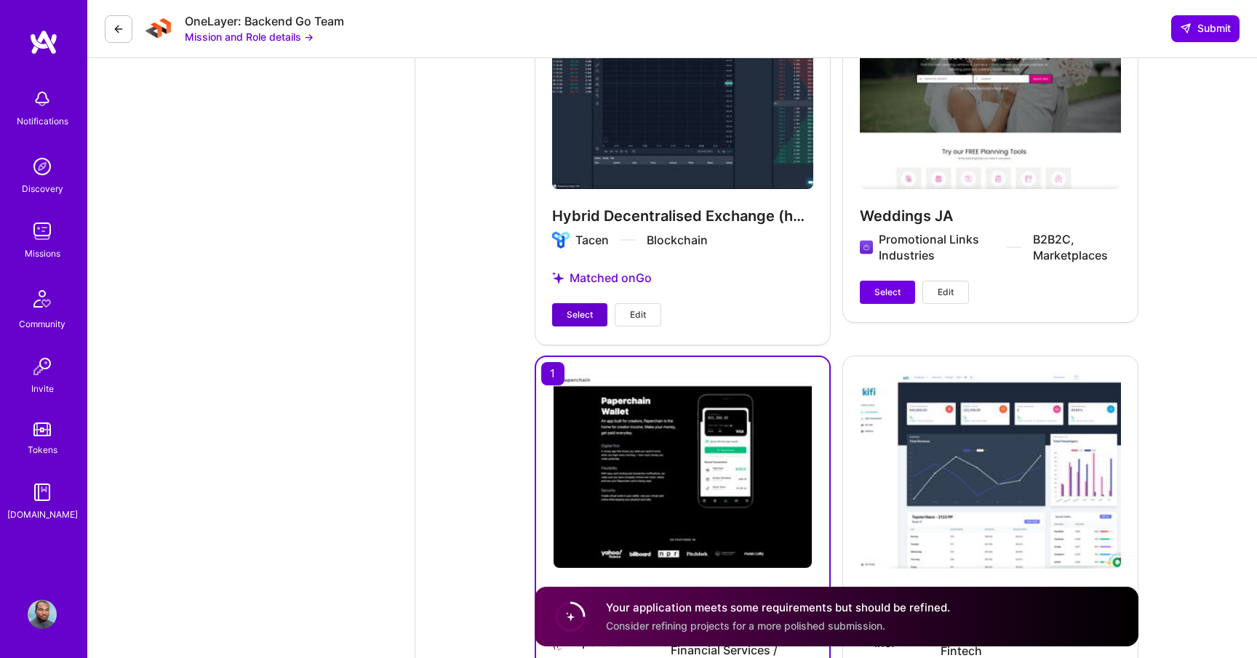
click at [591, 309] on span "Select" at bounding box center [580, 315] width 26 height 13
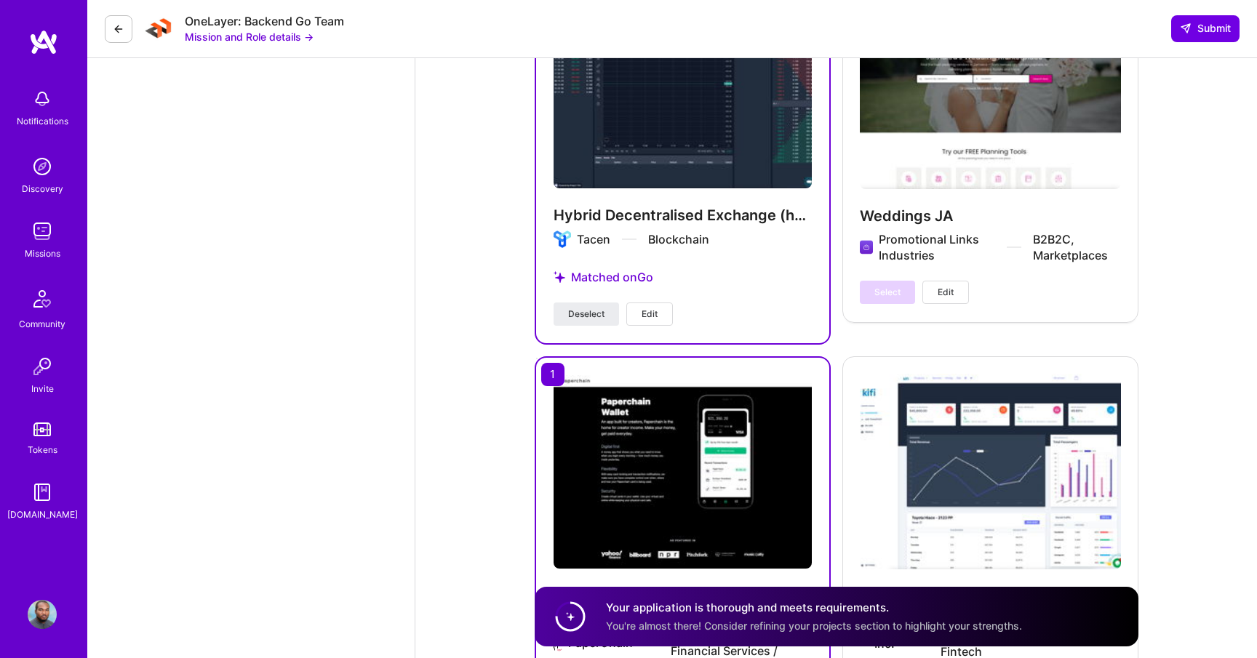
click at [645, 308] on span "Edit" at bounding box center [650, 314] width 16 height 13
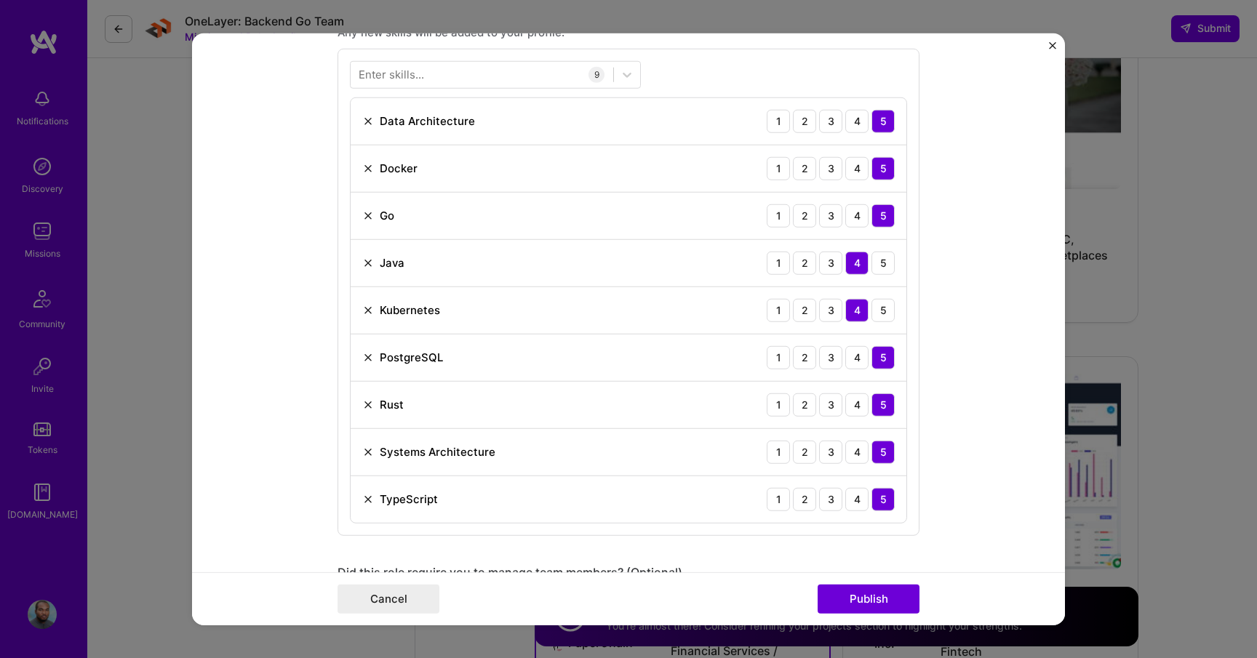
scroll to position [1040, 0]
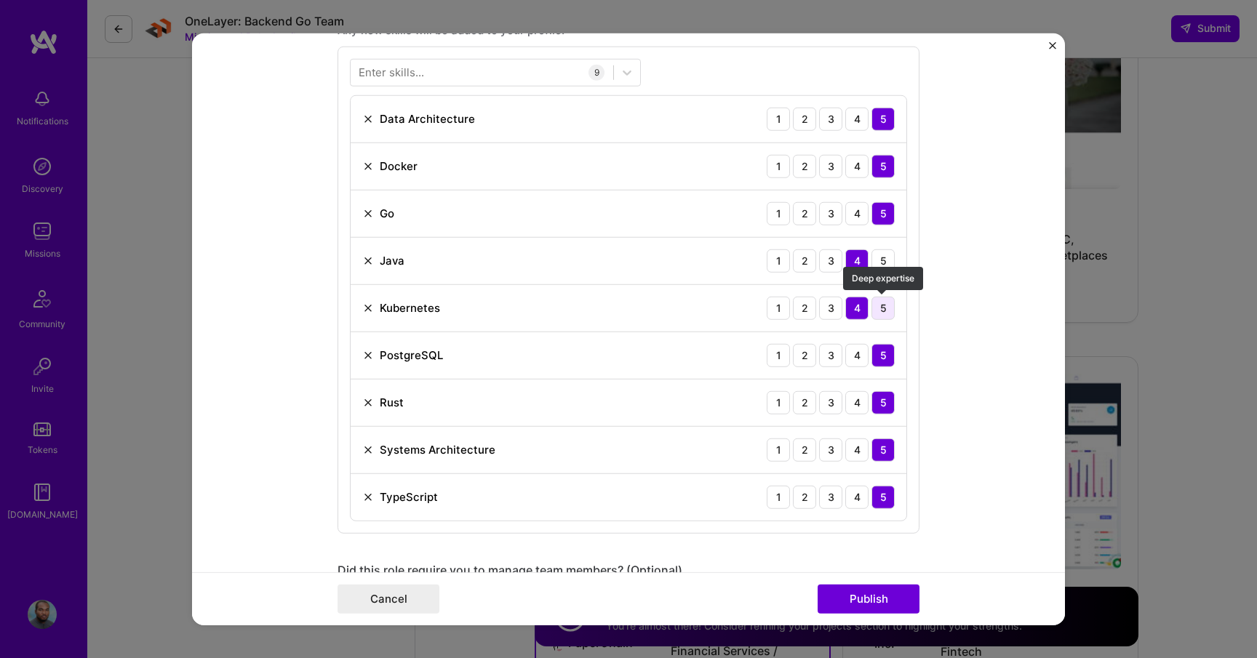
click at [881, 310] on div "5" at bounding box center [883, 307] width 23 height 23
click at [373, 263] on img at bounding box center [368, 261] width 12 height 12
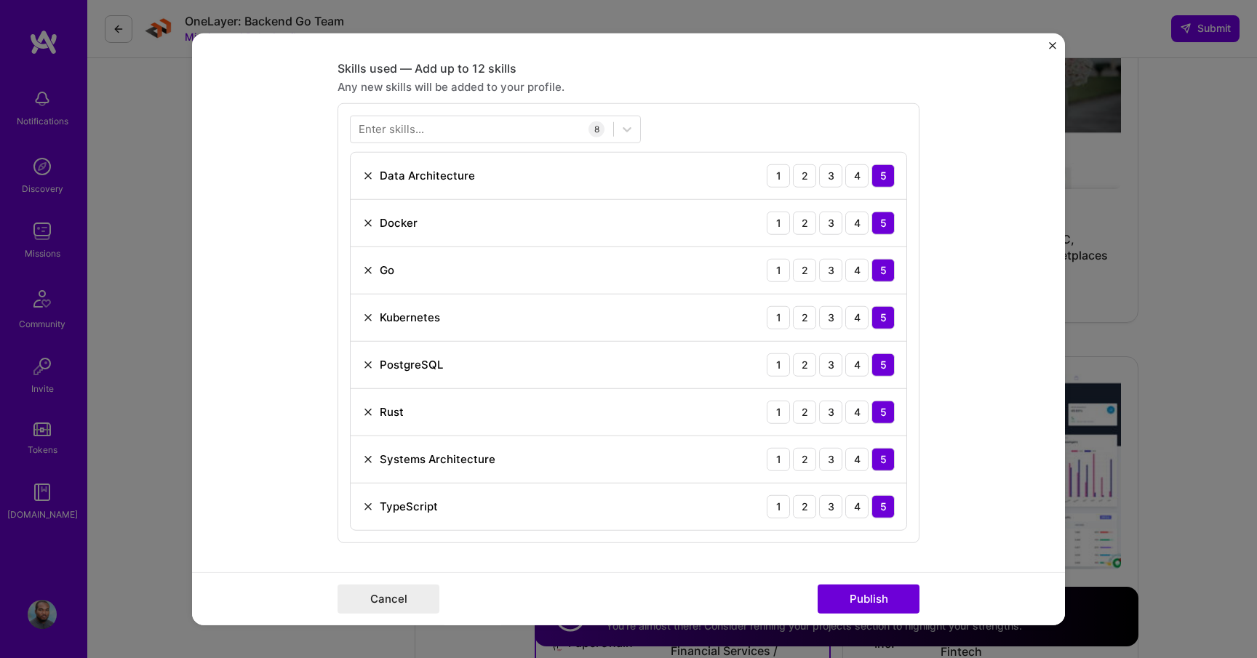
scroll to position [981, 0]
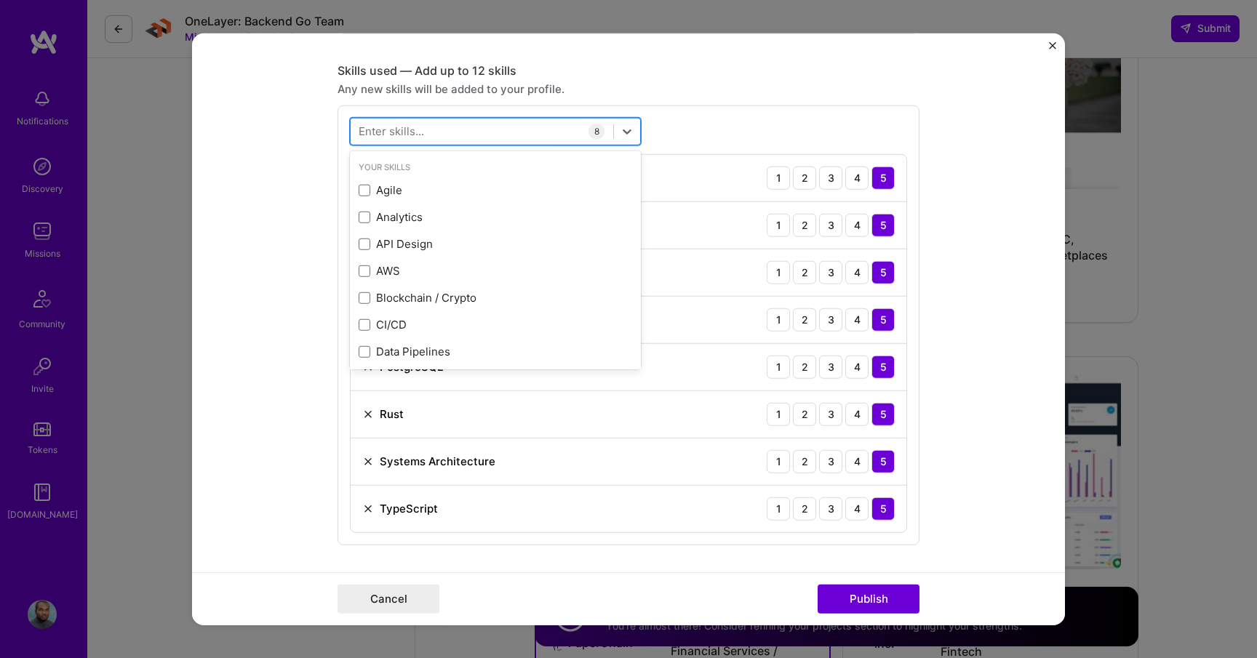
click at [451, 130] on div at bounding box center [482, 131] width 263 height 24
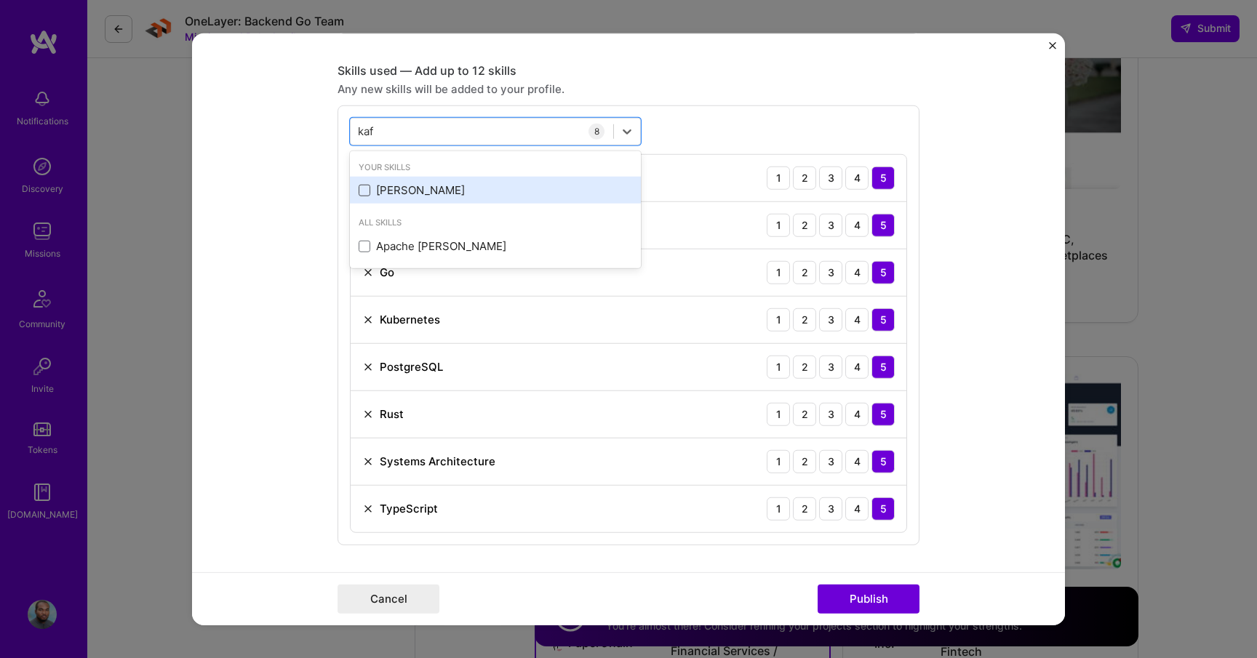
click at [362, 189] on span at bounding box center [365, 191] width 12 height 12
click at [0, 0] on input "checkbox" at bounding box center [0, 0] width 0 height 0
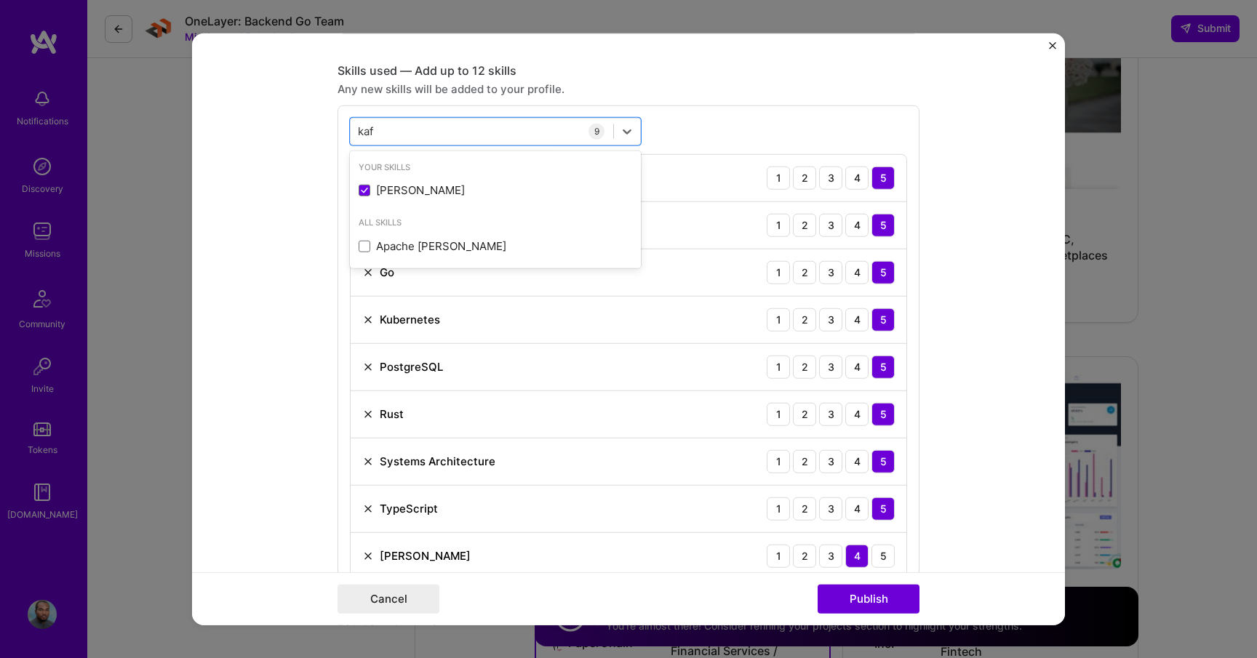
type input "kaf"
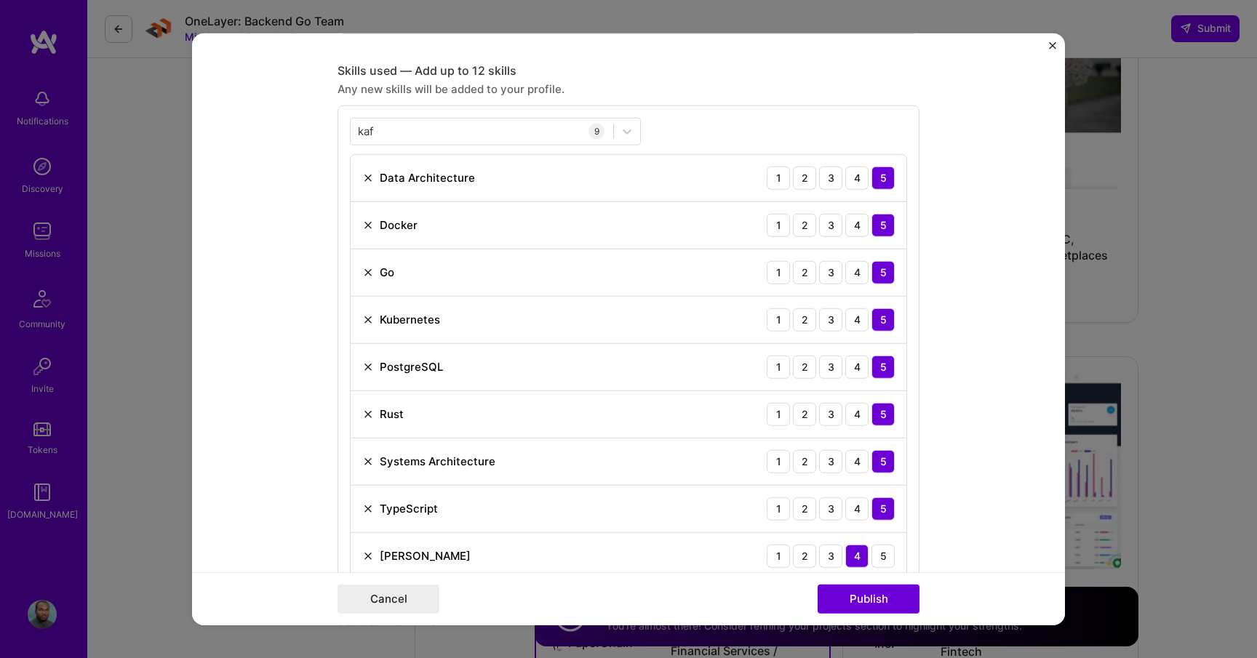
click at [255, 304] on form "Project title Hybrid Decentralised Exchange (hDex) Company Tacen Project indust…" at bounding box center [628, 329] width 873 height 593
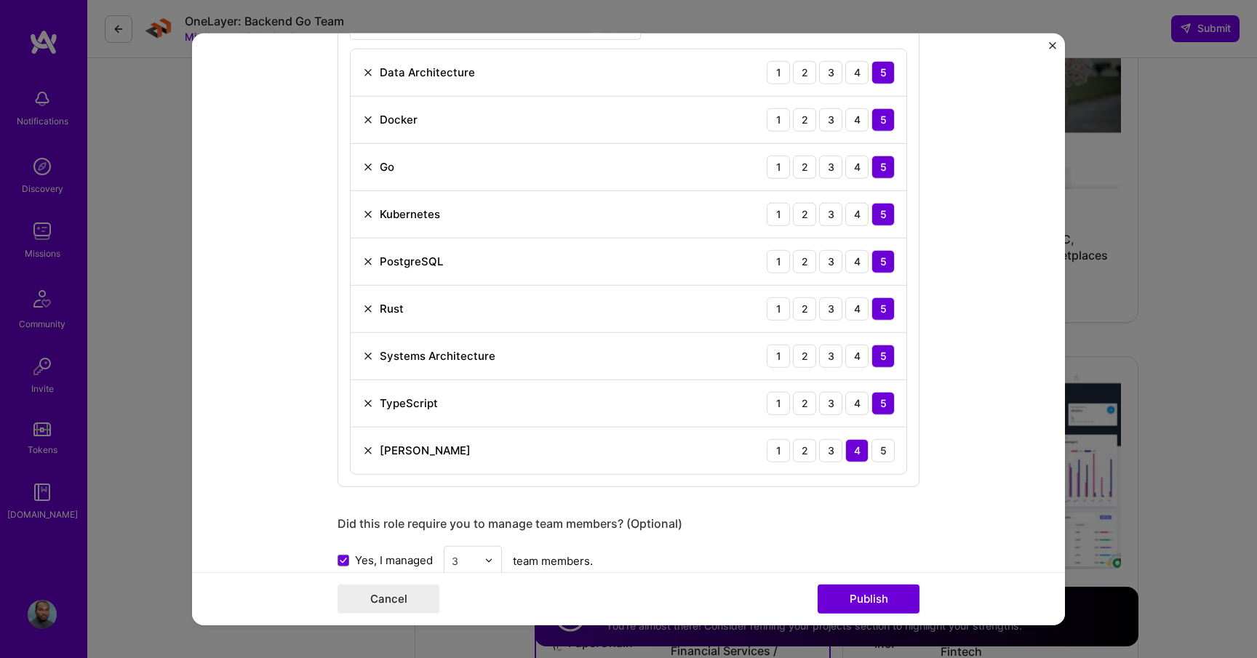
scroll to position [1099, 0]
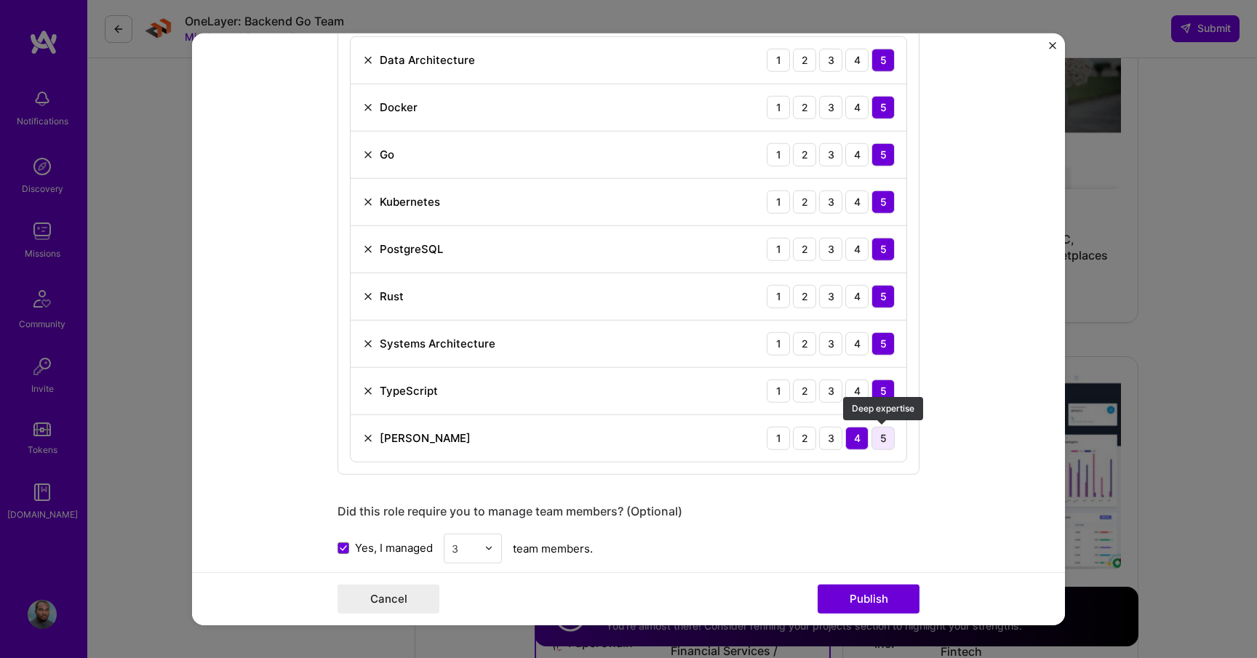
click at [891, 434] on div "5" at bounding box center [883, 437] width 23 height 23
click at [863, 595] on button "Publish" at bounding box center [869, 599] width 102 height 29
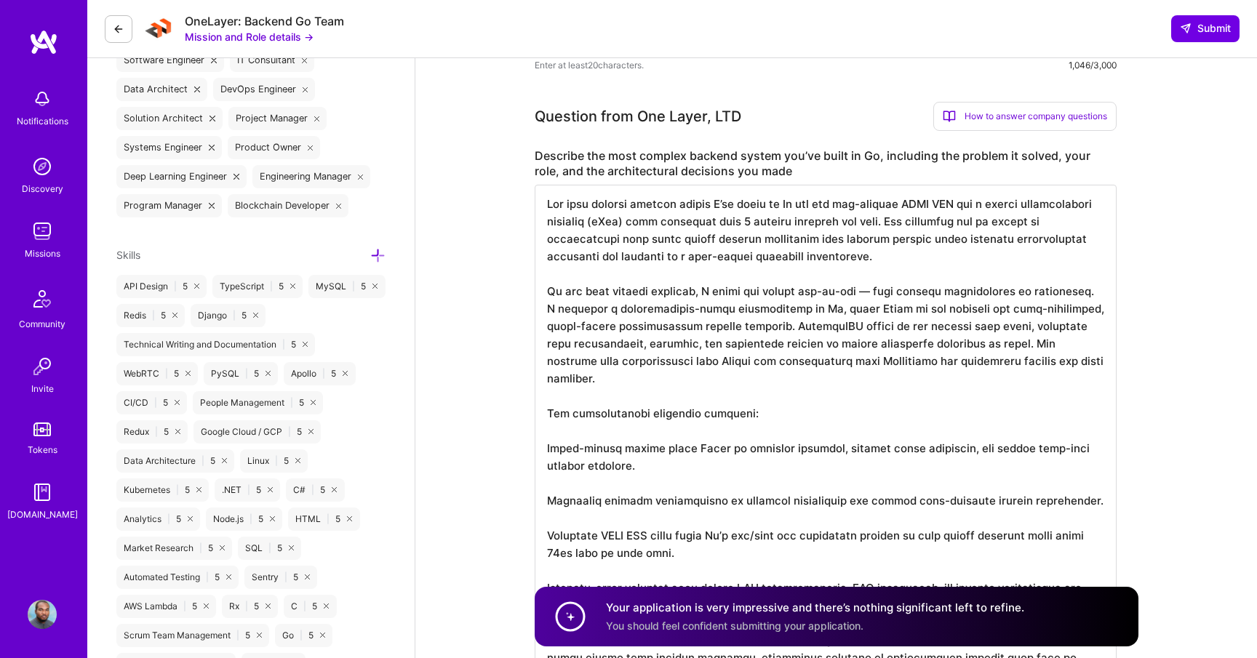
scroll to position [941, 0]
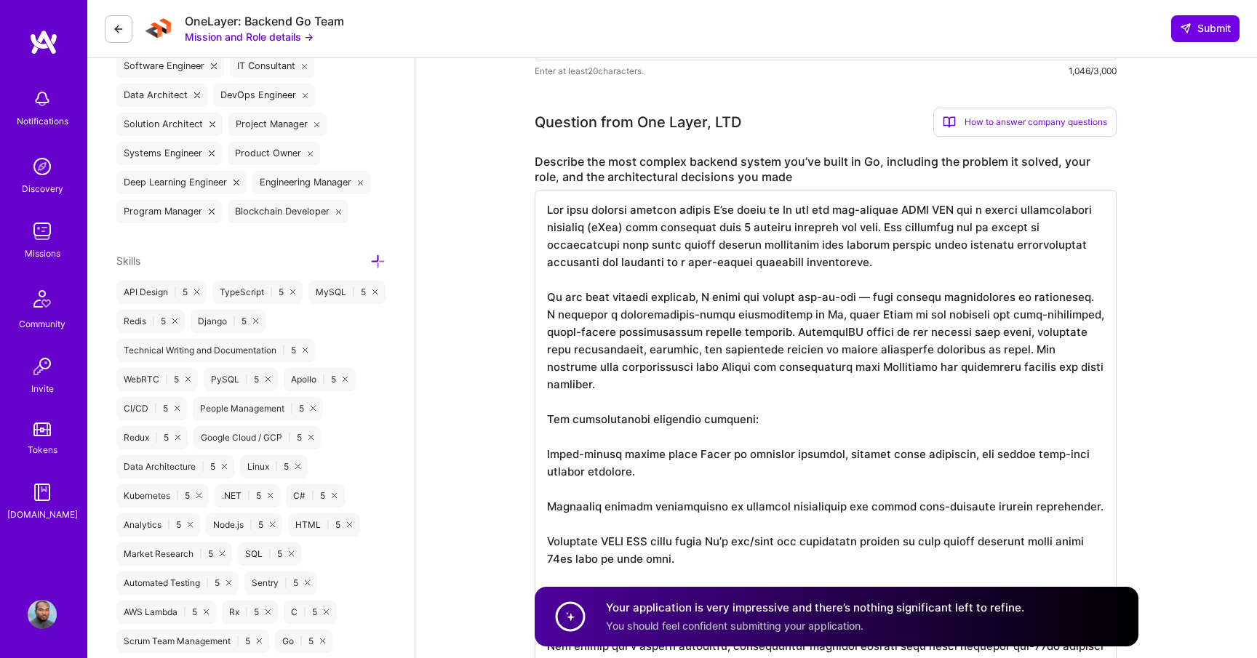
click at [718, 212] on textarea "To enrich screen reader interactions, please activate Accessibility in Grammarl…" at bounding box center [826, 429] width 582 height 477
click at [819, 227] on textarea "To enrich screen reader interactions, please activate Accessibility in Grammarl…" at bounding box center [826, 429] width 582 height 477
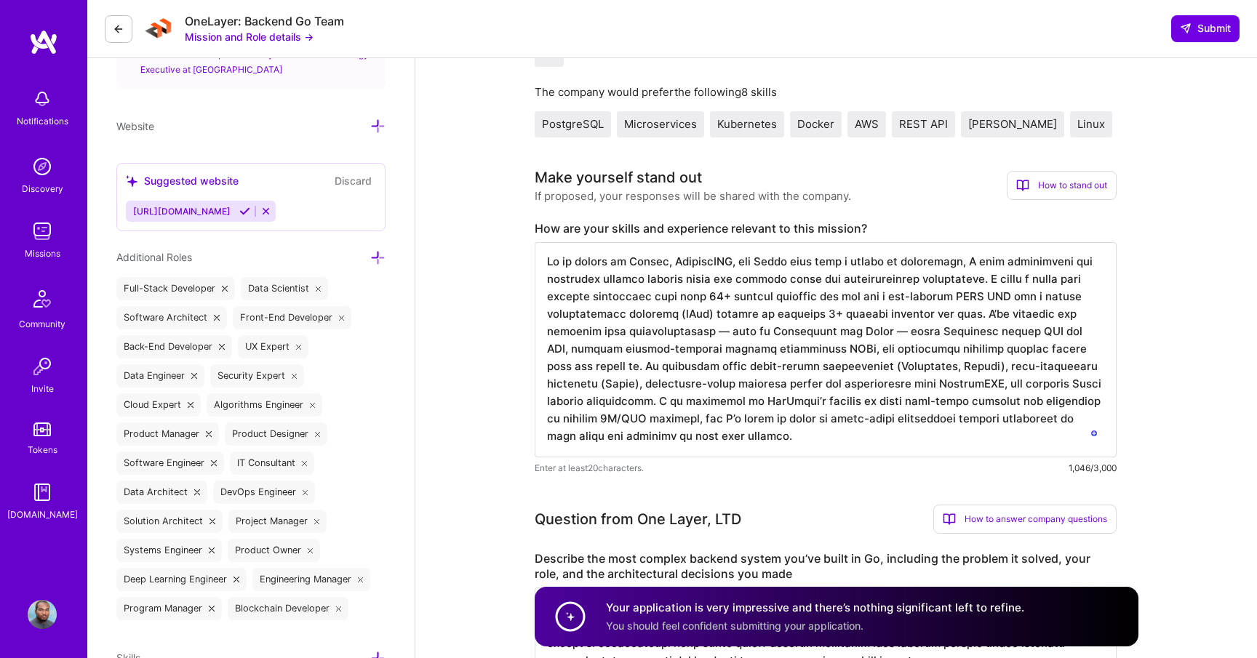
scroll to position [557, 0]
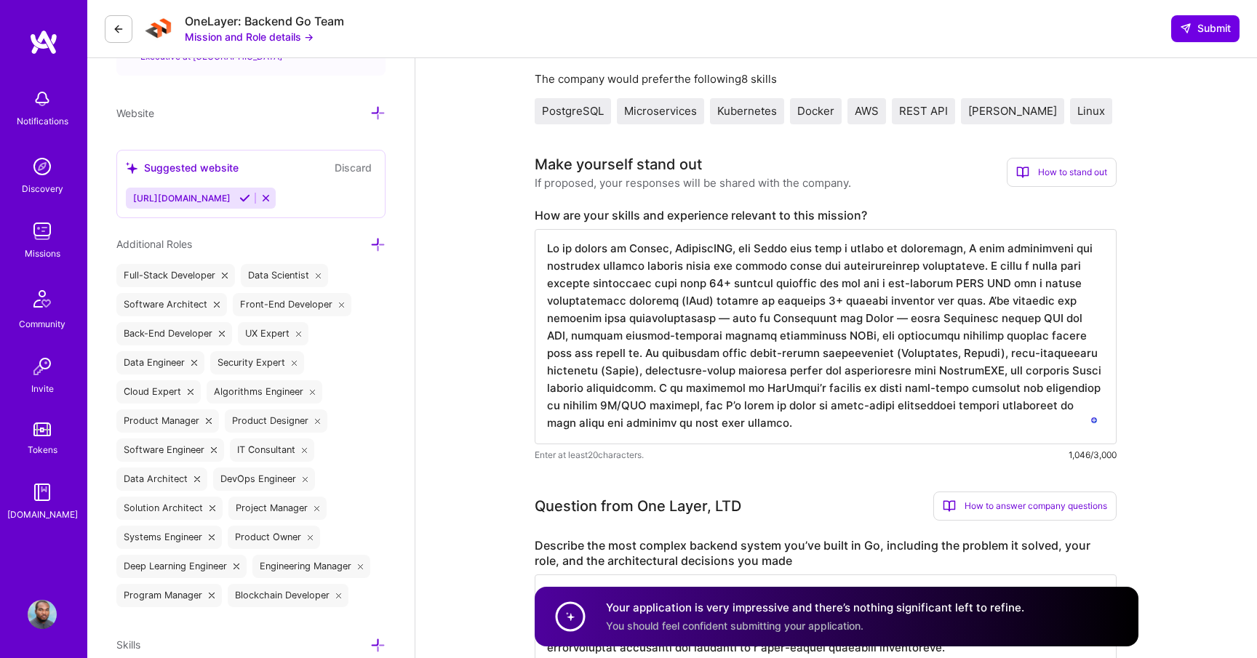
type textarea "Lor ip dol sita consect adipisc elitsed D’ei tempo in Ut lab etd mag-aliquae AD…"
click at [821, 303] on textarea "To enrich screen reader interactions, please activate Accessibility in Grammarl…" at bounding box center [826, 336] width 582 height 215
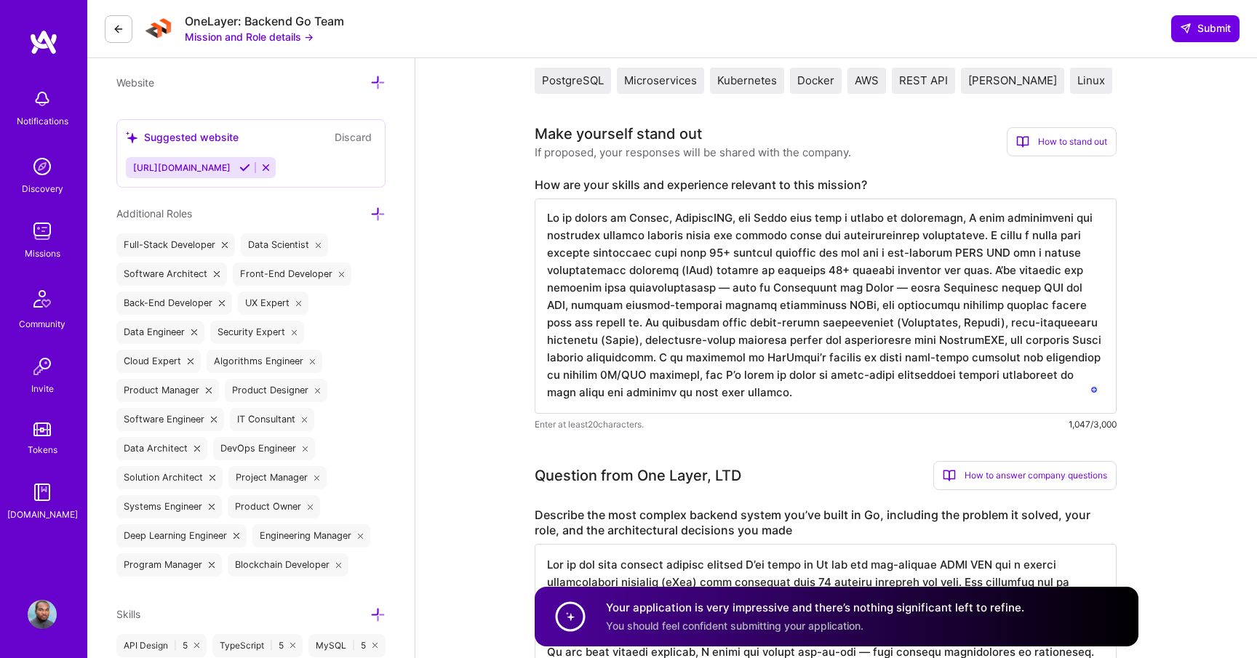
scroll to position [575, 0]
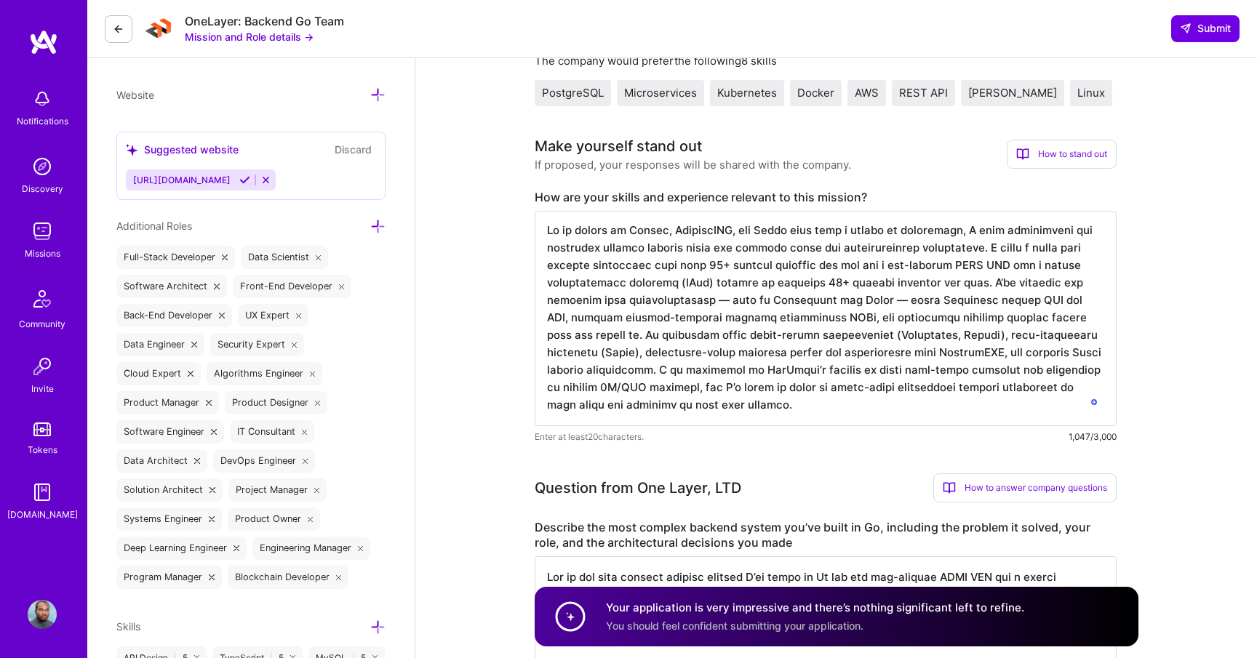
click at [960, 236] on textarea "To enrich screen reader interactions, please activate Accessibility in Grammarl…" at bounding box center [826, 318] width 582 height 215
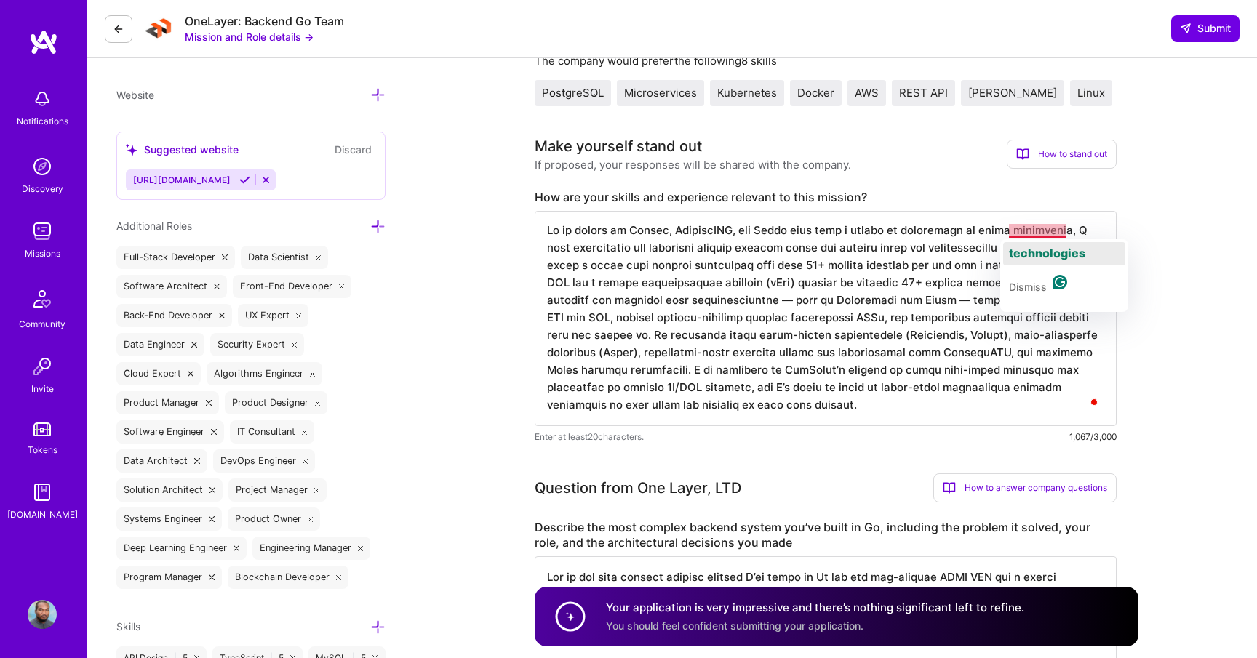
click at [1048, 244] on div "technologies" at bounding box center [1047, 253] width 76 height 23
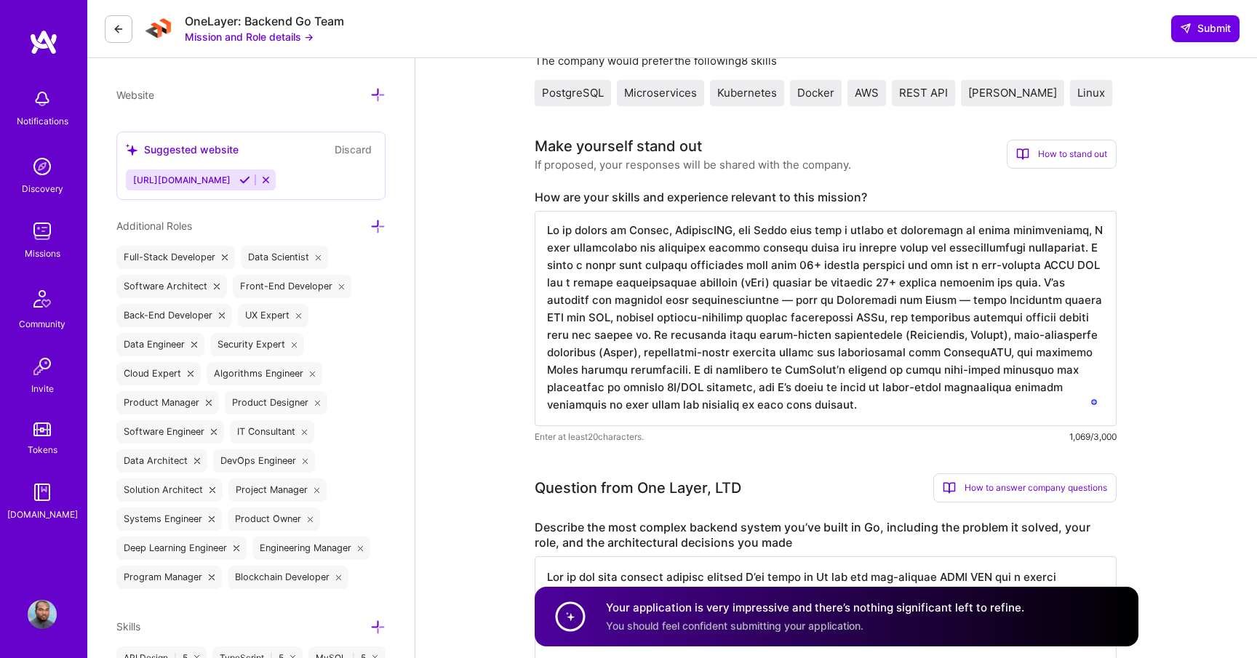
click at [792, 407] on textarea "To enrich screen reader interactions, please activate Accessibility in Grammarl…" at bounding box center [826, 318] width 582 height 215
click at [815, 357] on textarea "To enrich screen reader interactions, please activate Accessibility in Grammarl…" at bounding box center [826, 318] width 582 height 215
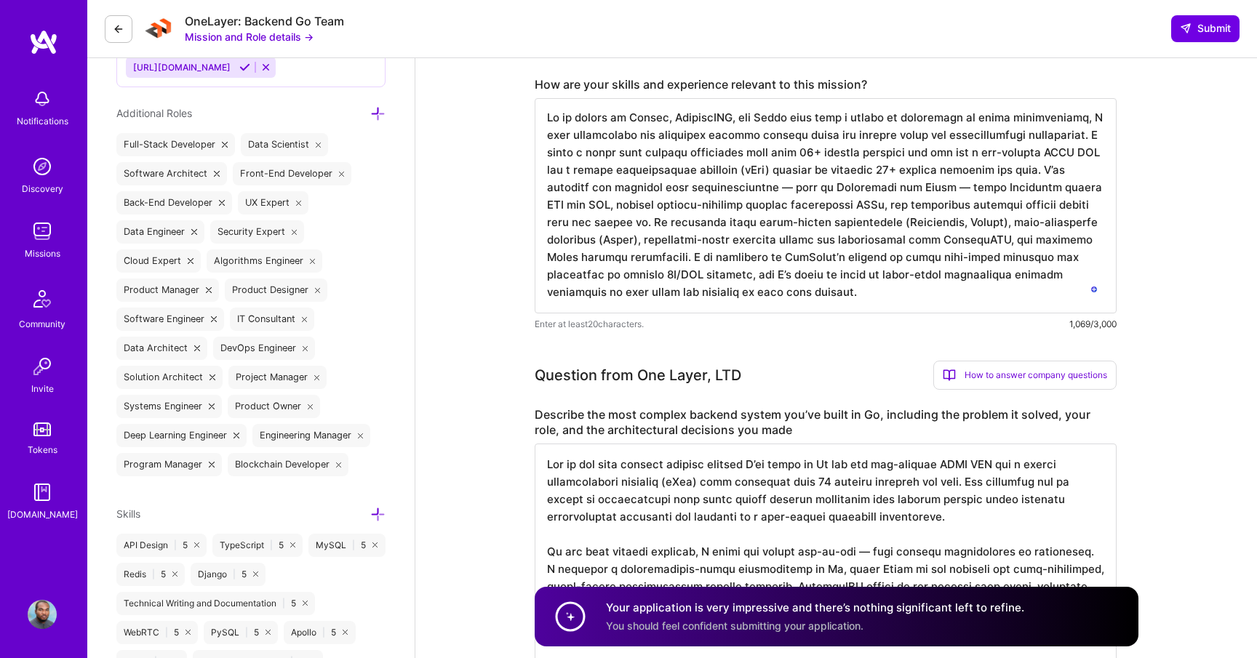
scroll to position [690, 0]
click at [780, 264] on textarea "To enrich screen reader interactions, please activate Accessibility in Grammarl…" at bounding box center [826, 203] width 582 height 215
type textarea "Lo ip dolors am Consec, AdipiscING, eli Seddo eius temp i utlabo et doloremagn …"
click at [1183, 33] on icon at bounding box center [1186, 29] width 12 height 12
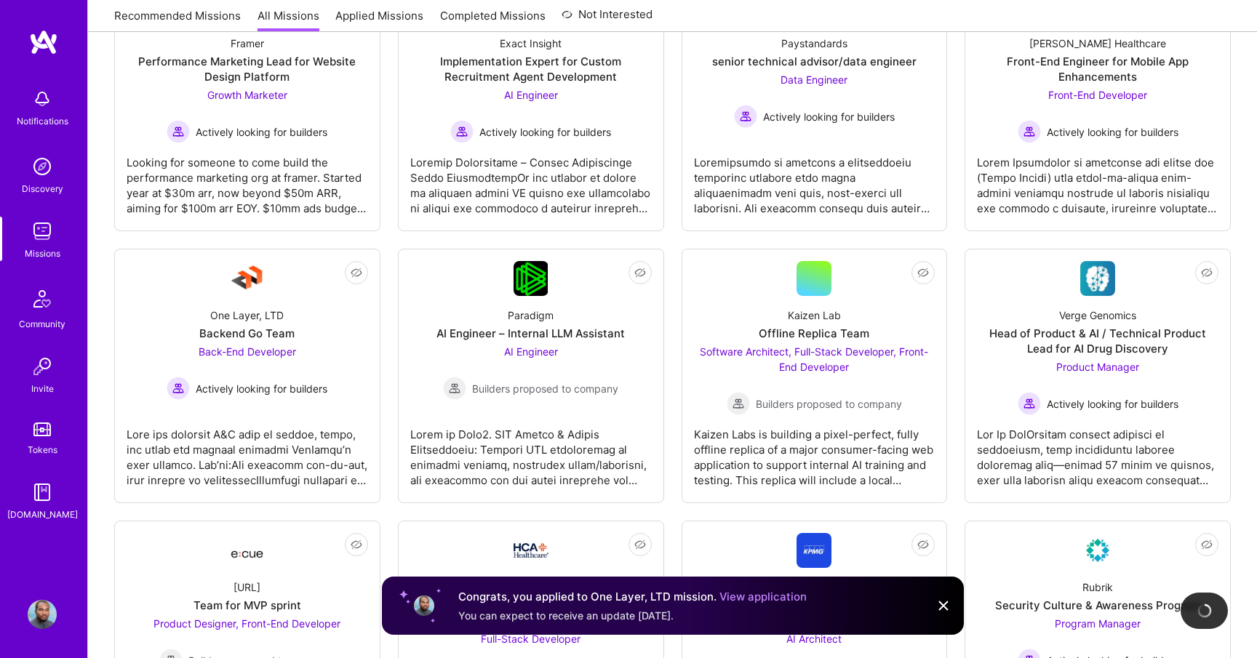
scroll to position [330, 0]
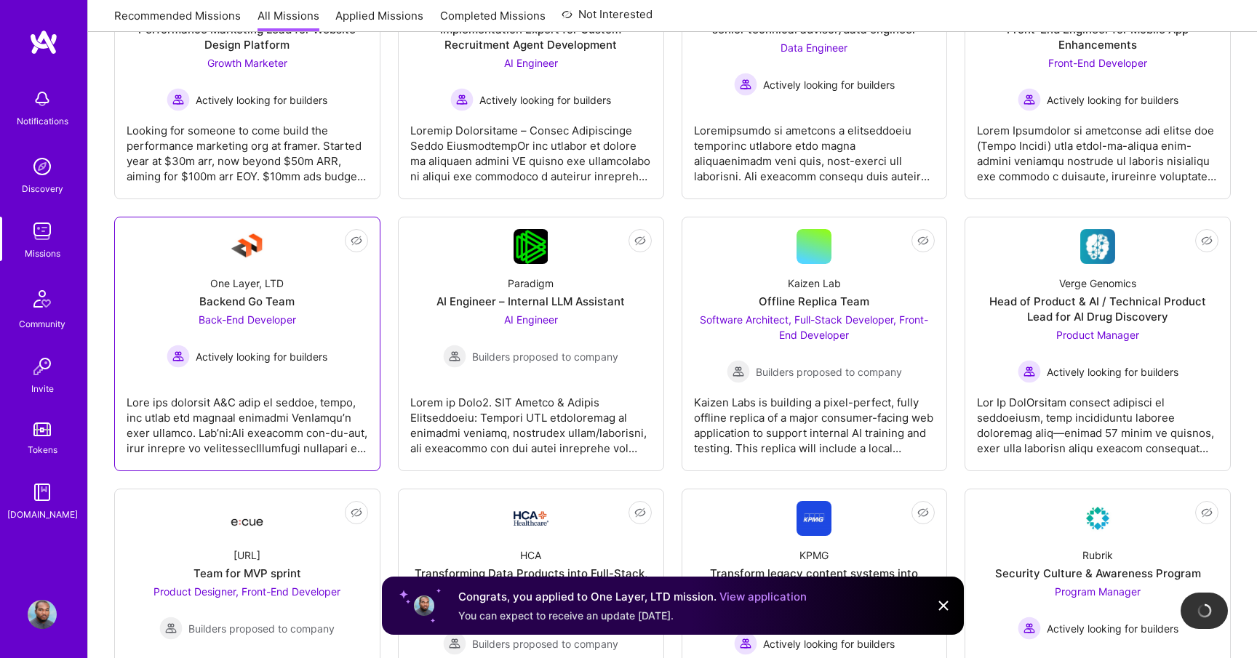
click at [254, 415] on div at bounding box center [248, 419] width 242 height 73
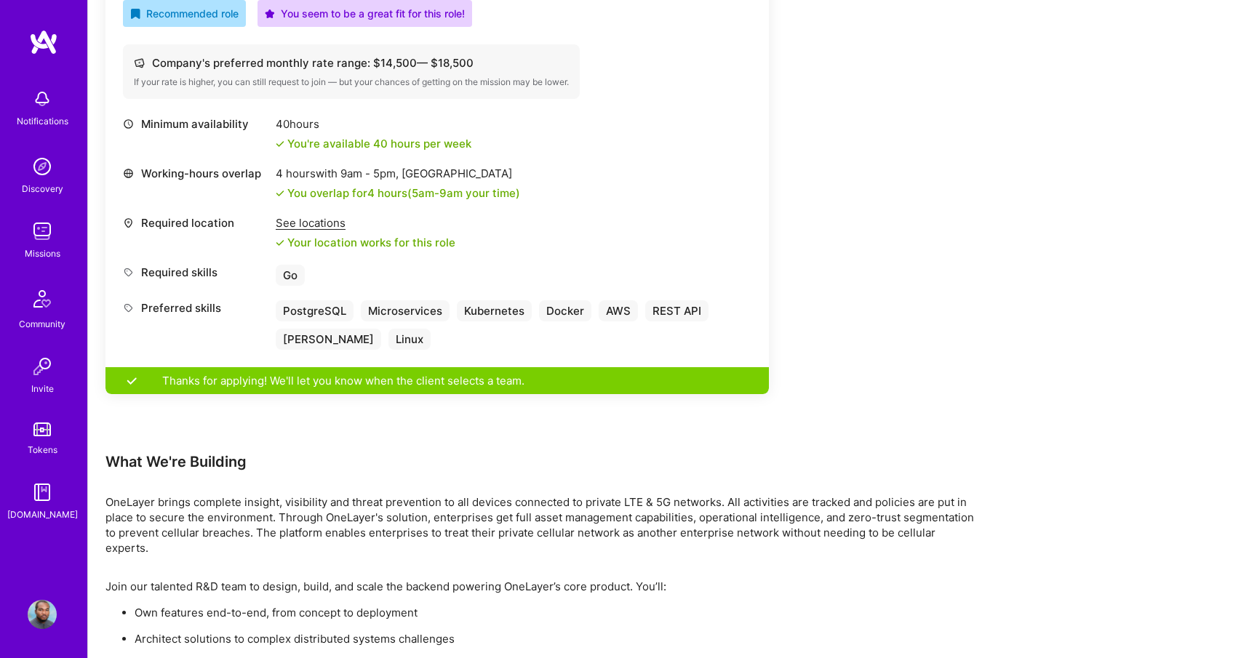
scroll to position [632, 0]
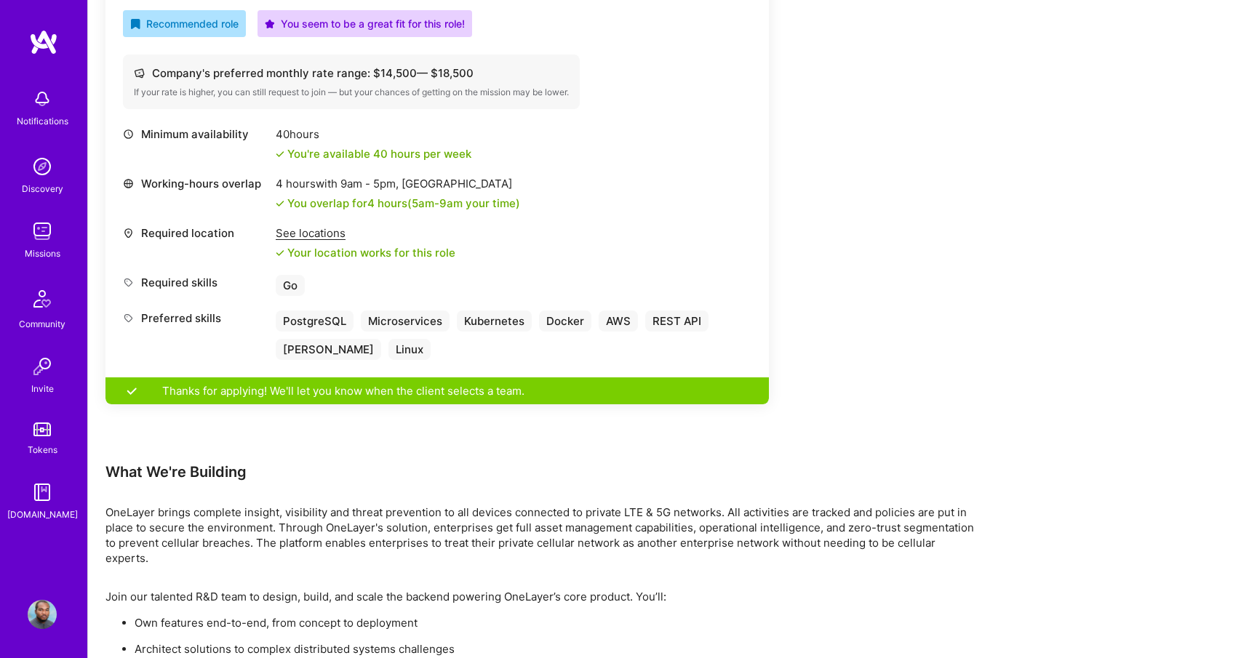
click at [319, 239] on div "See locations" at bounding box center [366, 233] width 180 height 15
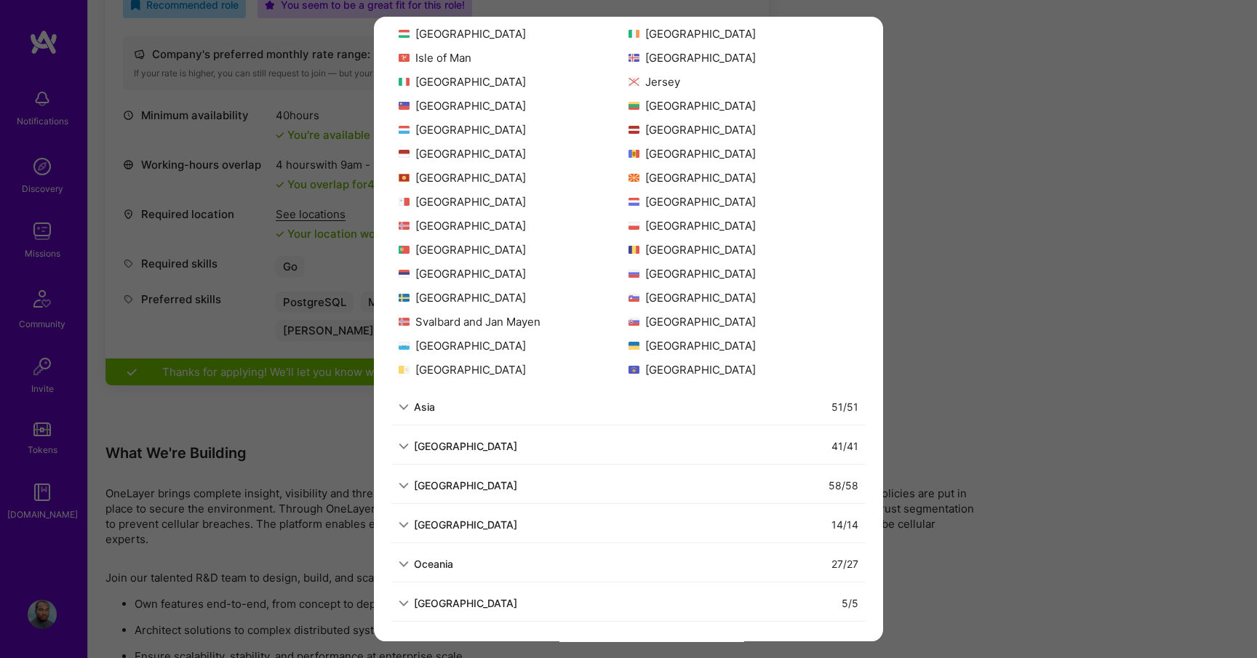
scroll to position [674, 0]
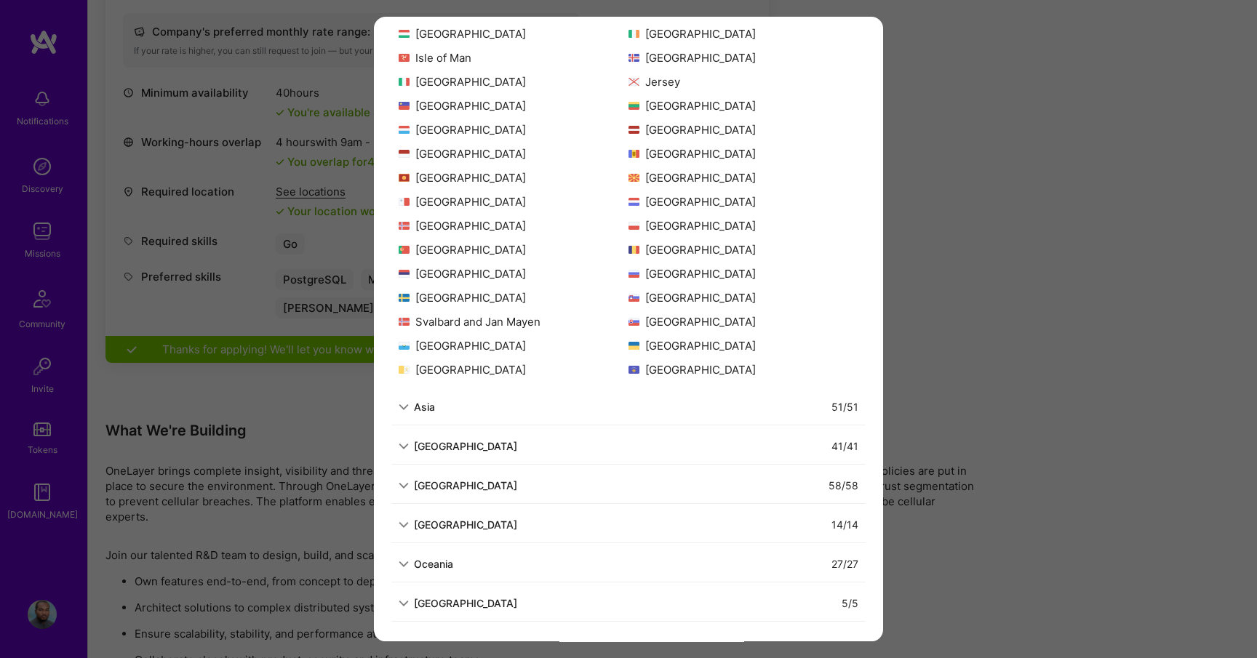
click at [592, 450] on div "41 / 41" at bounding box center [687, 446] width 341 height 15
click at [413, 447] on div "[GEOGRAPHIC_DATA]" at bounding box center [458, 446] width 119 height 15
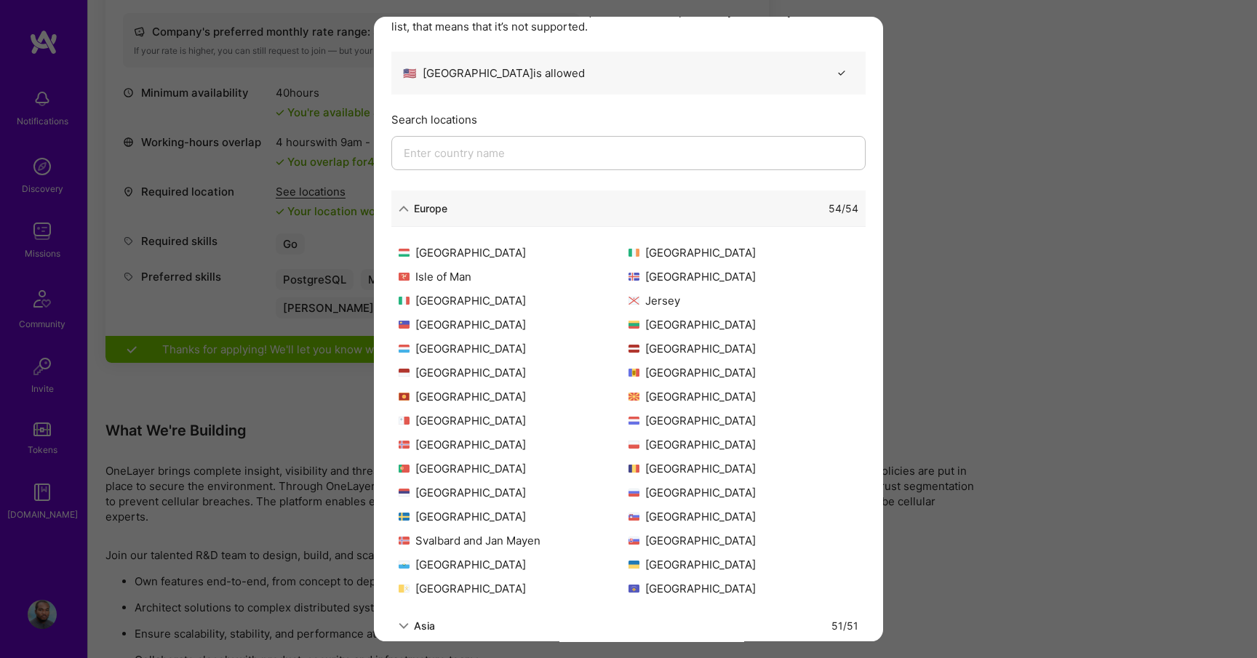
scroll to position [0, 0]
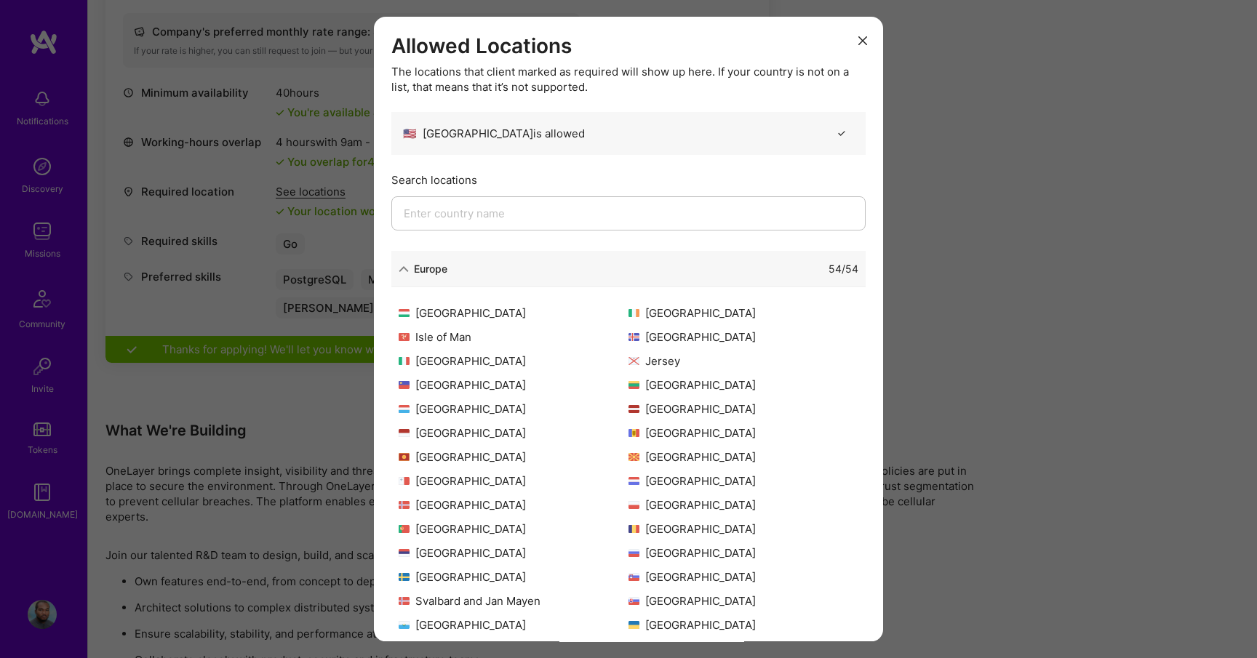
click at [864, 42] on icon "modal" at bounding box center [863, 40] width 9 height 9
